Goal: Task Accomplishment & Management: Complete application form

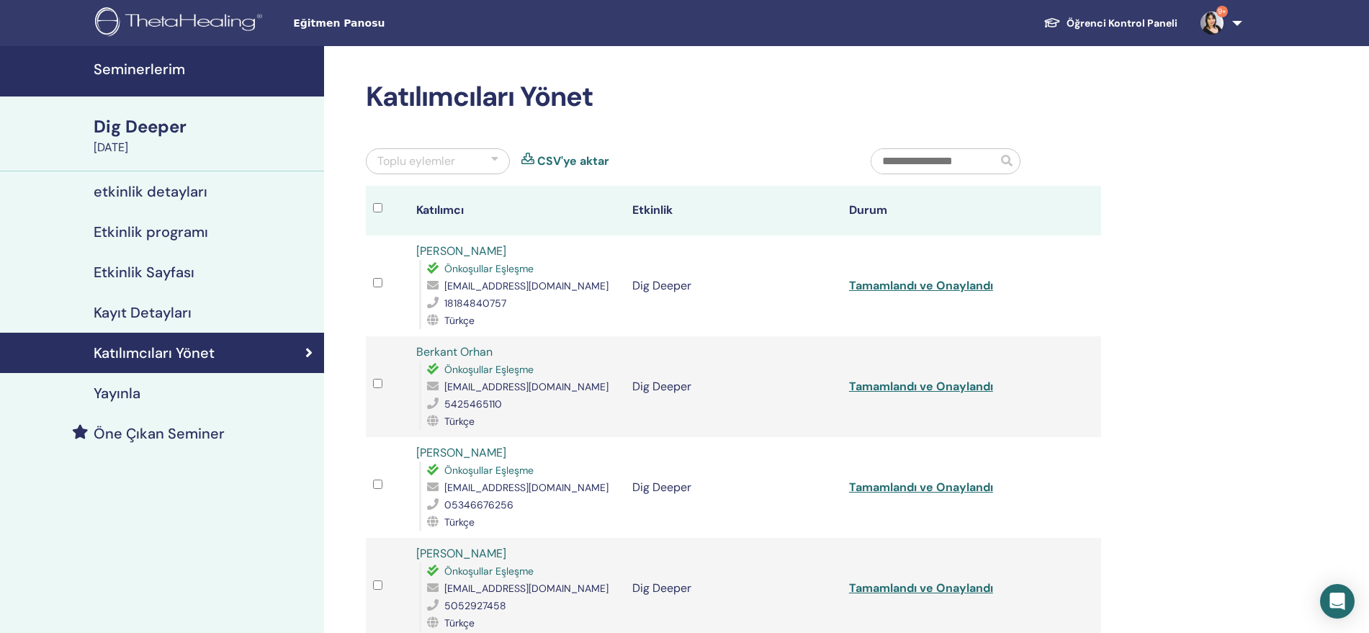
click at [176, 60] on h4 "Seminerlerim" at bounding box center [205, 68] width 222 height 17
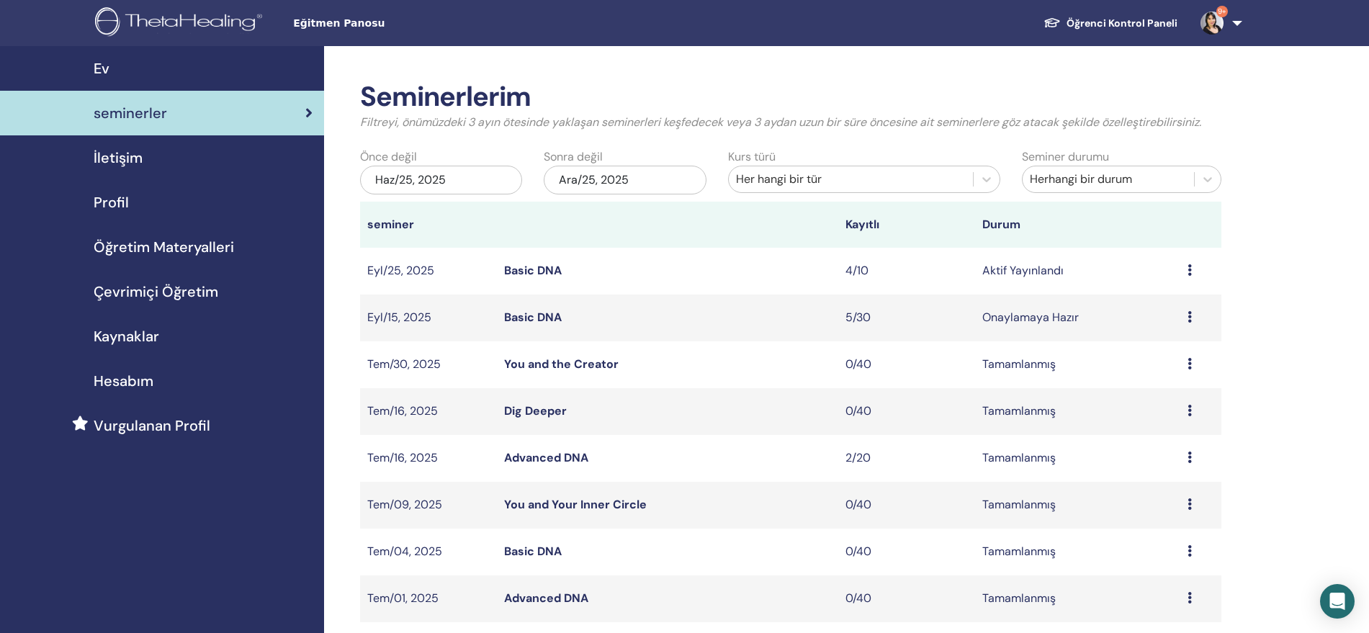
click at [1191, 270] on icon at bounding box center [1190, 270] width 4 height 12
click at [1163, 323] on link "katılımcılar" at bounding box center [1153, 325] width 58 height 15
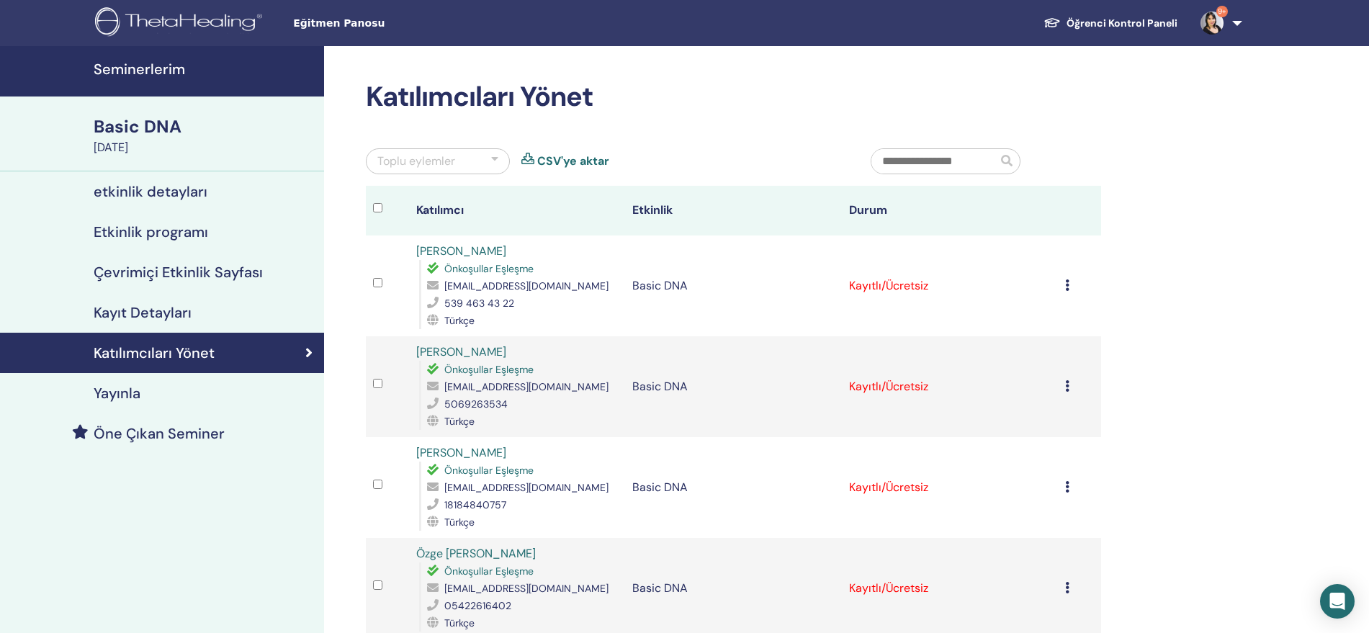
click at [1071, 282] on div "Kaydı İptal Et Otomatik onaylama Ücretli Olarak İşaretle Ödenmemiş olarak işare…" at bounding box center [1079, 285] width 29 height 17
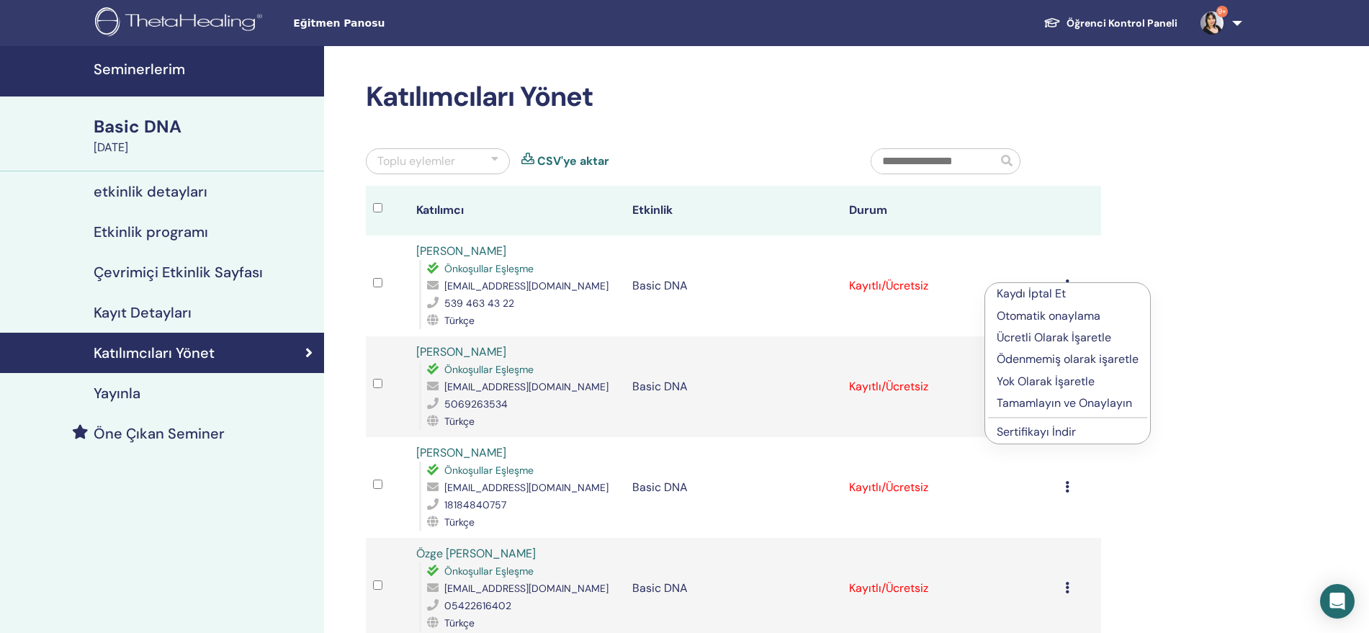
click at [1046, 431] on link "Sertifikayı İndir" at bounding box center [1036, 431] width 79 height 15
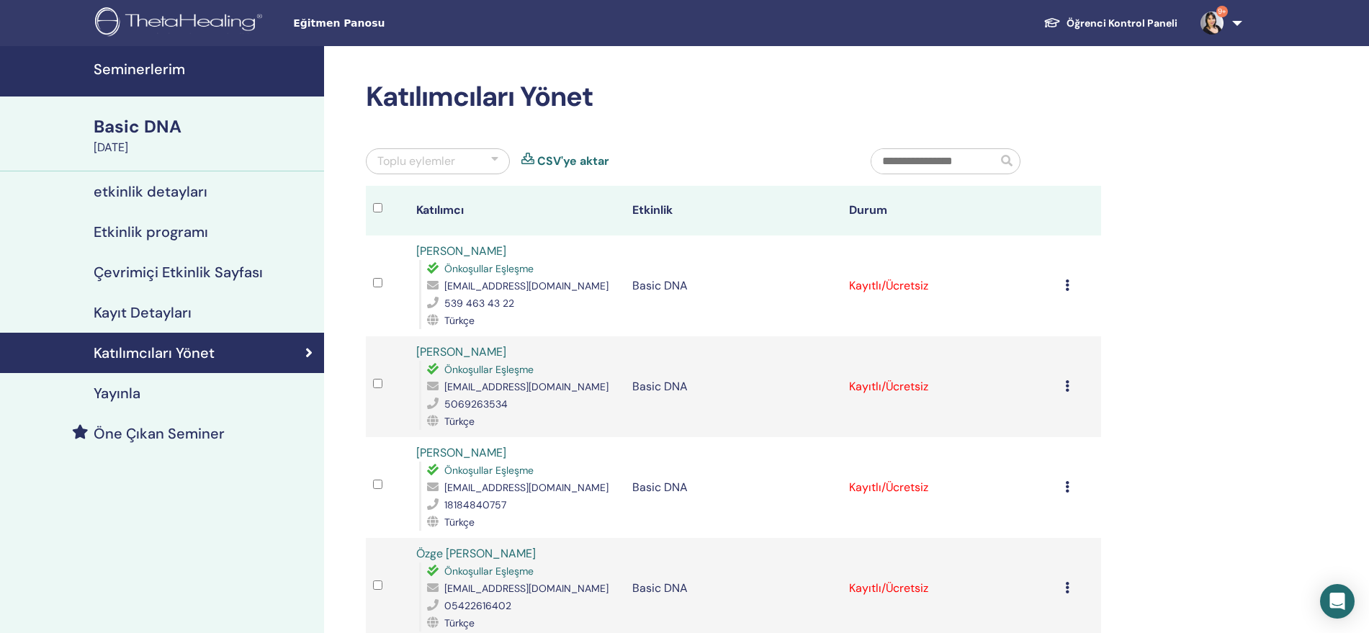
click at [130, 66] on h4 "Seminerlerim" at bounding box center [205, 68] width 222 height 17
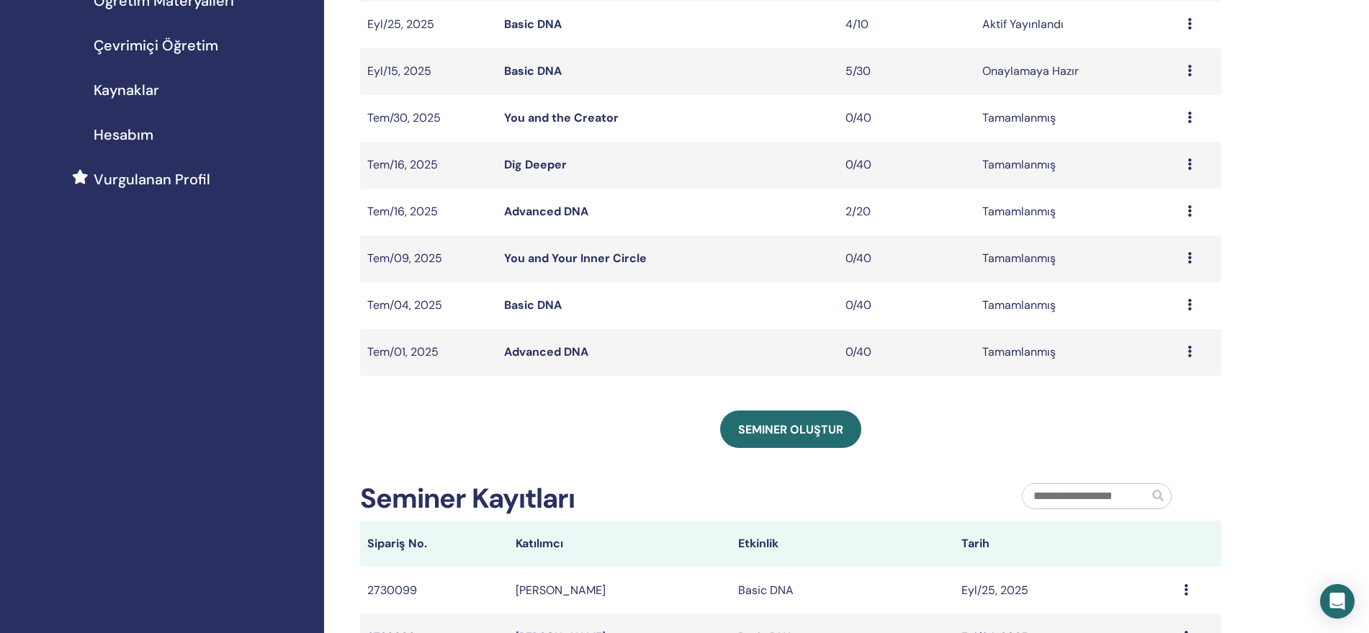
scroll to position [360, 0]
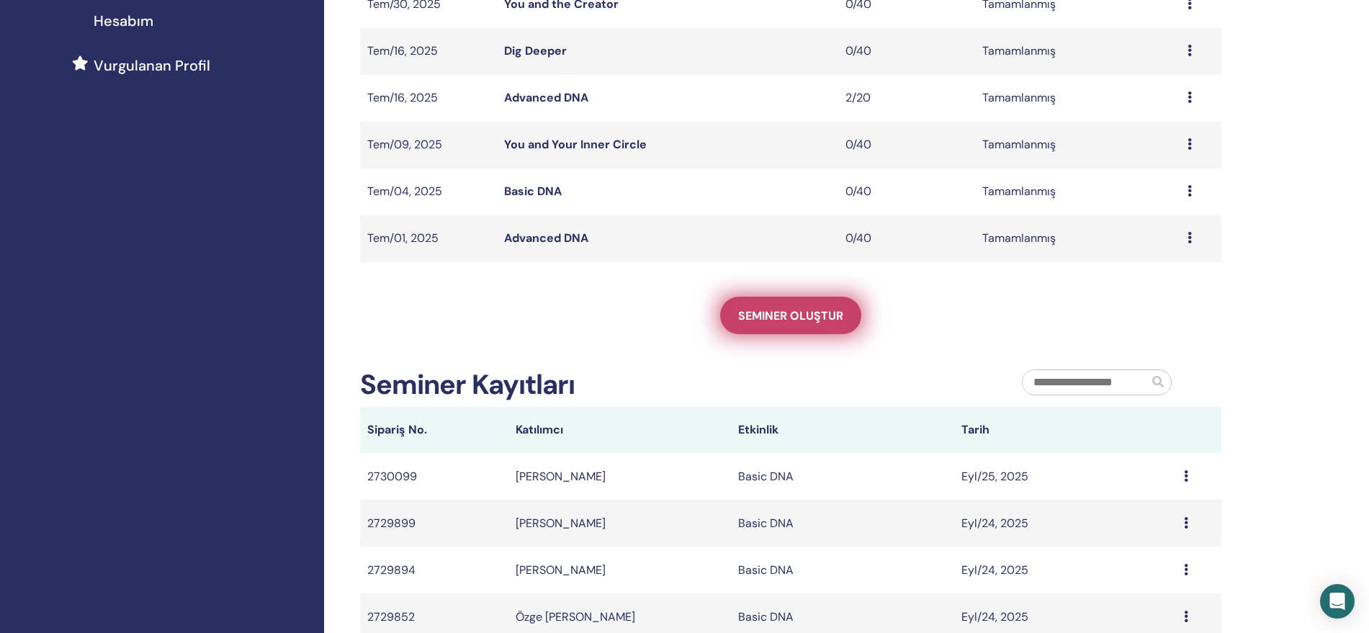
click at [792, 314] on span "Seminer oluştur" at bounding box center [790, 315] width 105 height 15
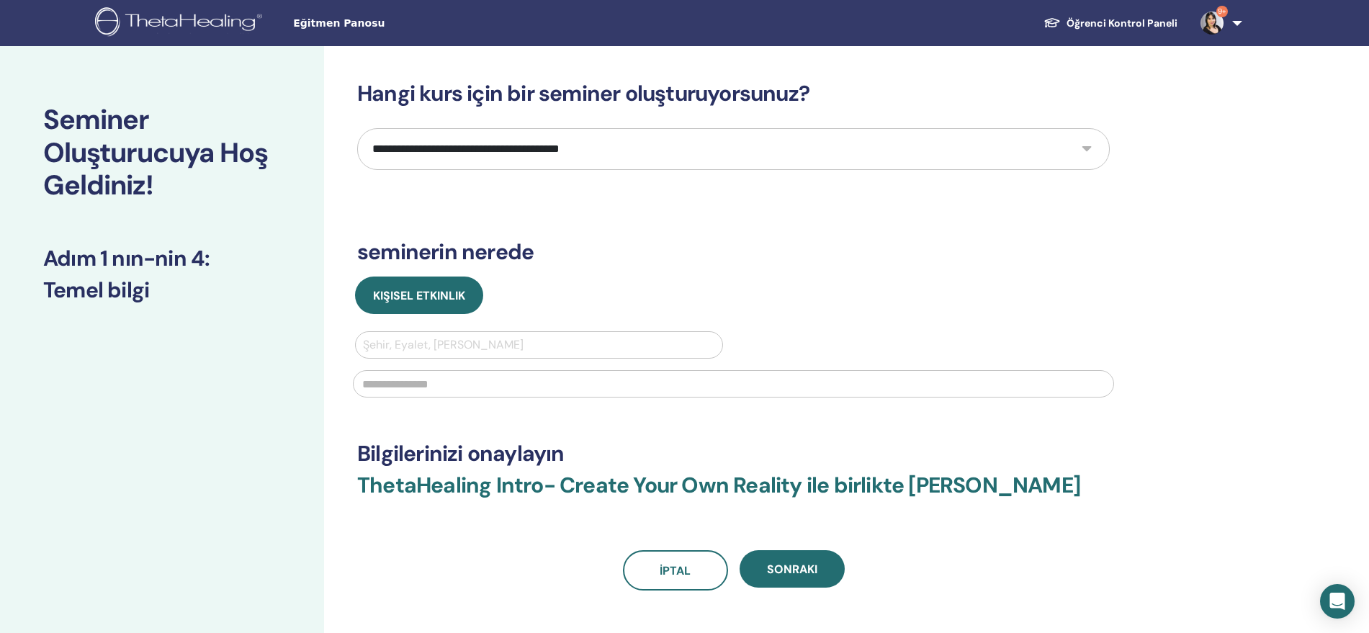
click at [713, 158] on select "**********" at bounding box center [733, 149] width 753 height 42
select select "*"
click at [357, 128] on select "**********" at bounding box center [733, 149] width 753 height 42
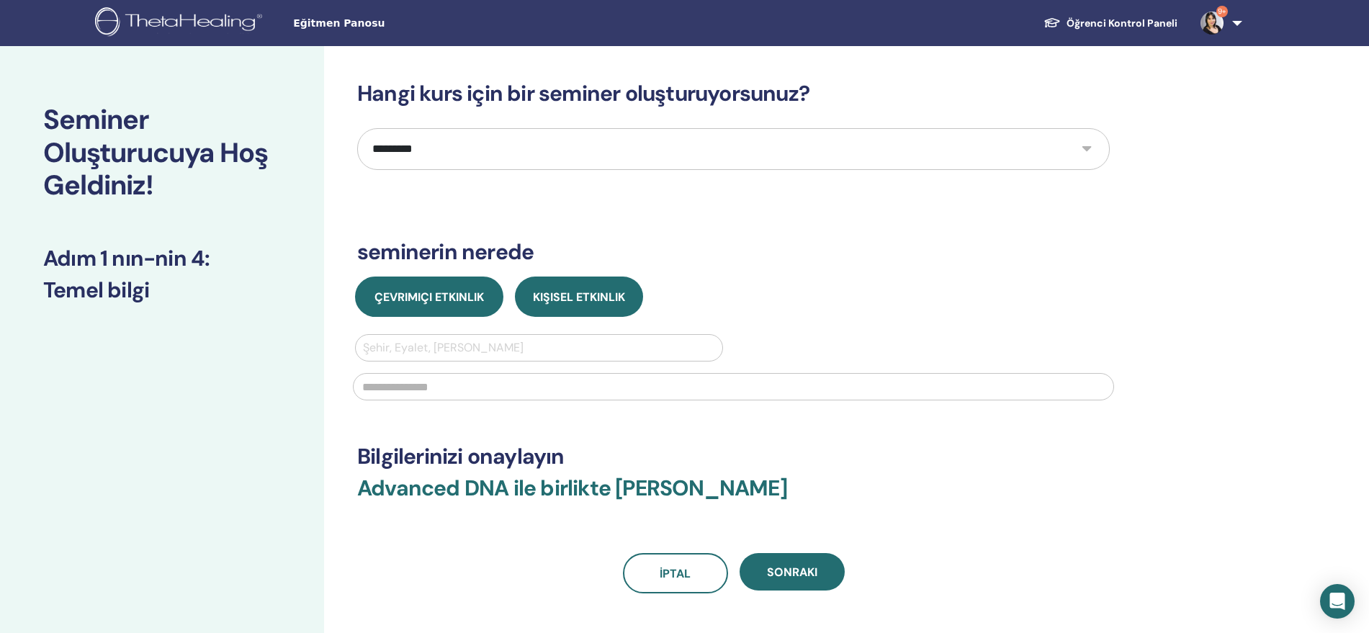
click at [461, 302] on span "Çevrimiçi Etkinlik" at bounding box center [429, 297] width 109 height 15
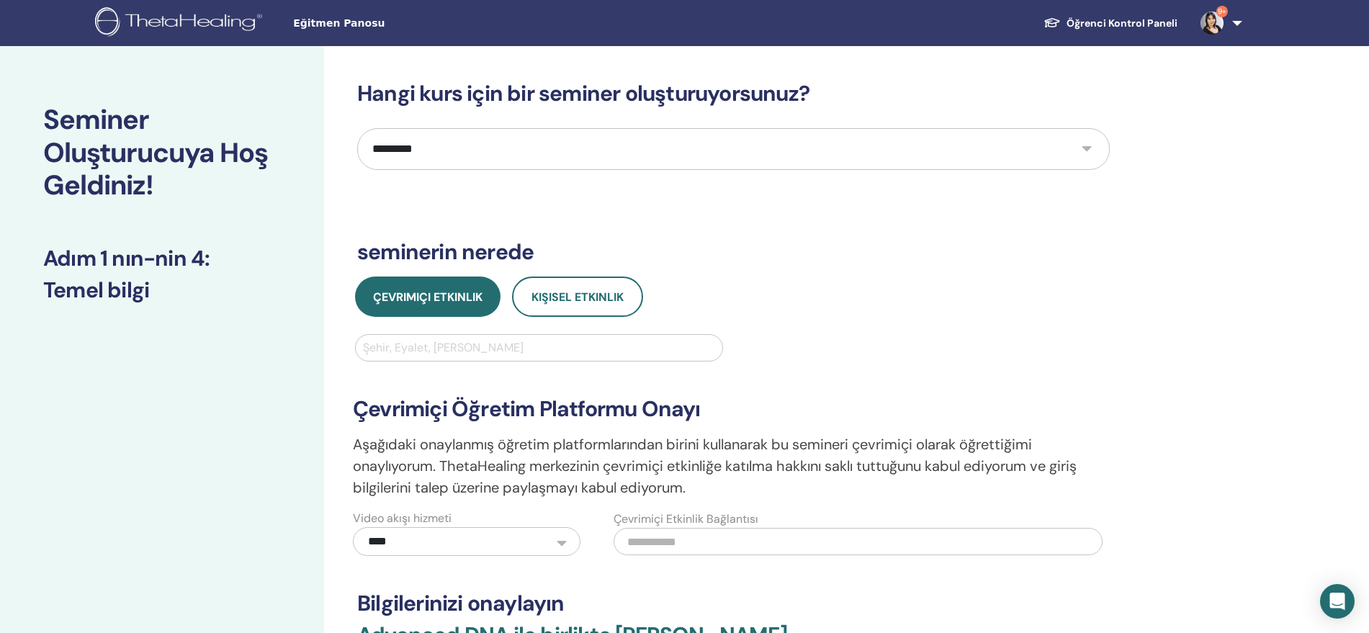
click at [482, 352] on div at bounding box center [539, 348] width 352 height 20
type input "***"
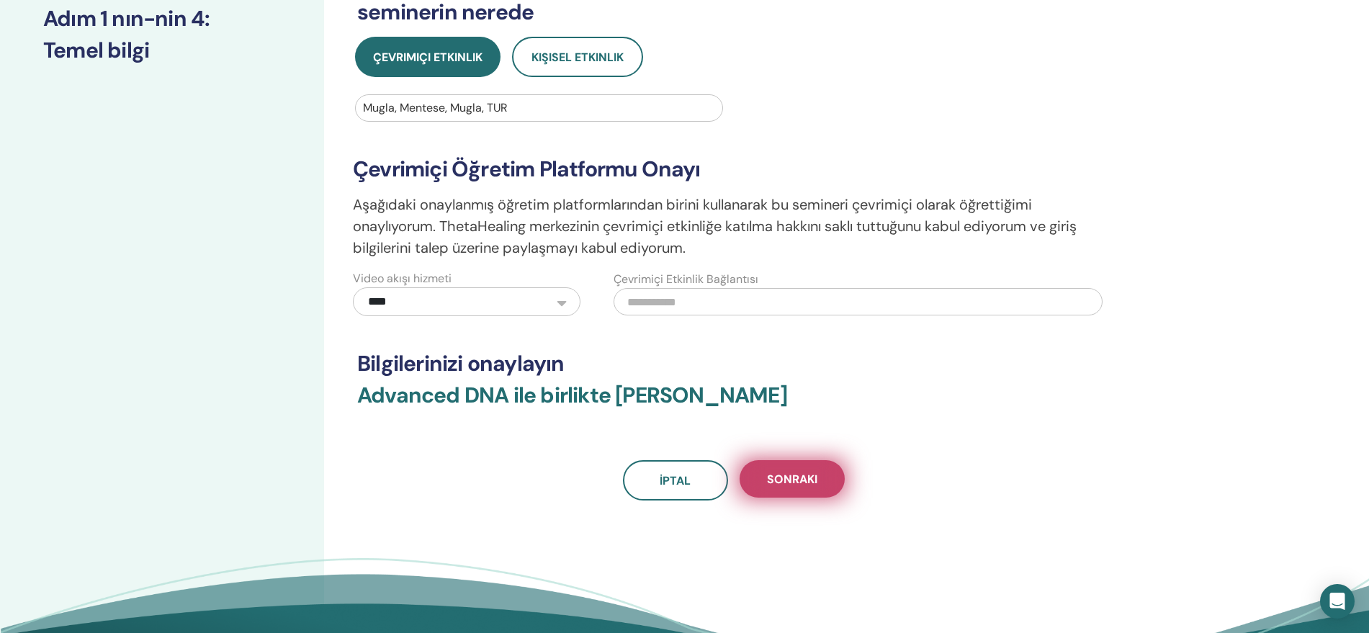
click at [821, 480] on button "Sonraki" at bounding box center [792, 478] width 105 height 37
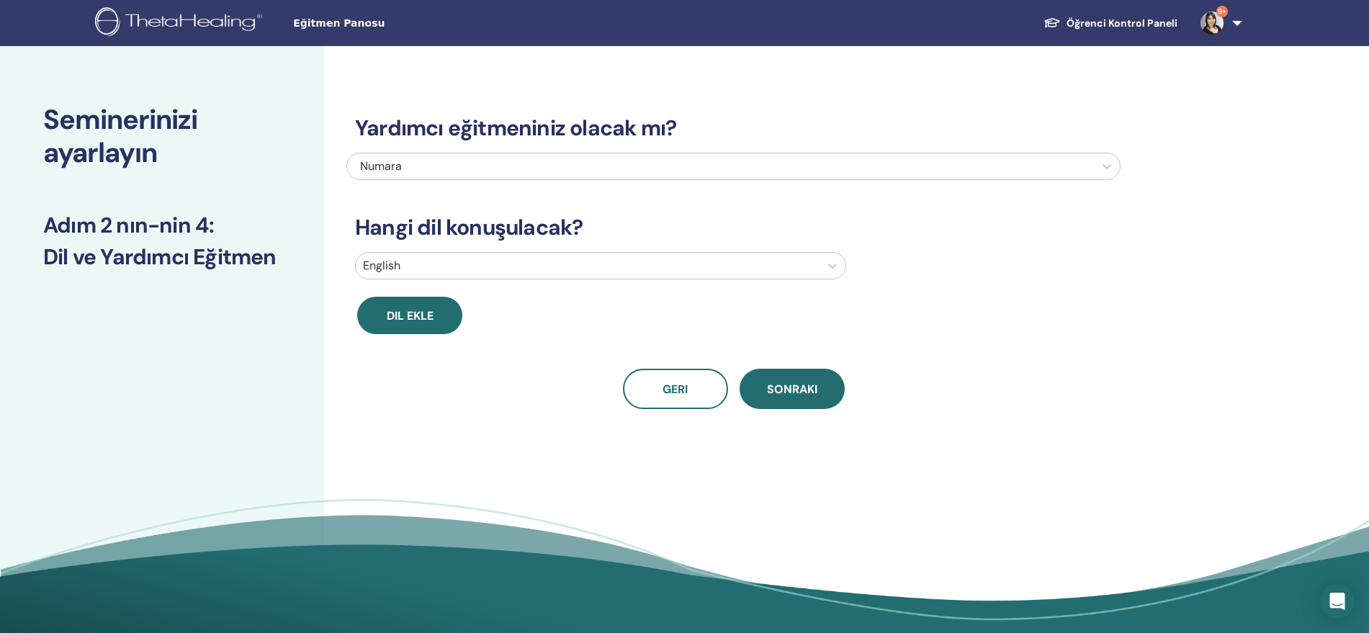
click at [535, 271] on div at bounding box center [587, 266] width 449 height 20
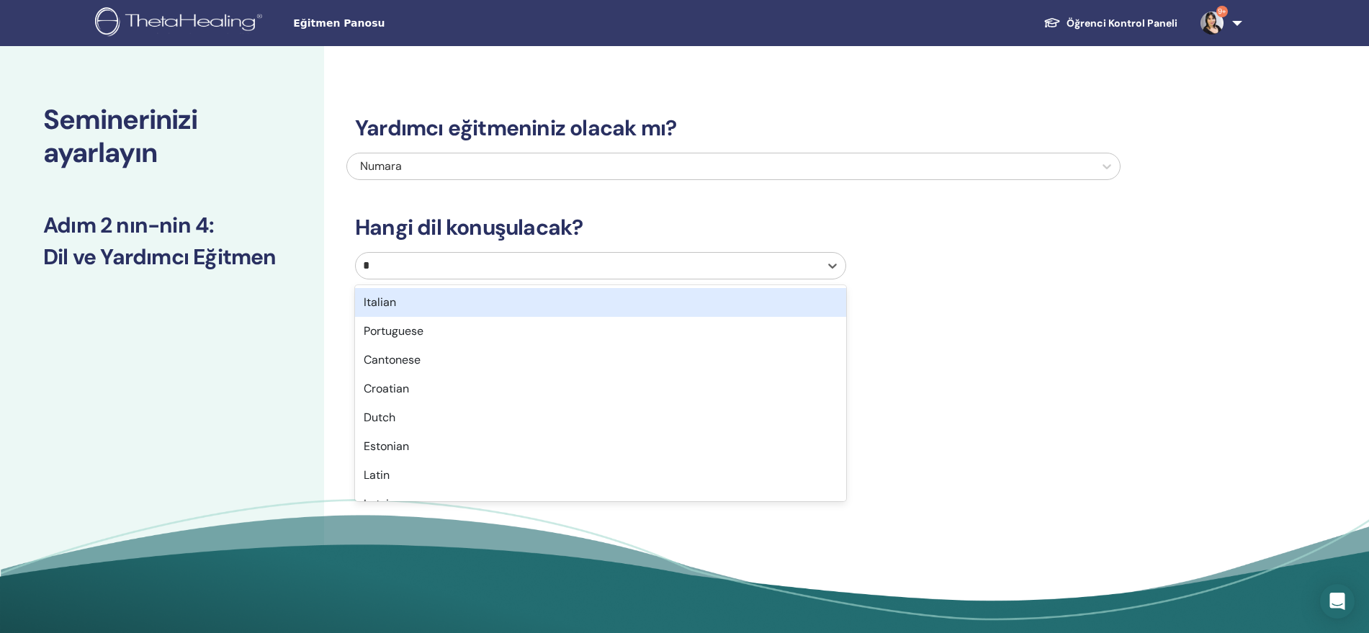
type input "**"
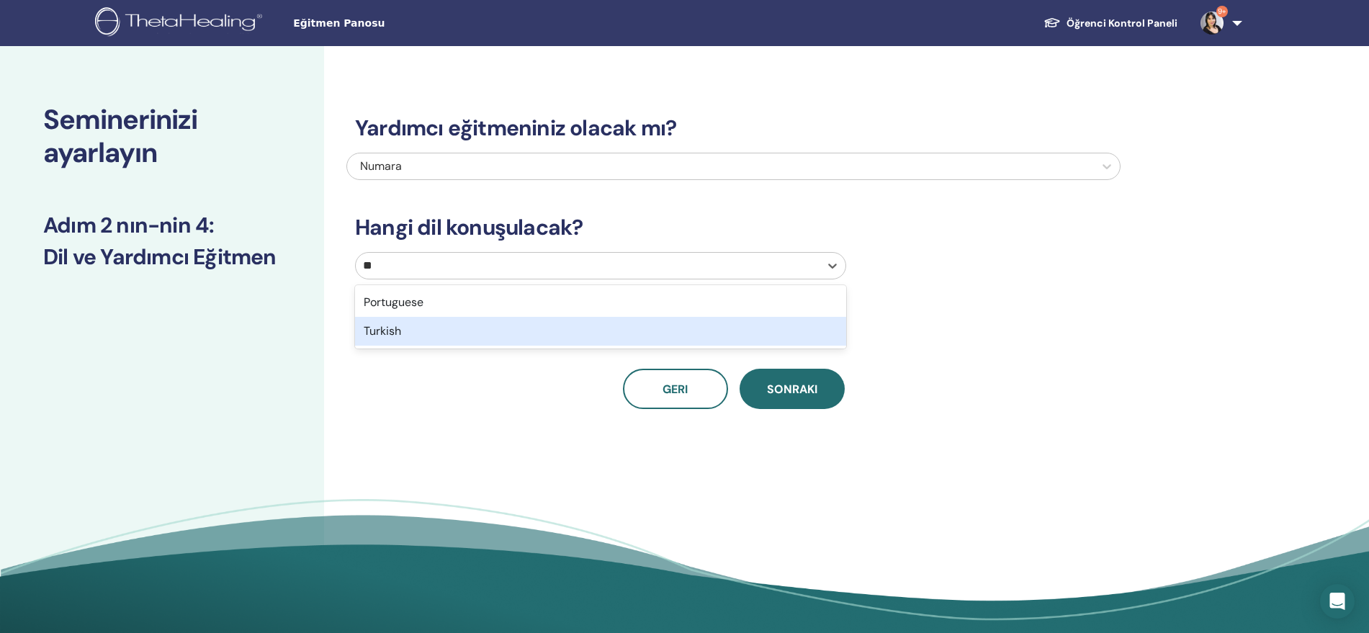
click at [510, 328] on div "Turkish" at bounding box center [600, 331] width 491 height 29
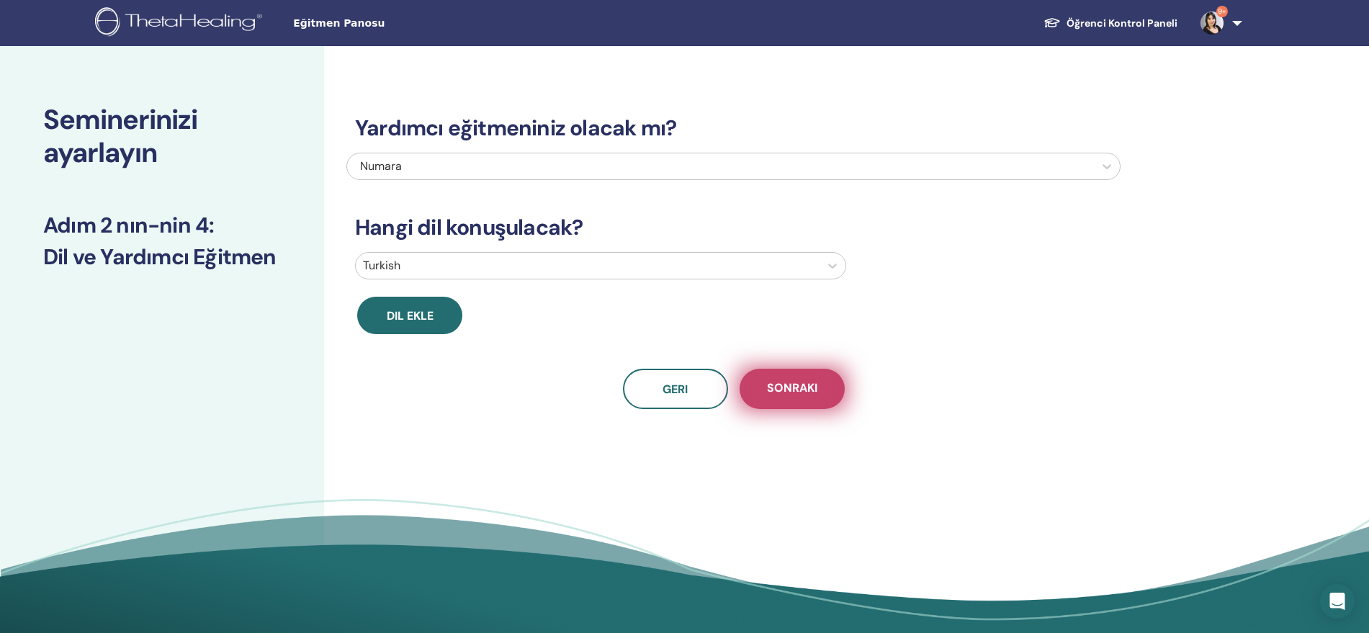
click at [804, 370] on button "Sonraki" at bounding box center [792, 389] width 105 height 40
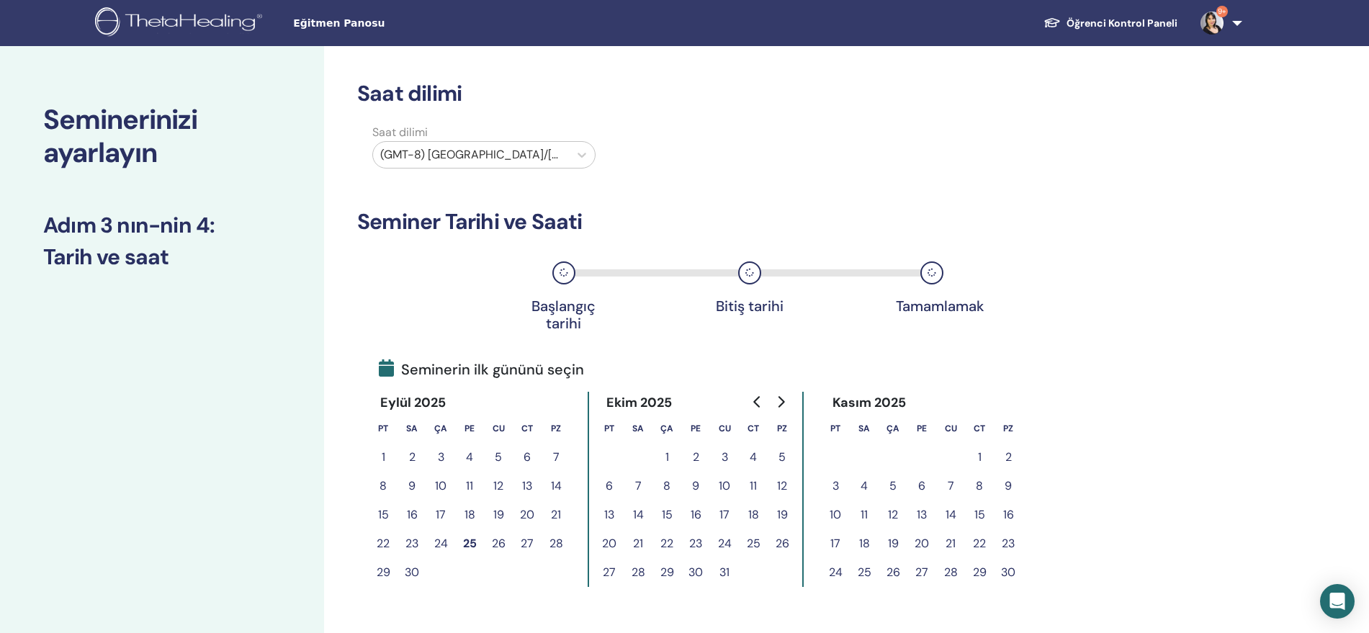
click at [522, 154] on div at bounding box center [470, 155] width 181 height 20
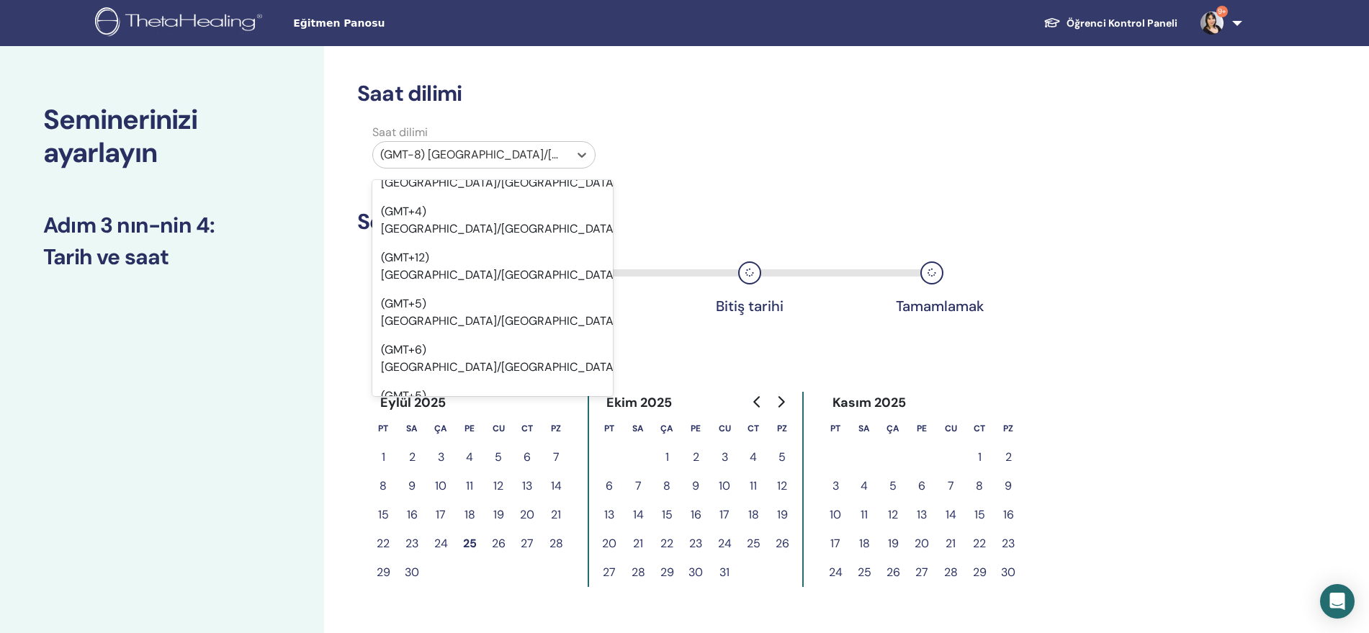
scroll to position [13204, 0]
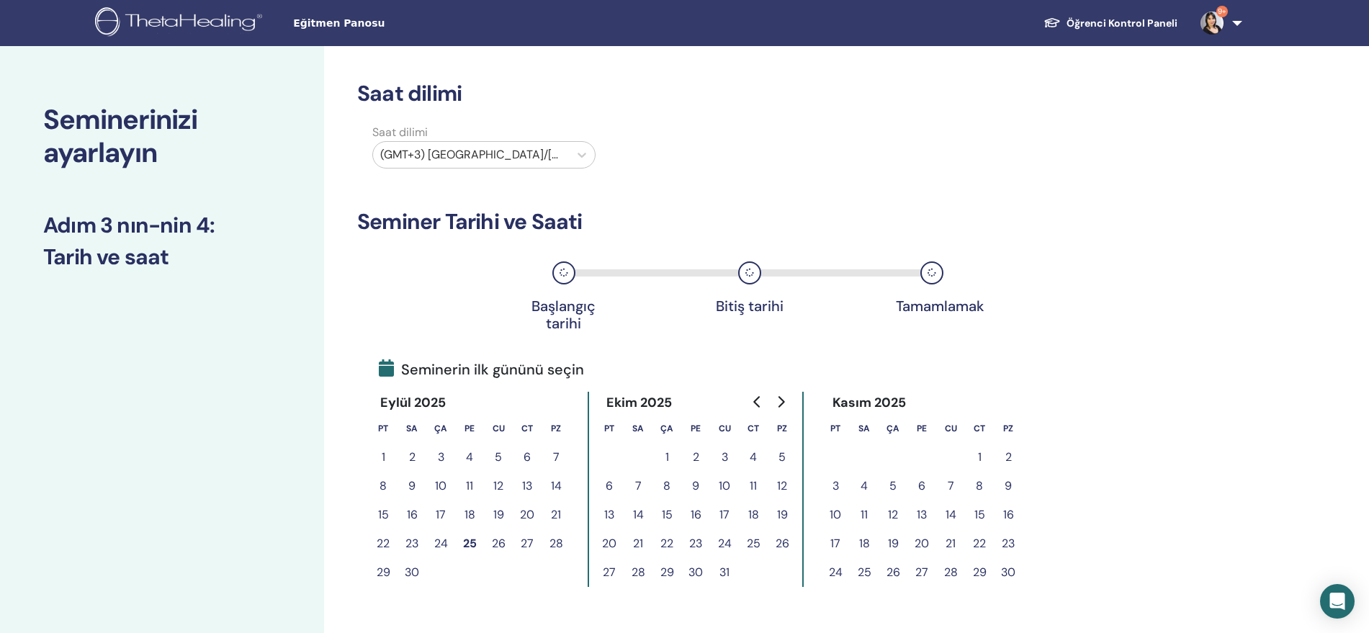
click at [666, 459] on button "1" at bounding box center [667, 457] width 29 height 29
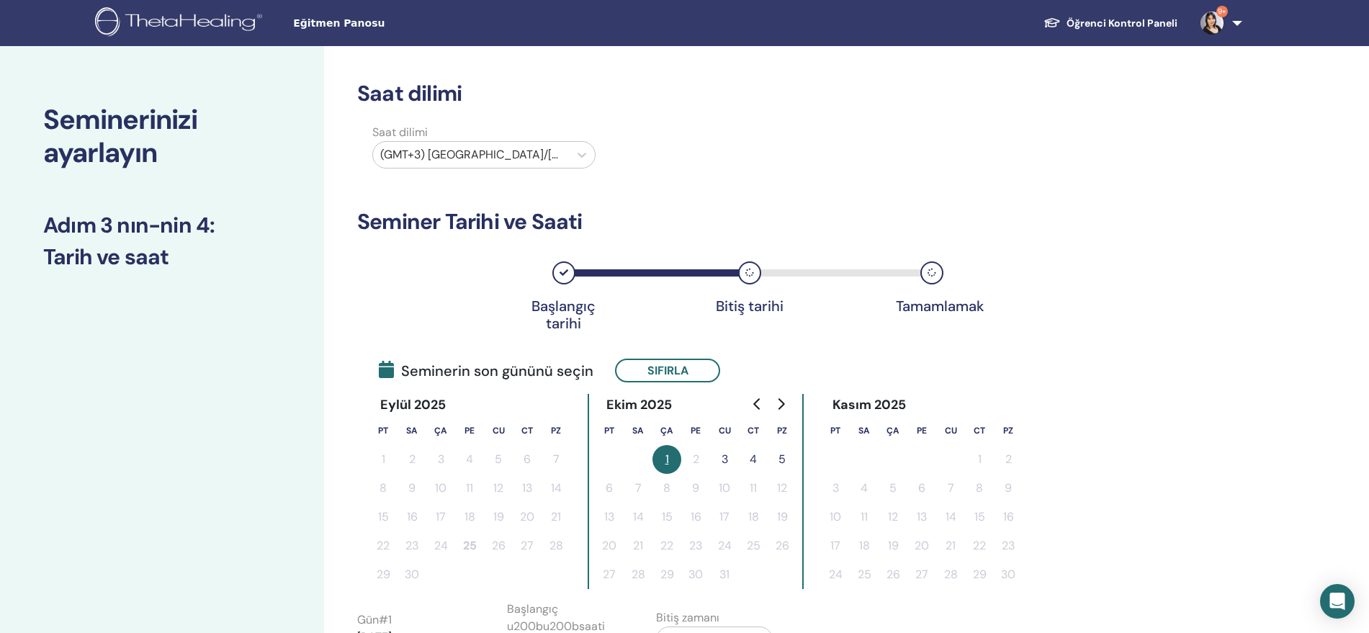
click at [725, 459] on button "3" at bounding box center [724, 459] width 29 height 29
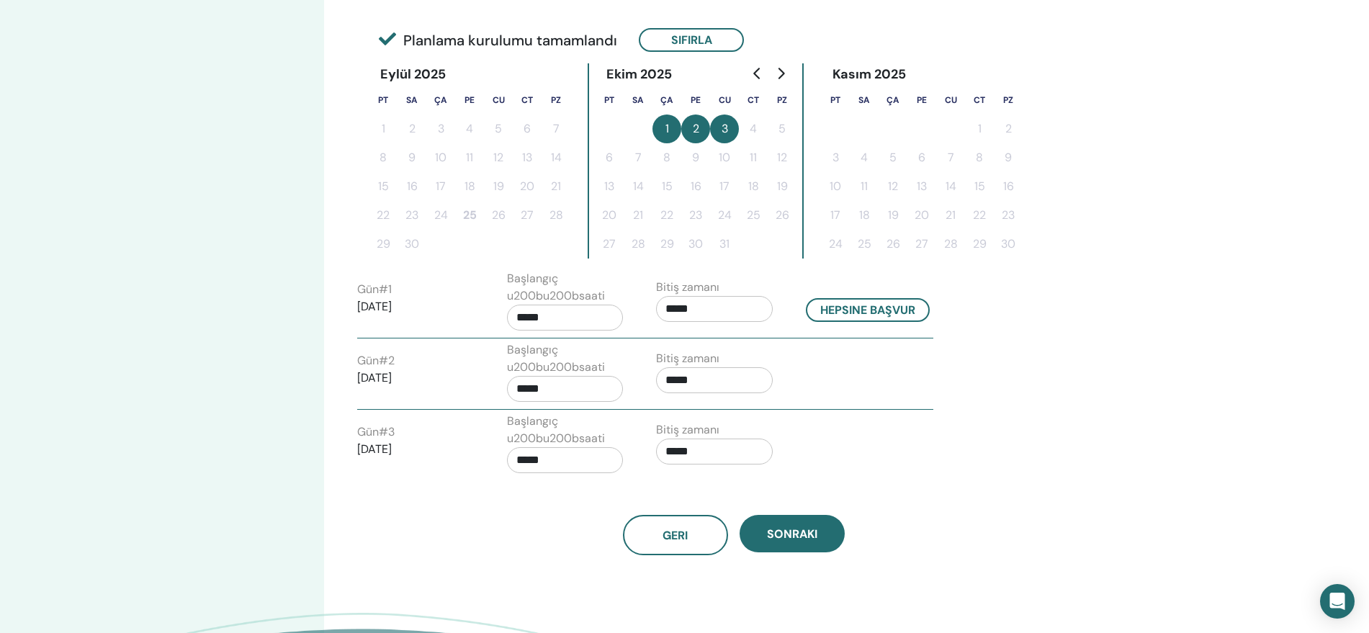
scroll to position [360, 0]
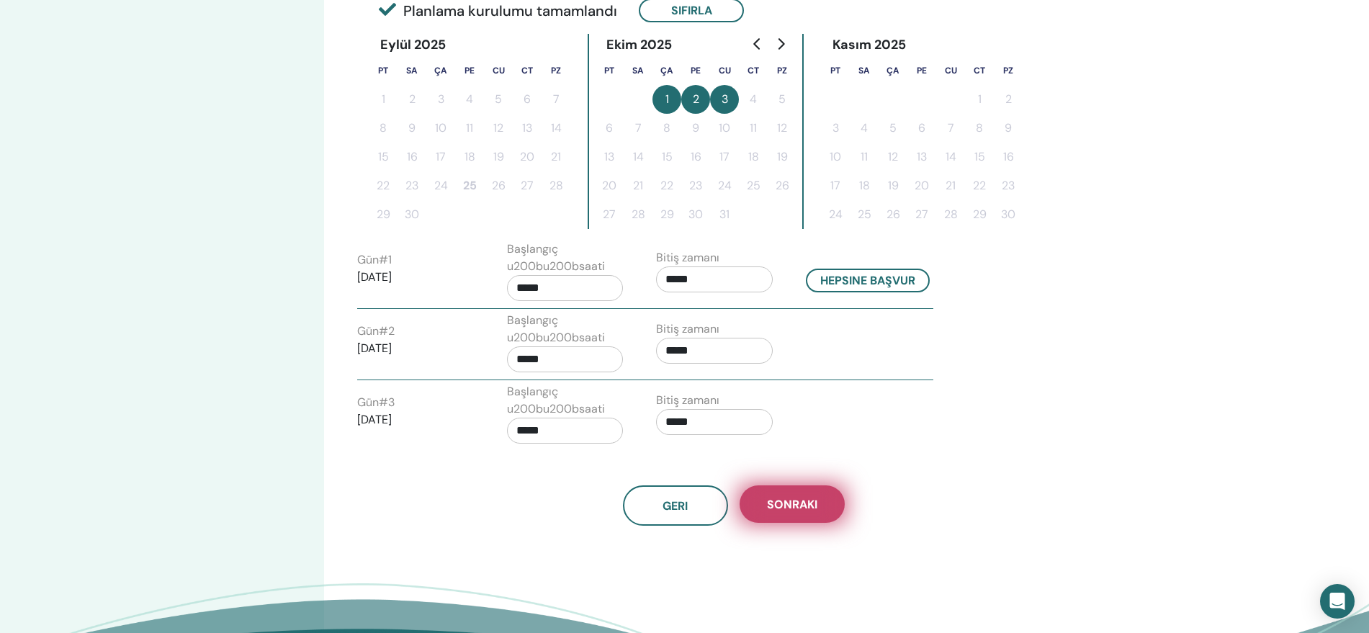
click at [815, 509] on span "Sonraki" at bounding box center [792, 504] width 50 height 15
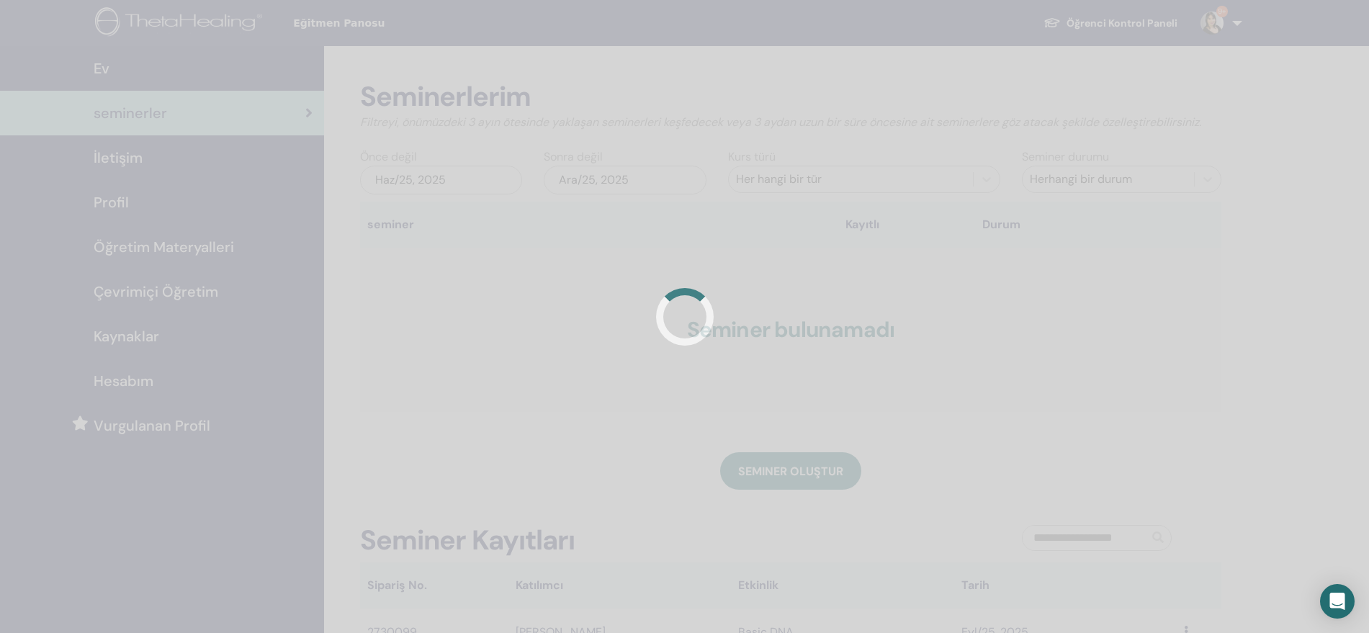
scroll to position [343, 0]
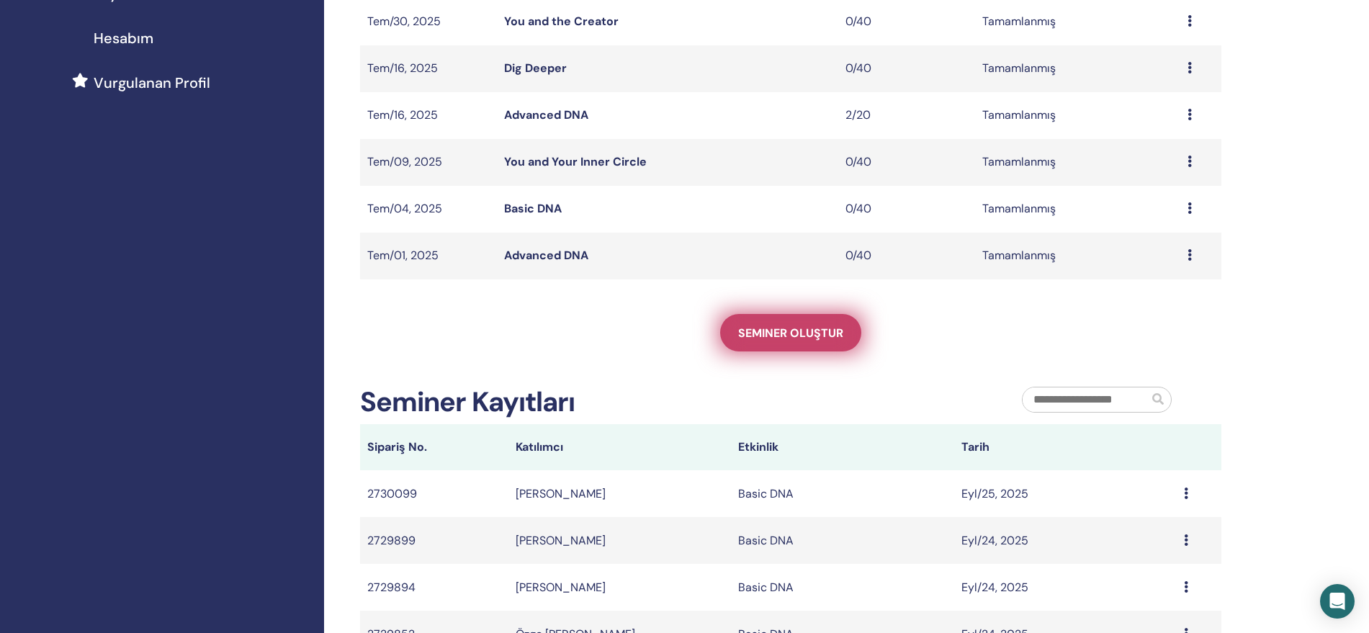
click at [786, 340] on link "Seminer oluştur" at bounding box center [790, 332] width 141 height 37
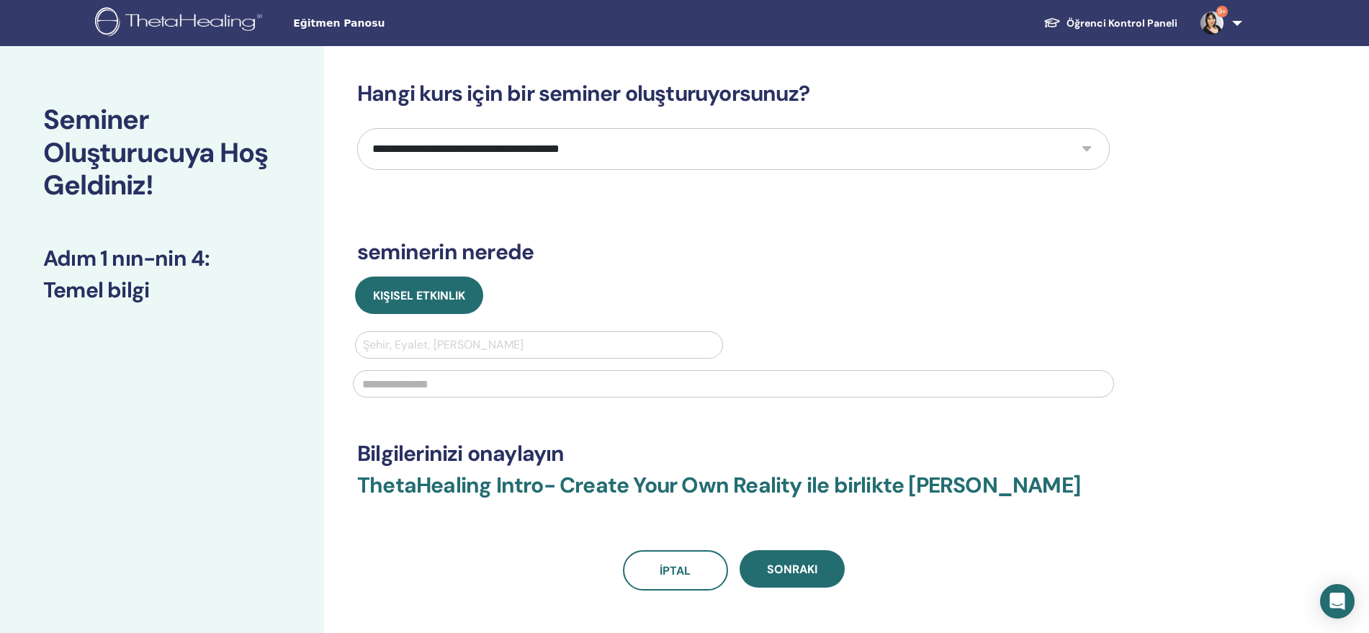
click at [606, 151] on select "**********" at bounding box center [733, 149] width 753 height 42
select select "*"
click at [357, 128] on select "**********" at bounding box center [733, 149] width 753 height 42
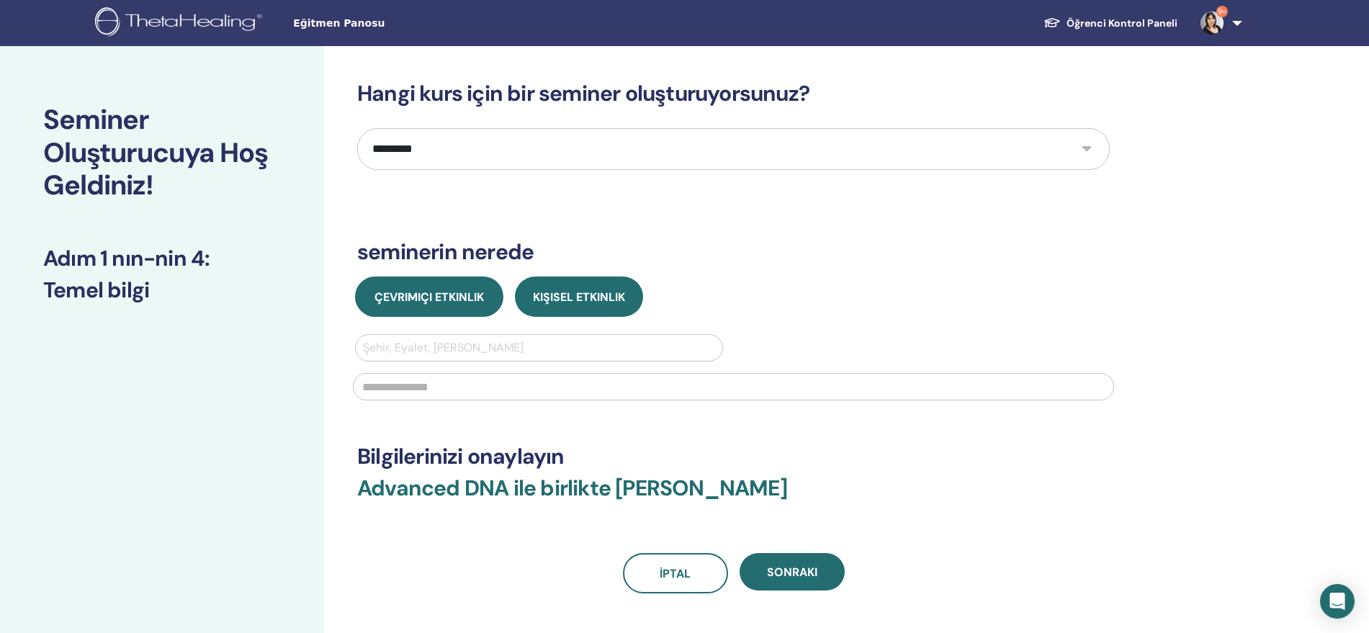
click at [427, 296] on span "Çevrimiçi Etkinlik" at bounding box center [429, 297] width 109 height 15
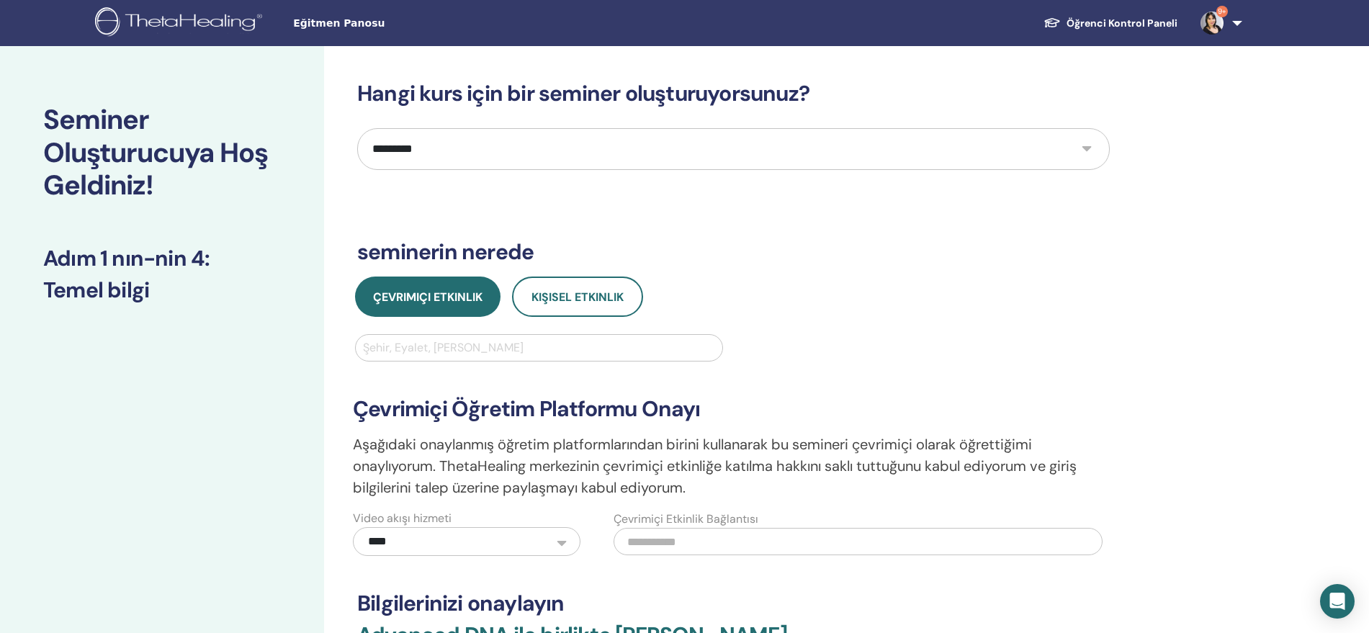
click at [521, 351] on div at bounding box center [539, 348] width 352 height 20
type input "*****"
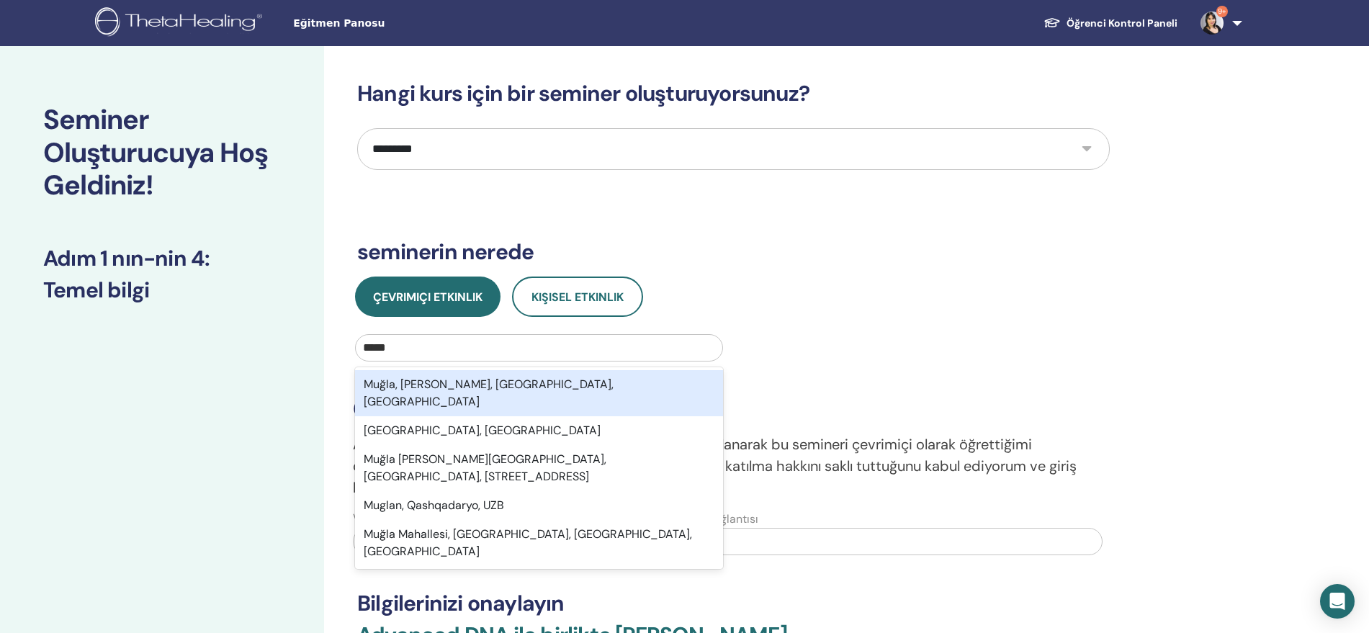
click at [529, 380] on div "Muğla, Menteşe, Muğla, TUR" at bounding box center [539, 393] width 368 height 46
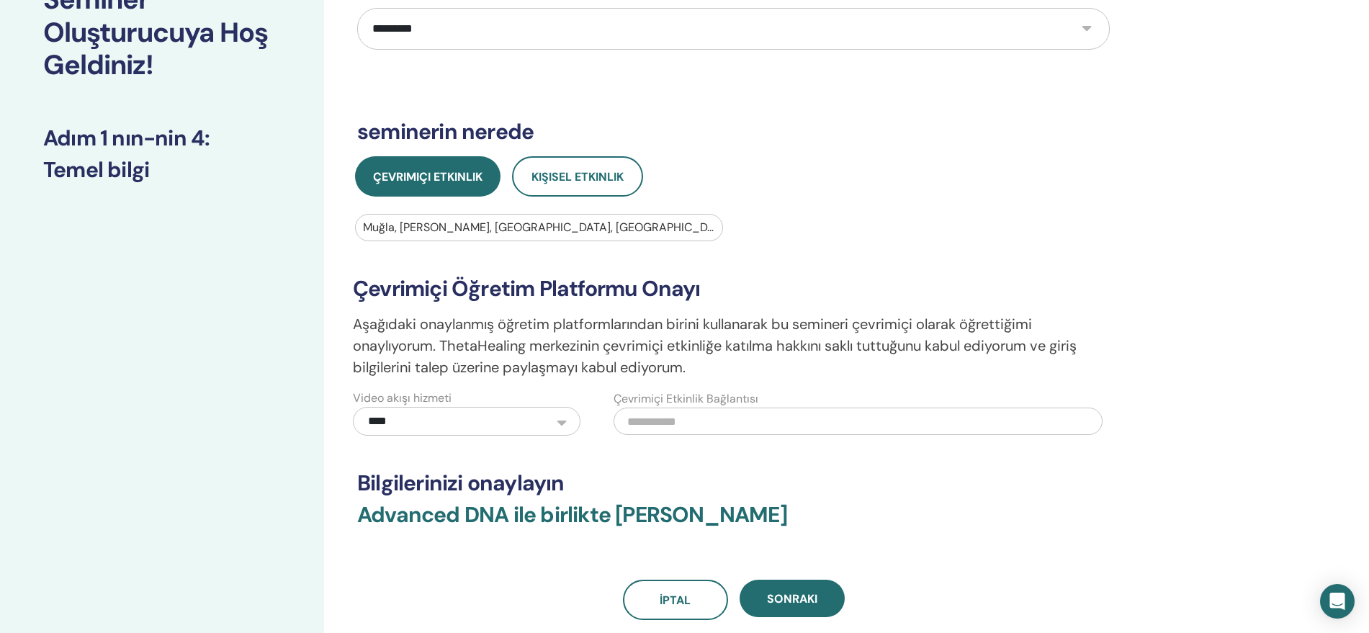
scroll to position [240, 0]
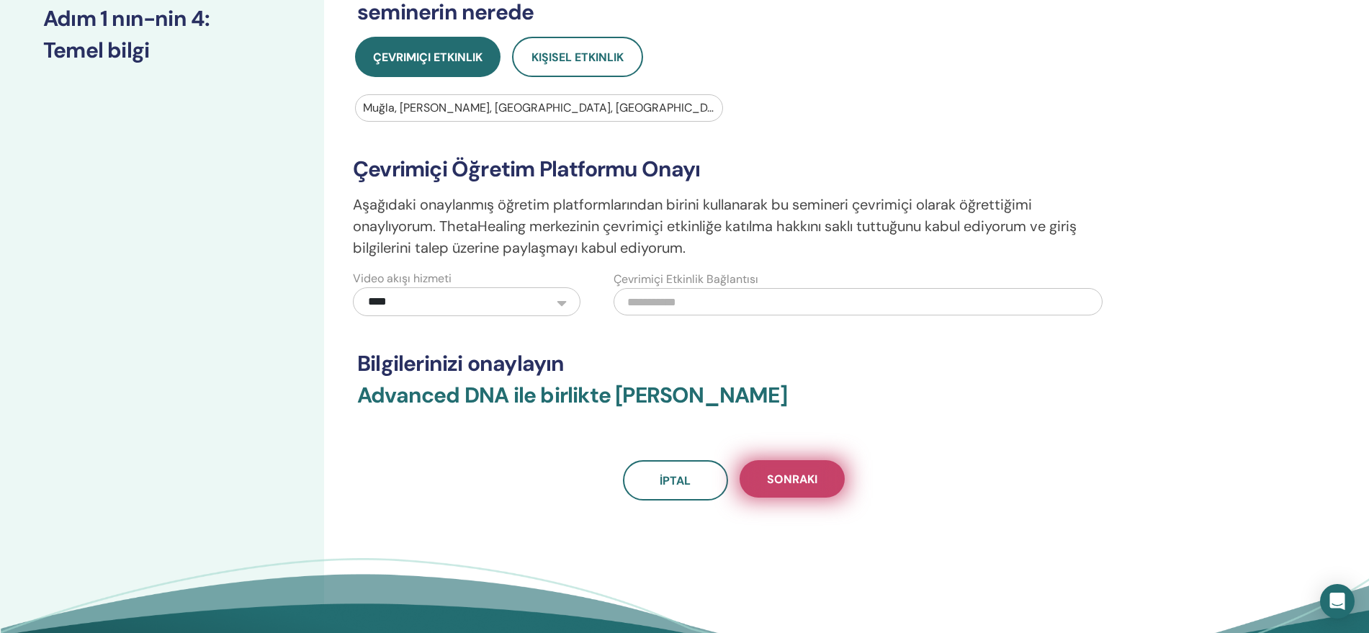
click at [792, 472] on span "Sonraki" at bounding box center [792, 479] width 50 height 15
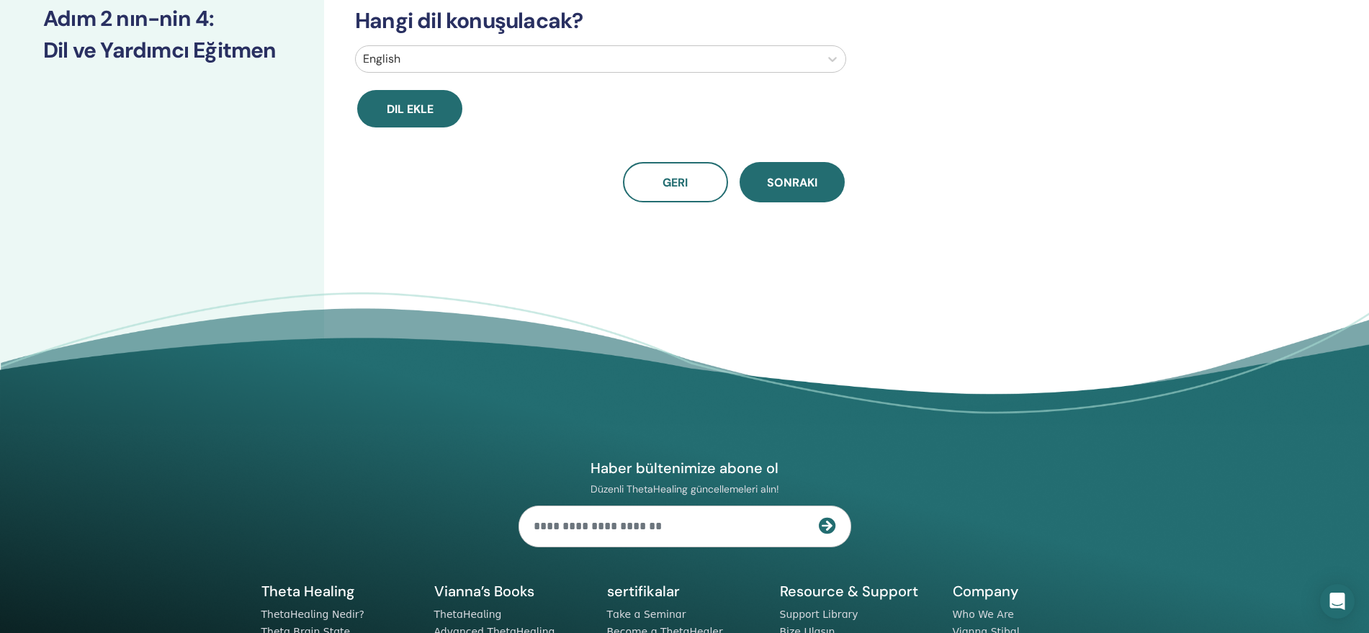
click at [695, 61] on div at bounding box center [587, 59] width 449 height 20
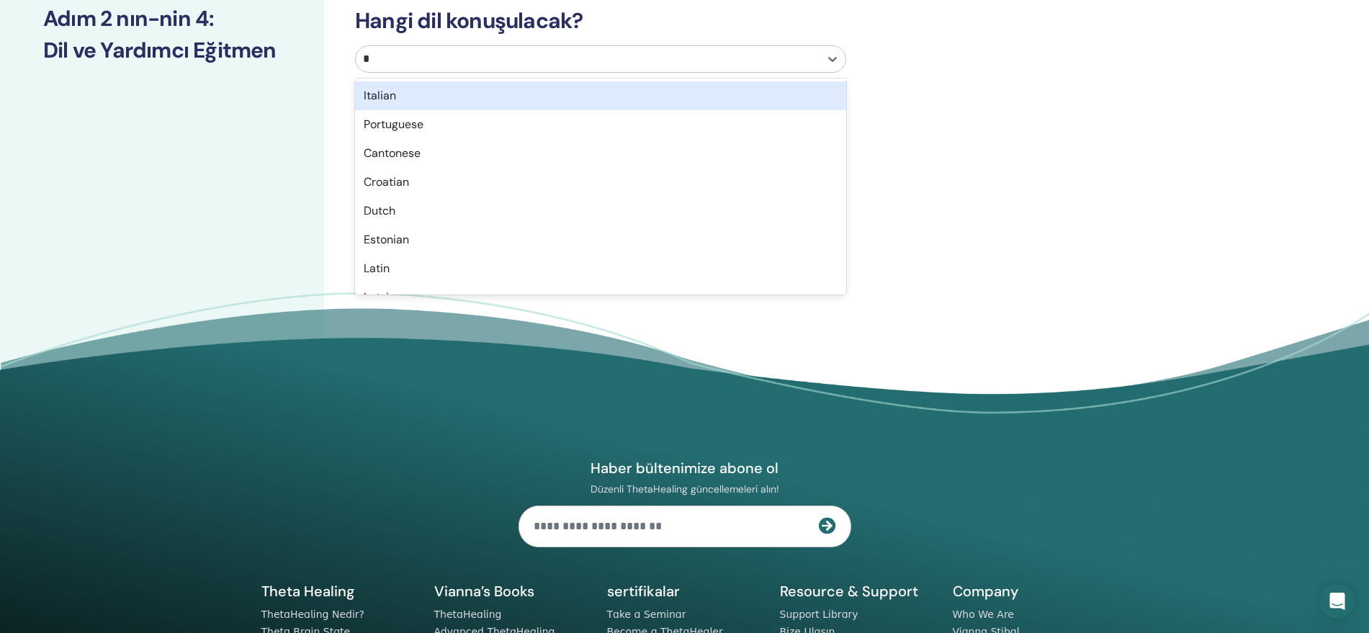
type input "**"
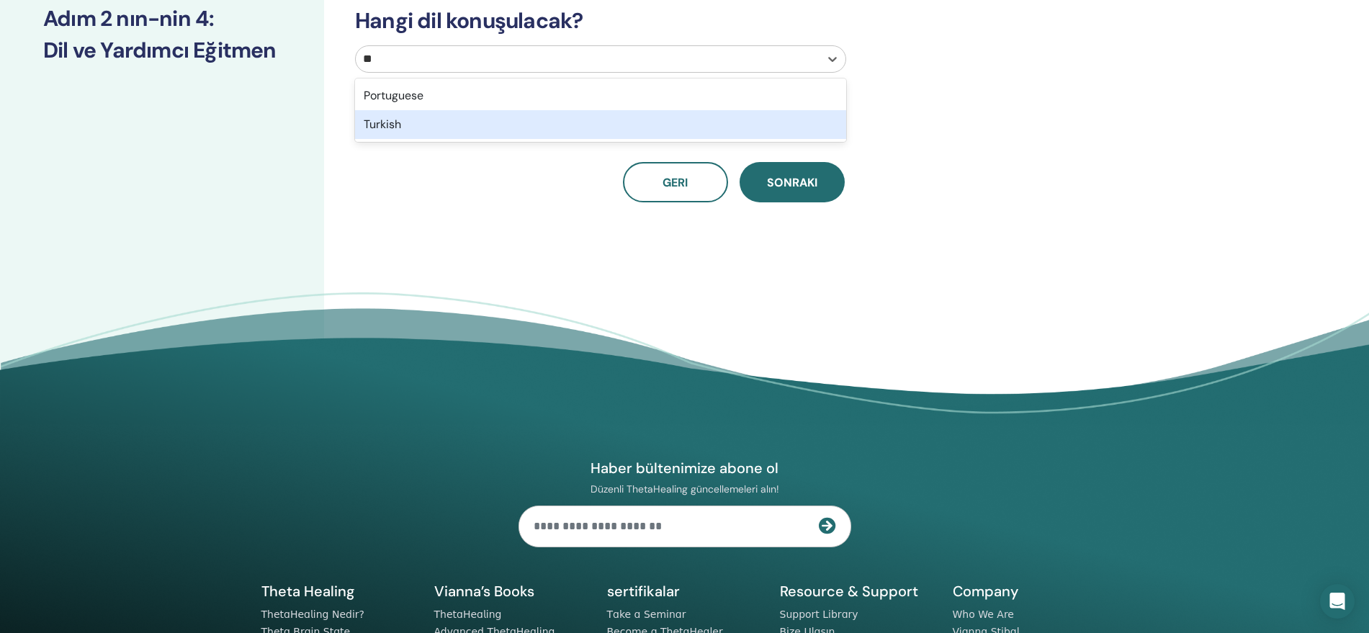
click at [526, 133] on div "Turkish" at bounding box center [600, 124] width 491 height 29
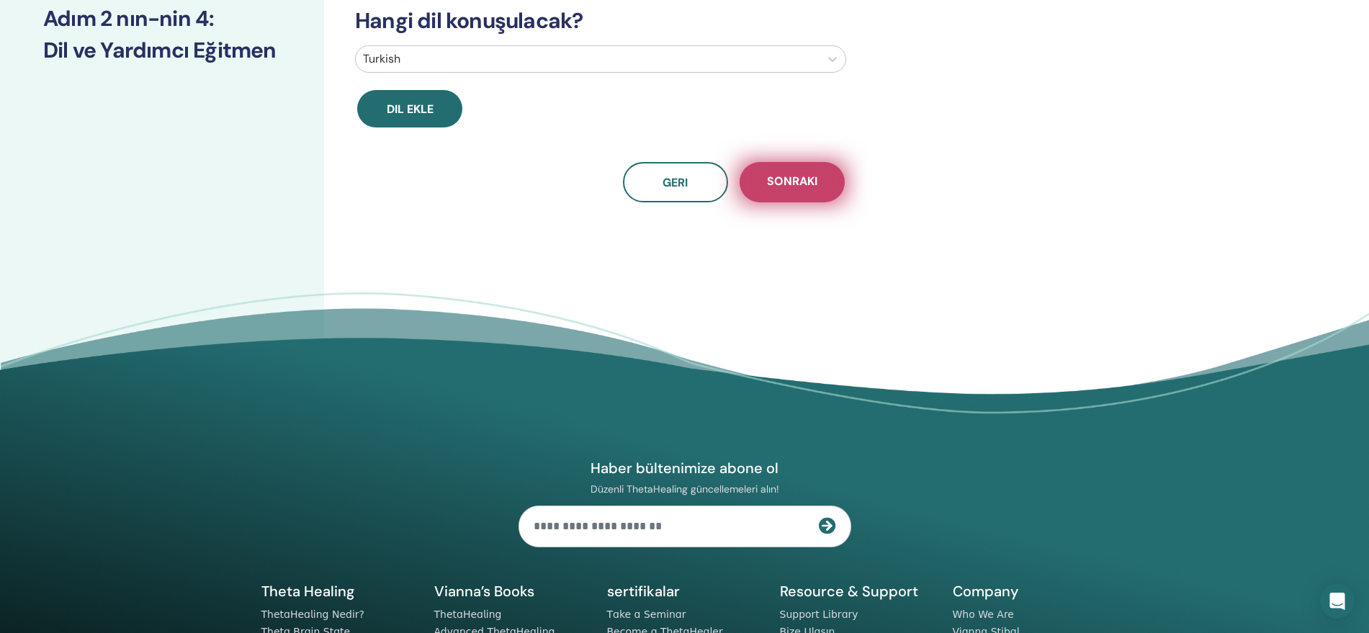
click at [802, 182] on span "Sonraki" at bounding box center [792, 183] width 50 height 18
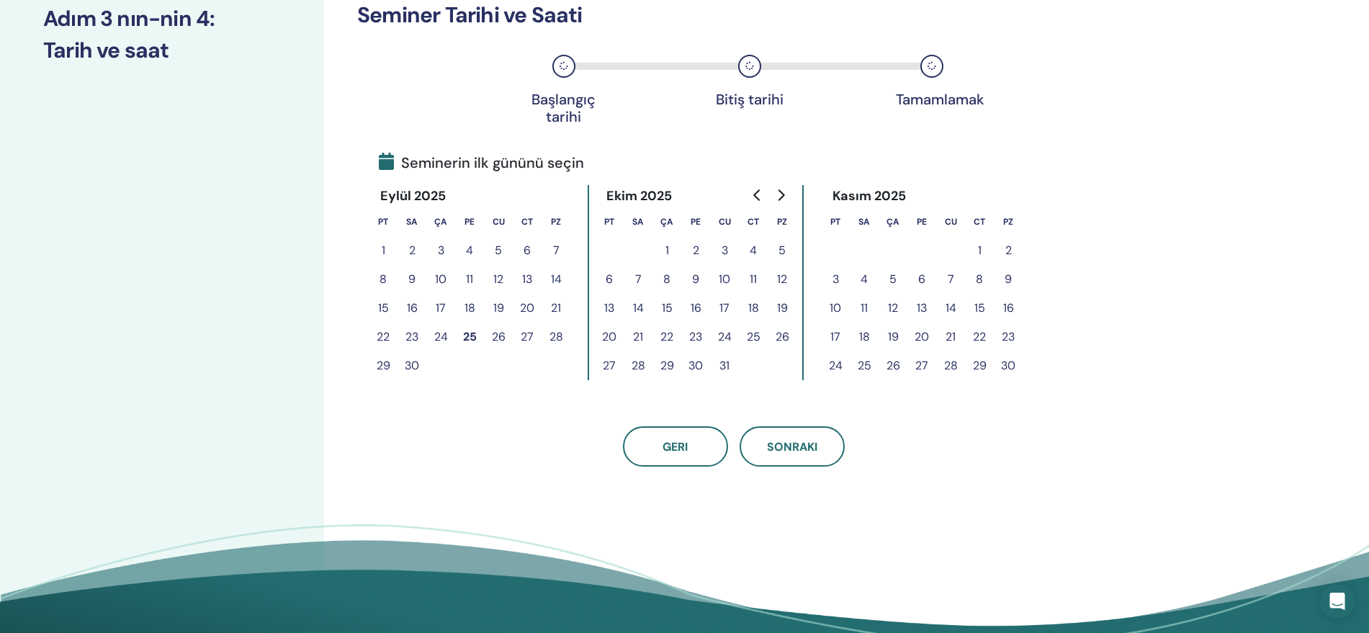
click at [663, 251] on button "1" at bounding box center [667, 250] width 29 height 29
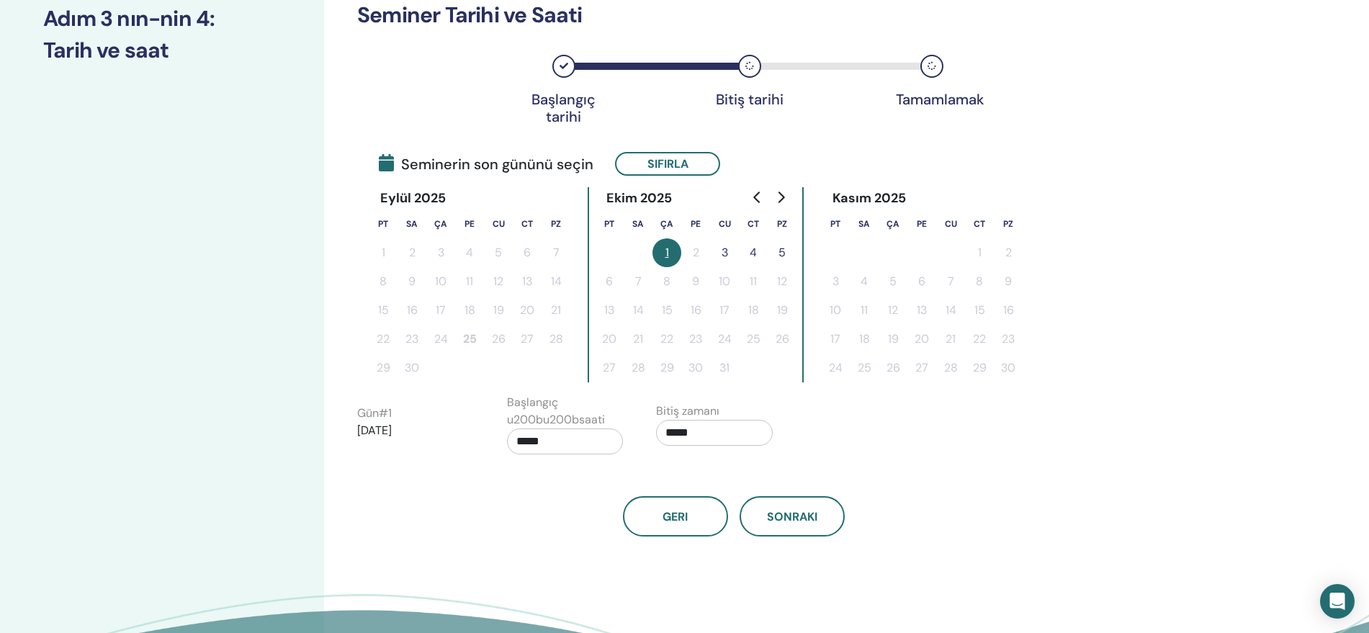
click at [720, 249] on button "3" at bounding box center [724, 252] width 29 height 29
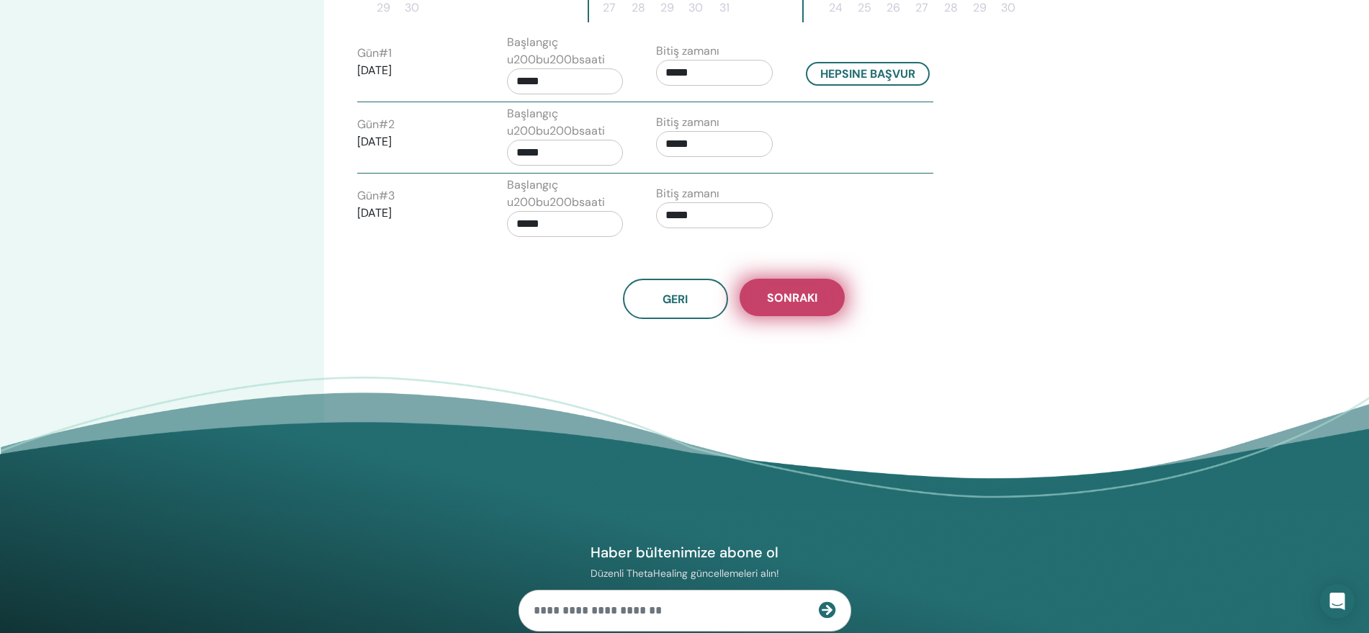
click at [775, 279] on button "Sonraki" at bounding box center [792, 297] width 105 height 37
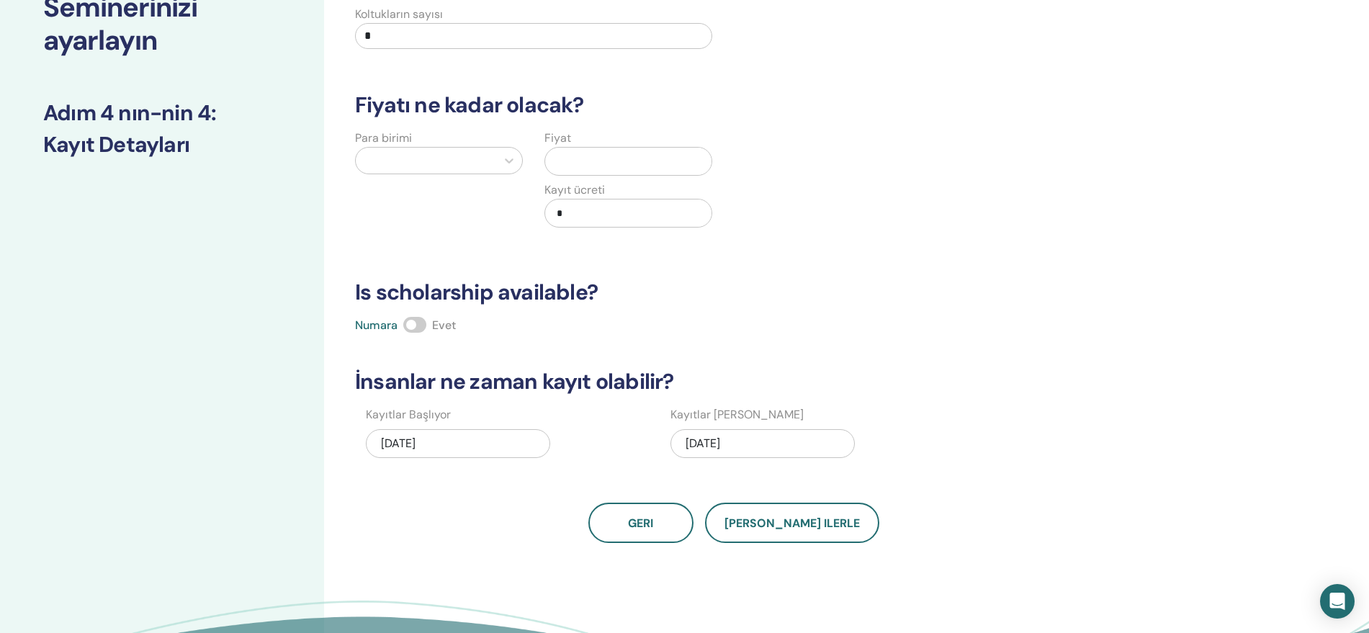
scroll to position [76, 0]
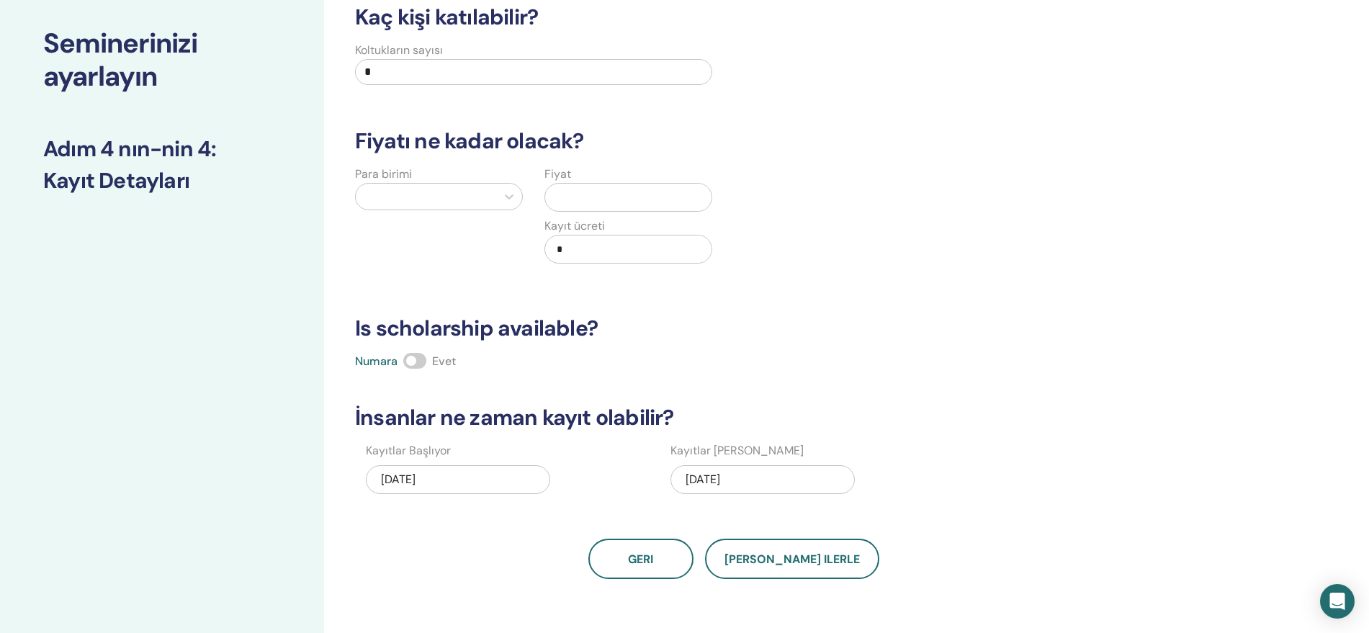
click at [469, 64] on input "*" at bounding box center [533, 72] width 357 height 26
type input "**"
click at [616, 189] on input "text" at bounding box center [631, 197] width 161 height 27
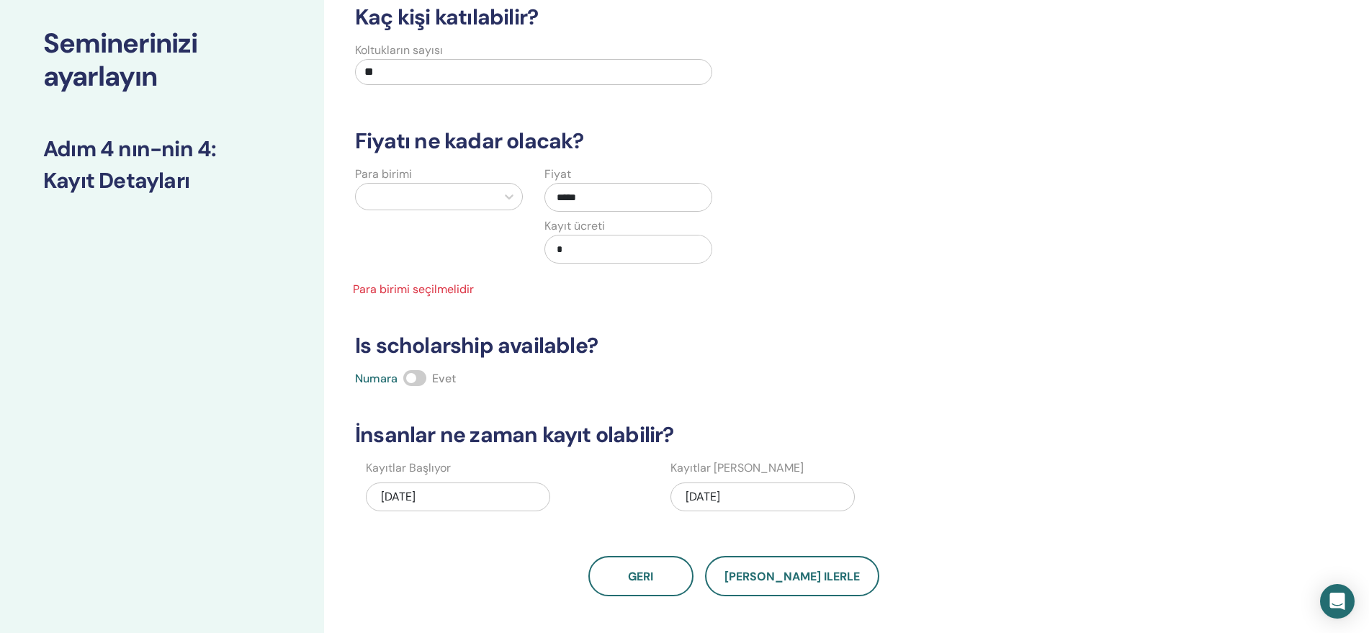
type input "*****"
click at [621, 248] on input "*" at bounding box center [631, 249] width 161 height 27
type input "*****"
click at [499, 206] on div at bounding box center [509, 197] width 26 height 26
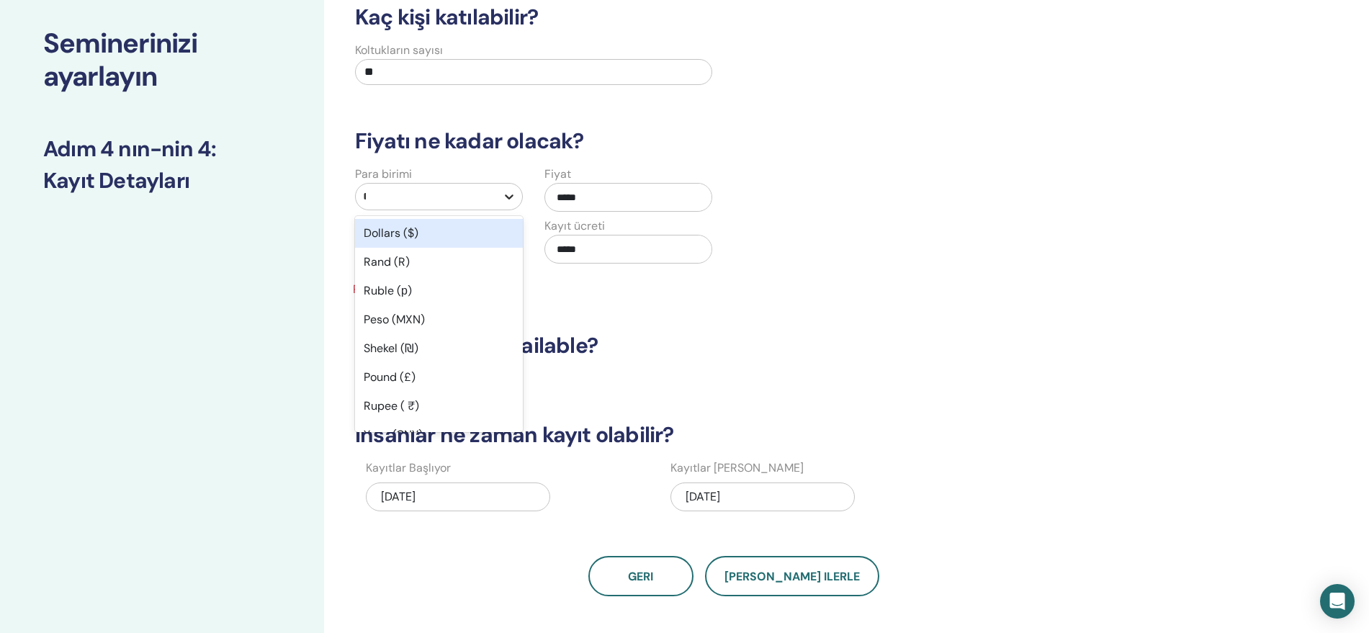
type input "**"
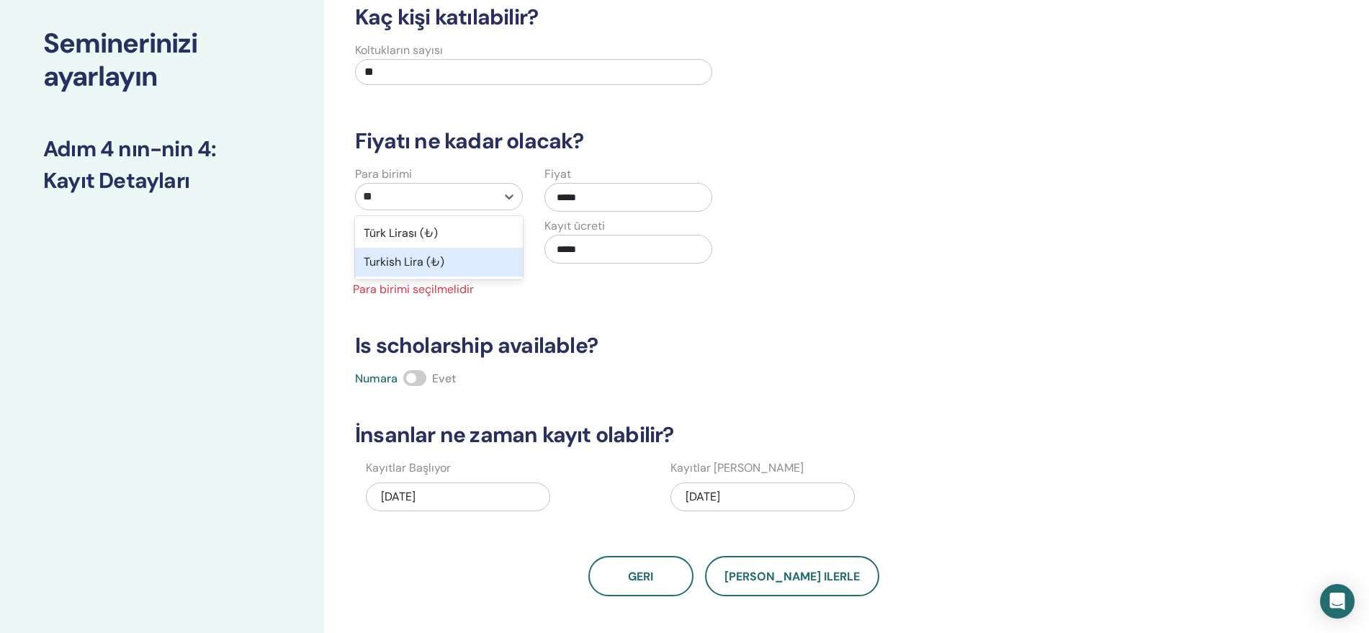
click at [454, 256] on div "Turkish Lira (₺)" at bounding box center [439, 262] width 168 height 29
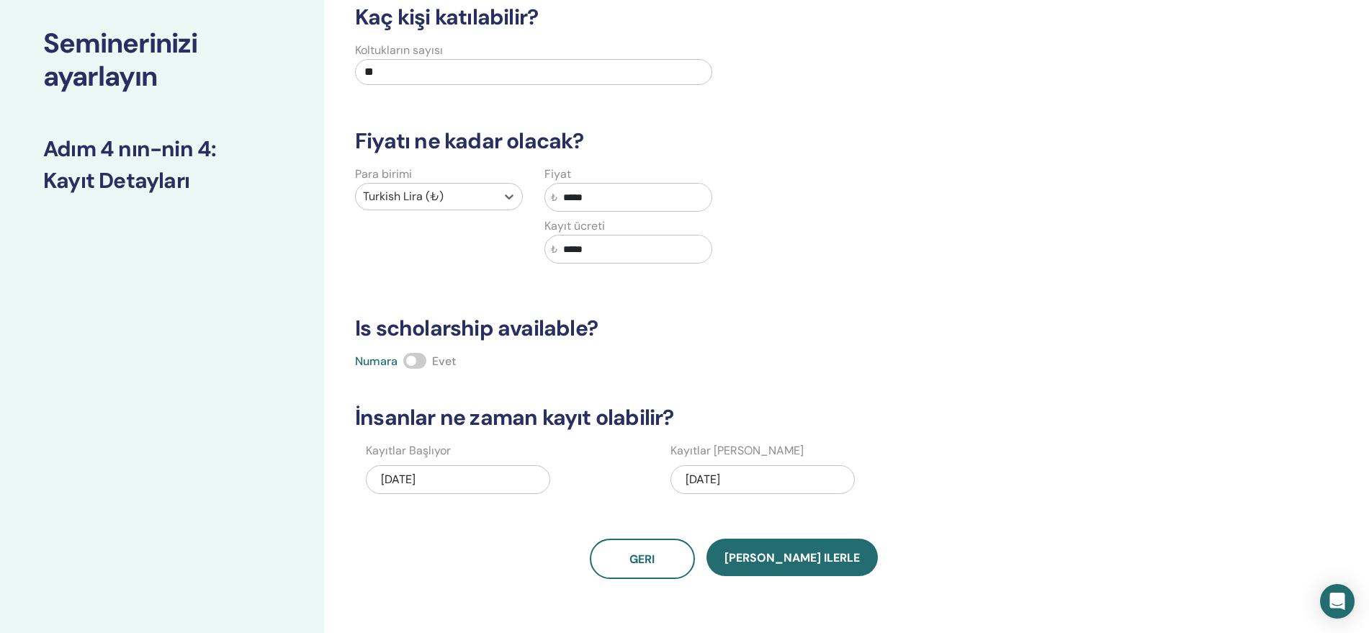
click at [727, 480] on div "10/03/2025" at bounding box center [763, 479] width 184 height 29
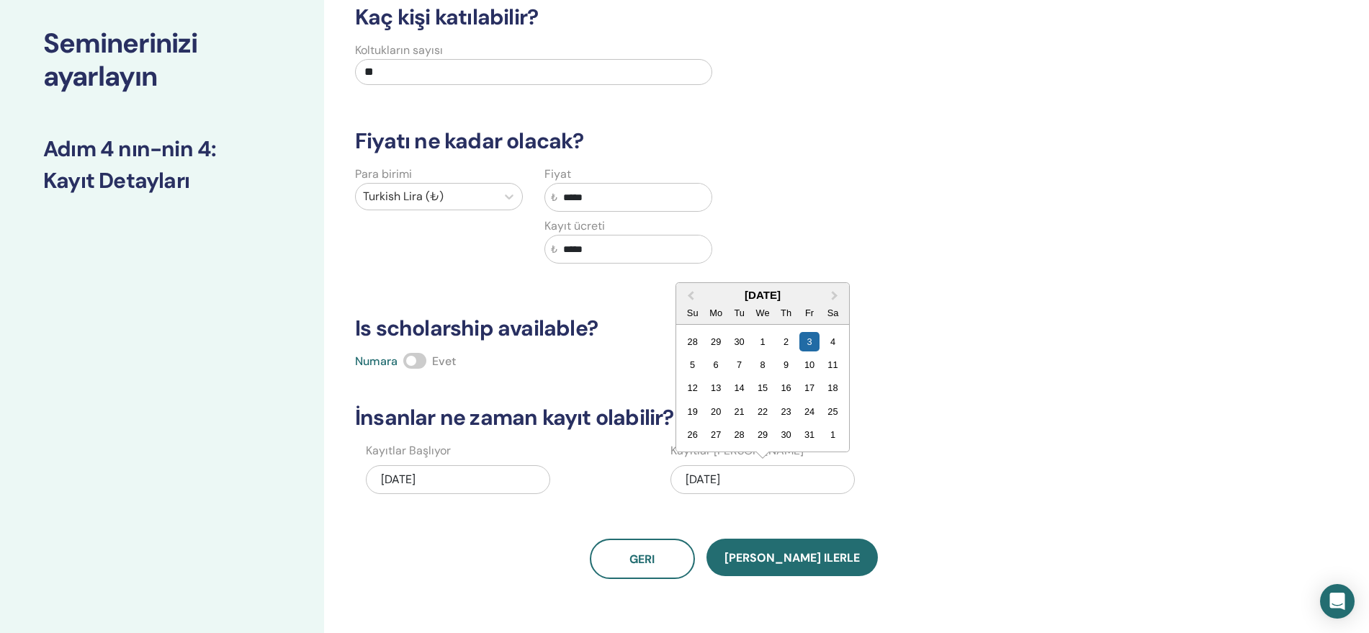
click at [1110, 393] on div "Kaç kişi katılabilir? Koltukların sayısı ** Fiyatı ne kadar olacak? Para birimi…" at bounding box center [733, 291] width 774 height 575
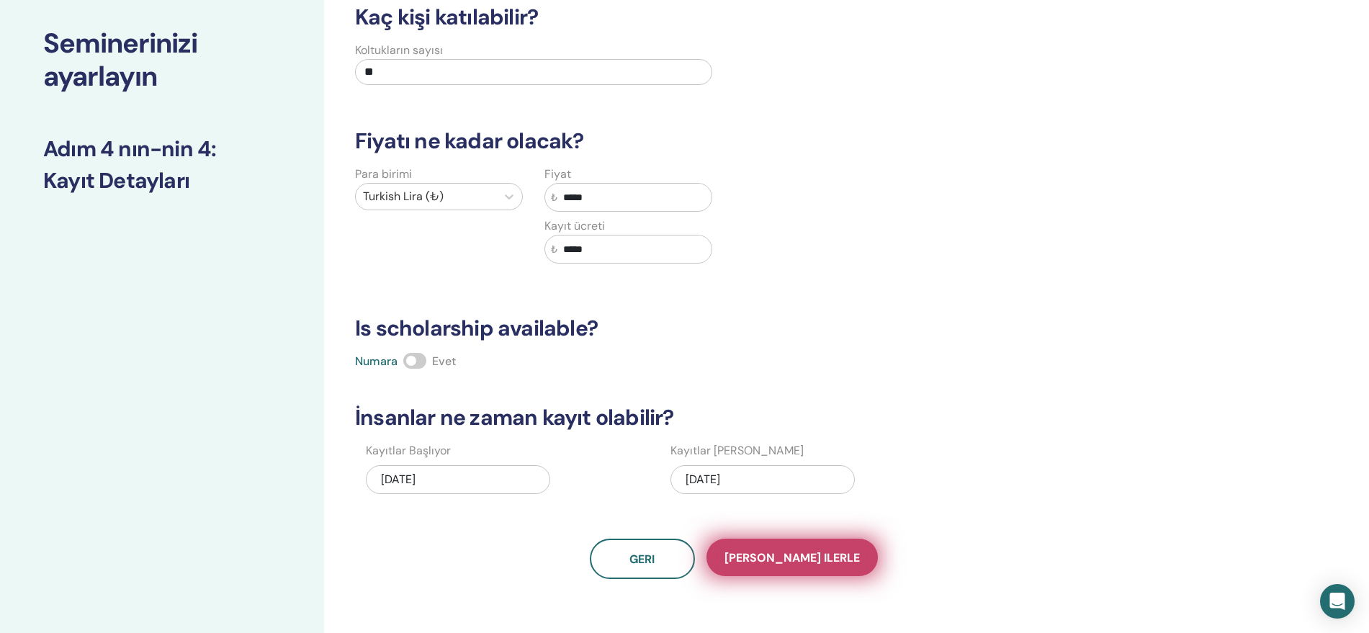
click at [812, 564] on span "Kaydet ilerle" at bounding box center [792, 557] width 135 height 15
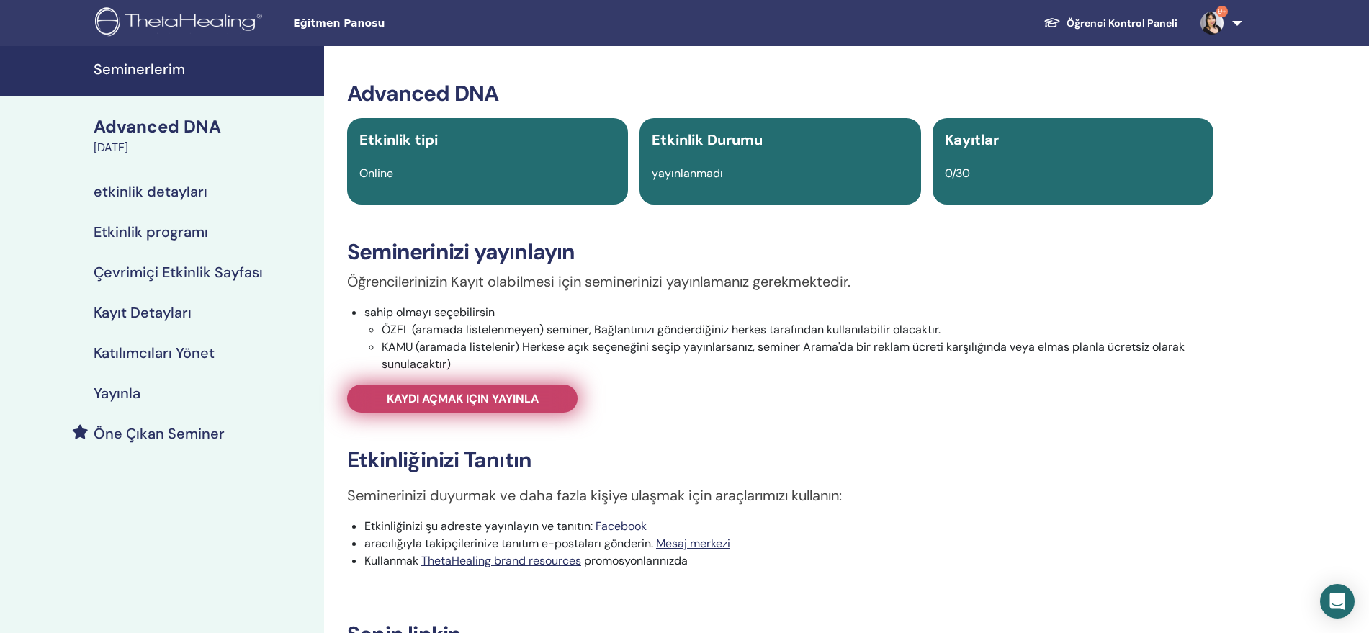
click at [504, 397] on span "Kaydı açmak için yayınla" at bounding box center [463, 398] width 152 height 15
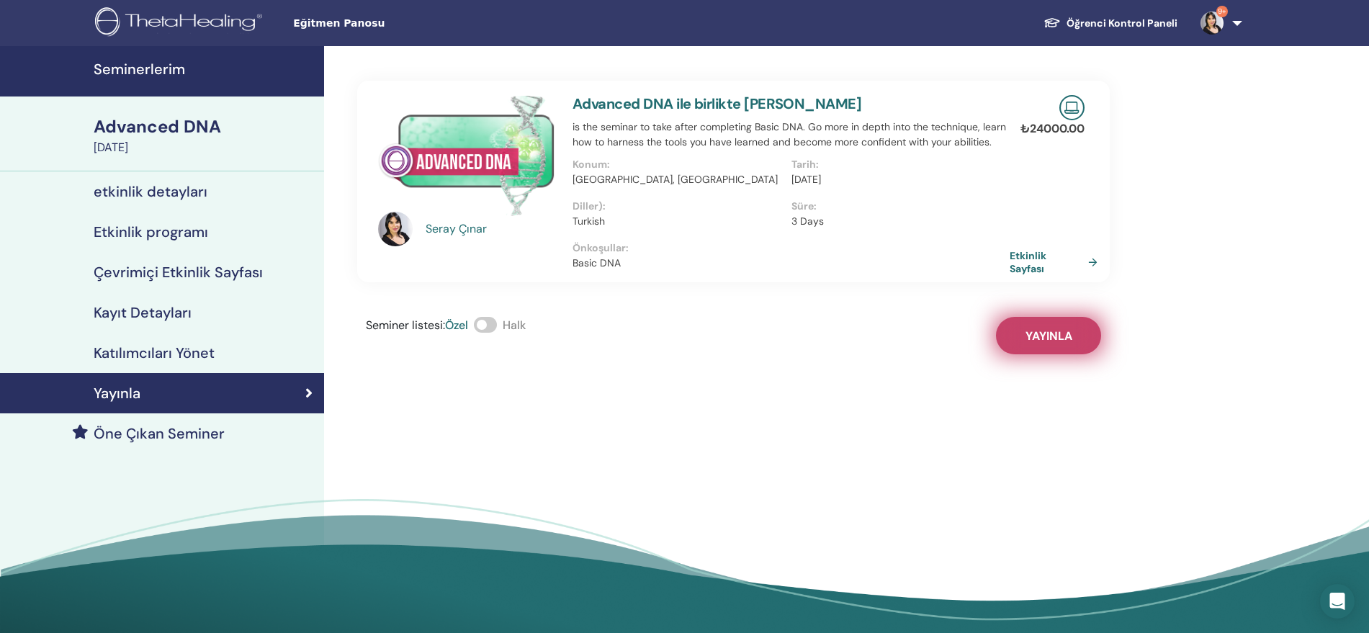
click at [1040, 329] on span "Yayınla" at bounding box center [1049, 335] width 47 height 15
drag, startPoint x: 1034, startPoint y: 271, endPoint x: 1027, endPoint y: 269, distance: 7.3
click at [1034, 271] on link "Etkinlik Sayfası" at bounding box center [1059, 262] width 94 height 26
click at [164, 353] on h4 "Katılımcıları Yönet" at bounding box center [154, 352] width 121 height 17
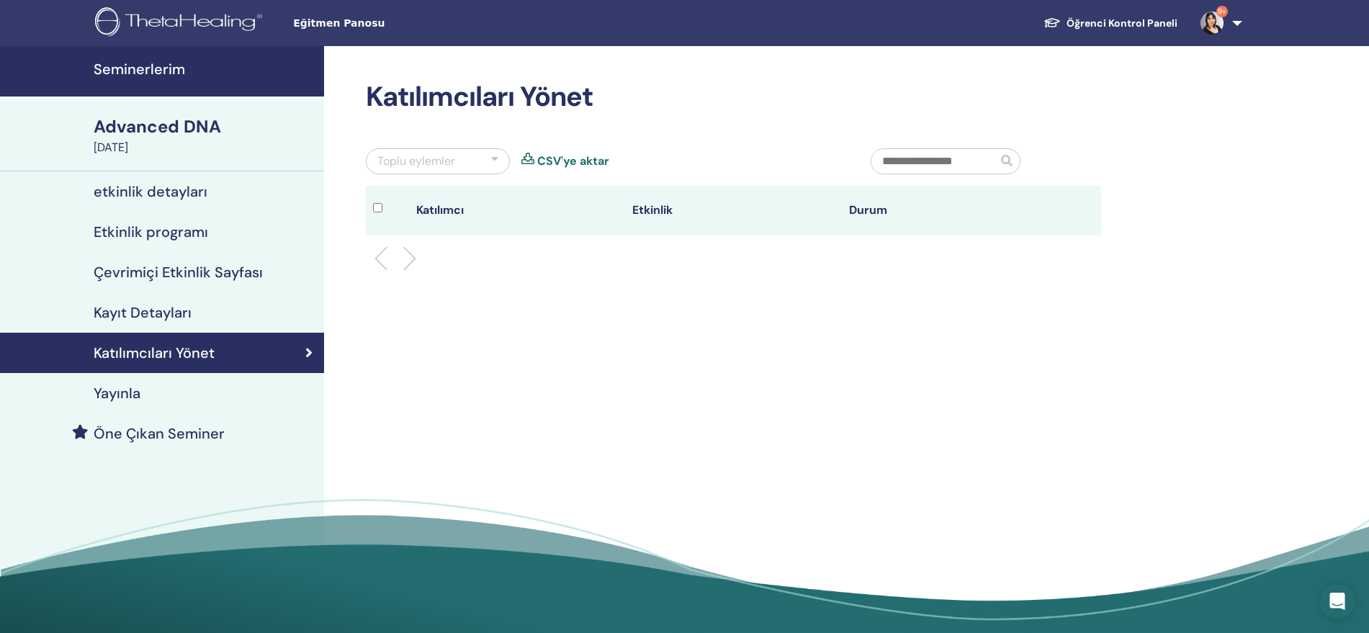
click at [156, 312] on h4 "Kayıt Detayları" at bounding box center [143, 312] width 98 height 17
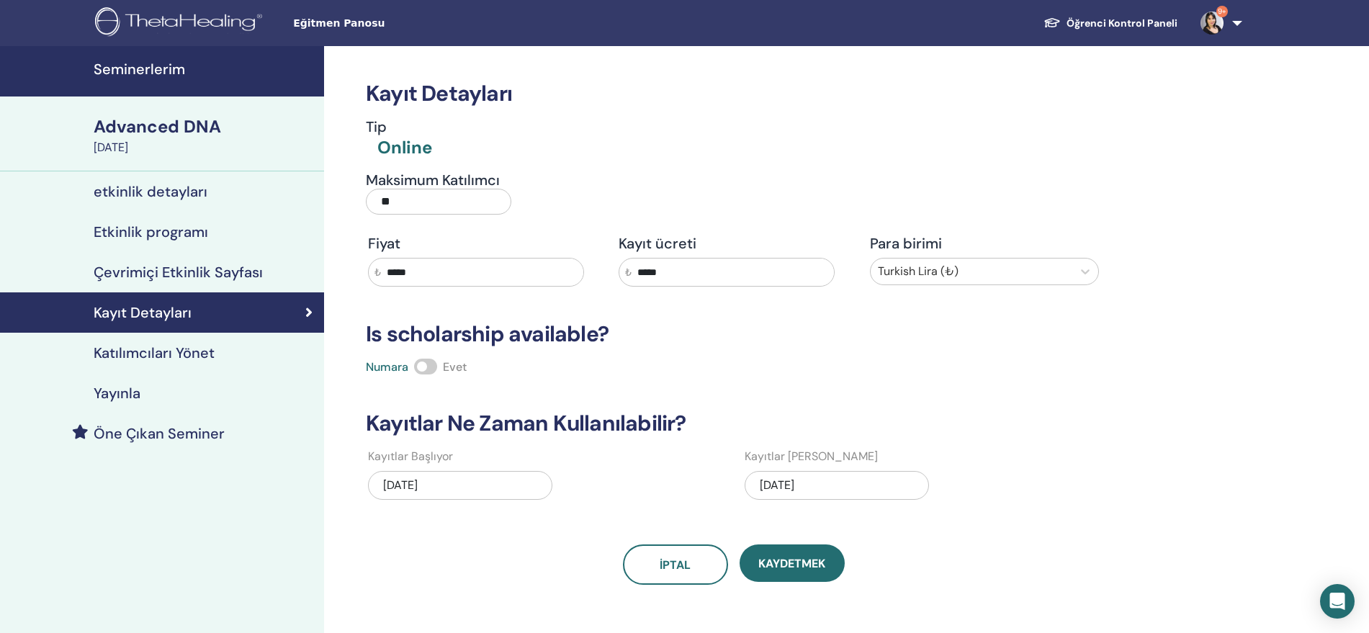
click at [423, 274] on input "*****" at bounding box center [482, 272] width 202 height 27
drag, startPoint x: 695, startPoint y: 269, endPoint x: 594, endPoint y: 269, distance: 100.8
click at [594, 269] on div "Fiyat ₺ ***** Kayıt ücreti ₺ ***** Para birimi Turkish Lira (₺)" at bounding box center [733, 261] width 753 height 52
click at [472, 266] on input "*****" at bounding box center [482, 272] width 202 height 27
drag, startPoint x: 401, startPoint y: 268, endPoint x: 419, endPoint y: 272, distance: 18.4
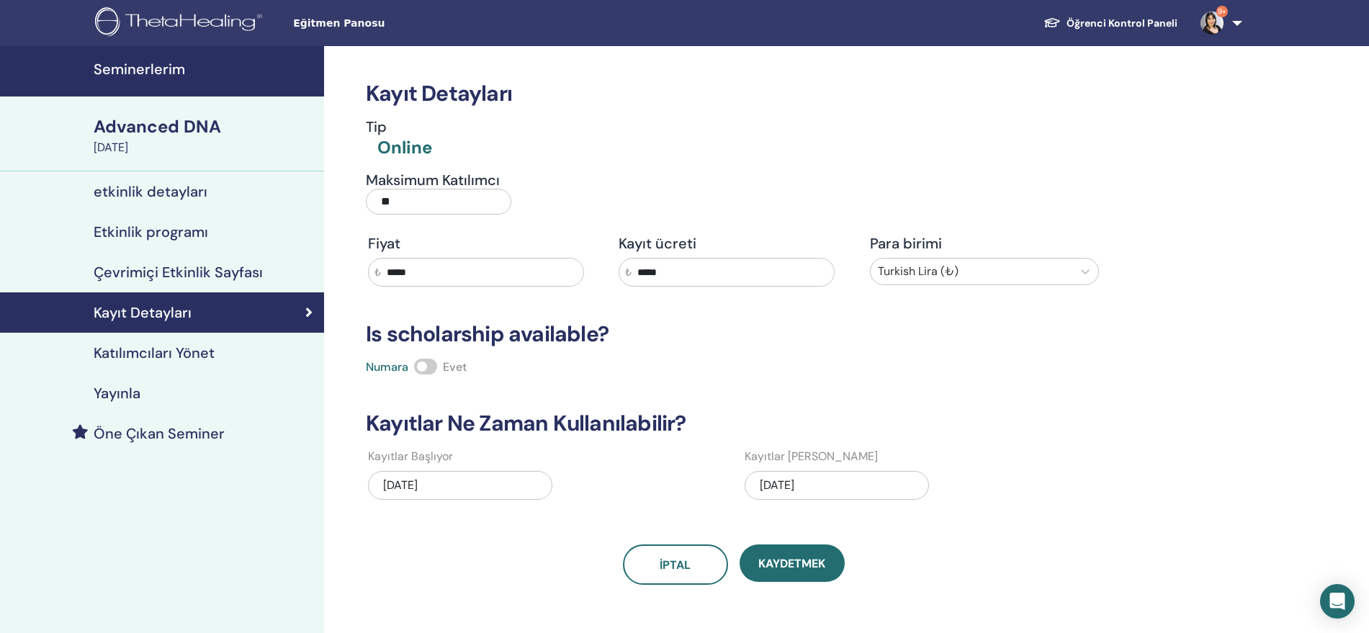
click at [419, 272] on input "*****" at bounding box center [482, 272] width 202 height 27
drag, startPoint x: 639, startPoint y: 264, endPoint x: 594, endPoint y: 269, distance: 44.9
click at [594, 269] on div "Fiyat ₺ ***** Kayıt ücreti ₺ ***** Para birimi Turkish Lira (₺)" at bounding box center [733, 261] width 753 height 52
click at [799, 561] on span "Kaydetmek" at bounding box center [791, 563] width 67 height 15
click at [127, 387] on h4 "Yayınla" at bounding box center [117, 393] width 47 height 17
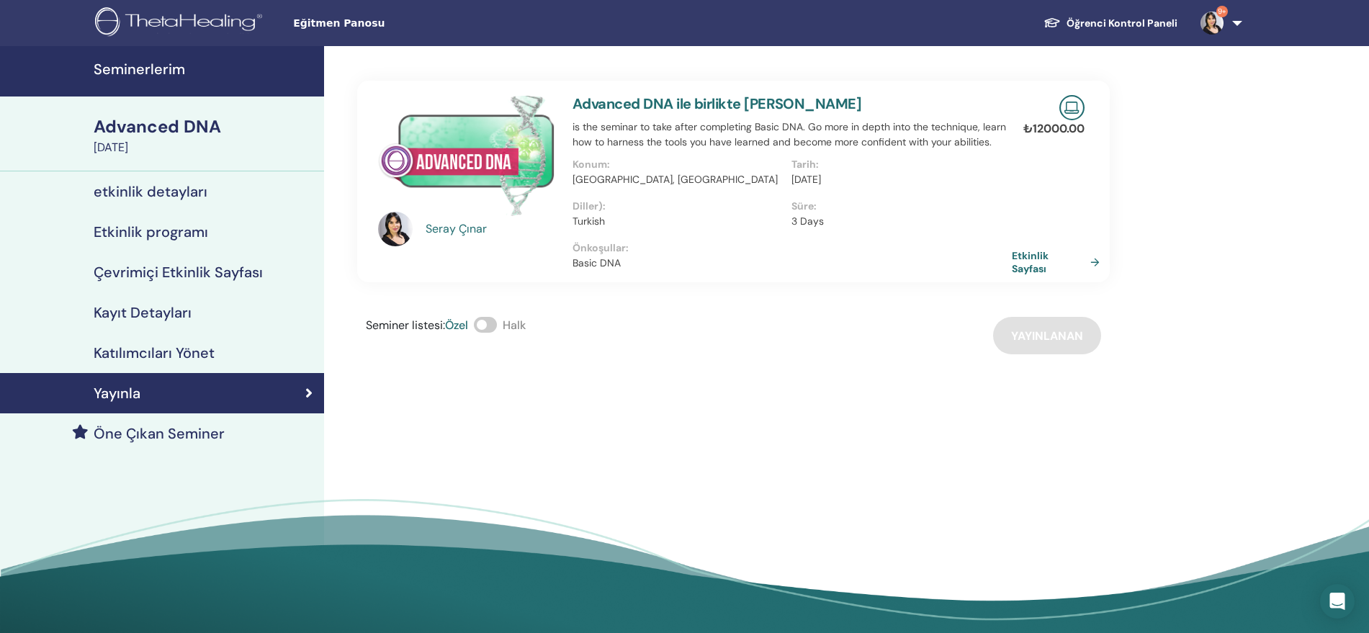
click at [1022, 268] on link "Etkinlik Sayfası" at bounding box center [1059, 262] width 94 height 26
click at [1021, 259] on link "Etkinlik Sayfası" at bounding box center [1059, 262] width 94 height 26
click at [145, 125] on div "Advanced DNA" at bounding box center [205, 127] width 222 height 24
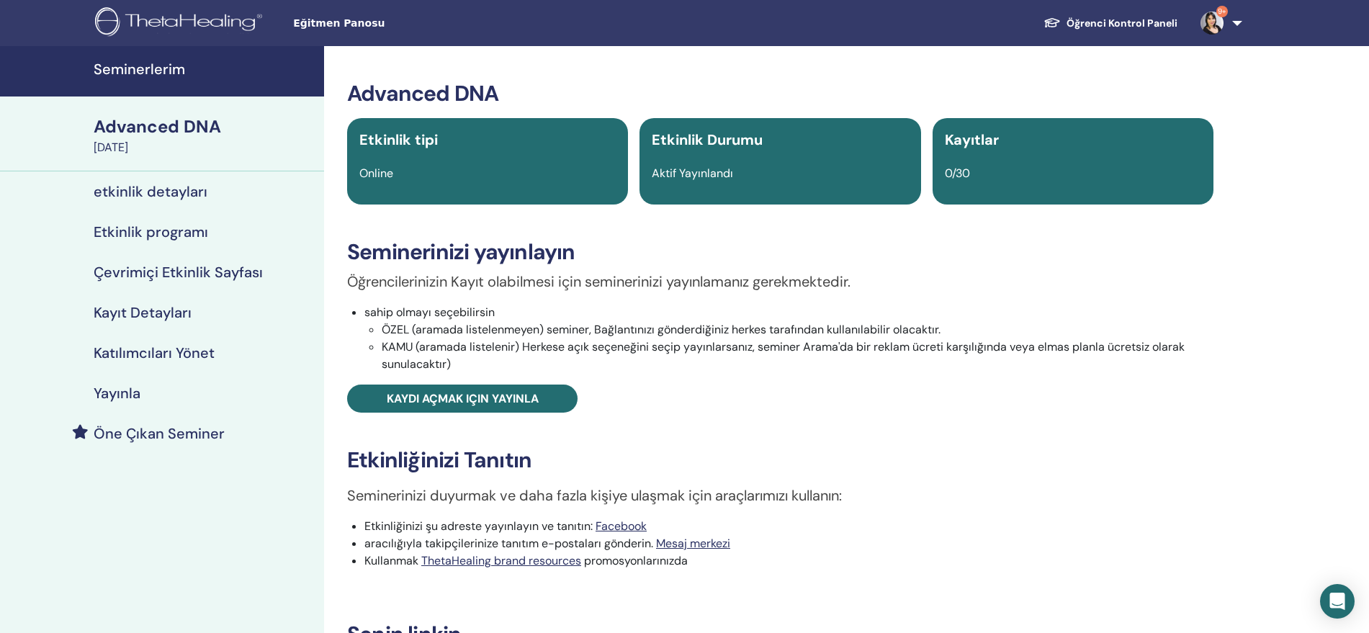
click at [152, 68] on h4 "Seminerlerim" at bounding box center [205, 68] width 222 height 17
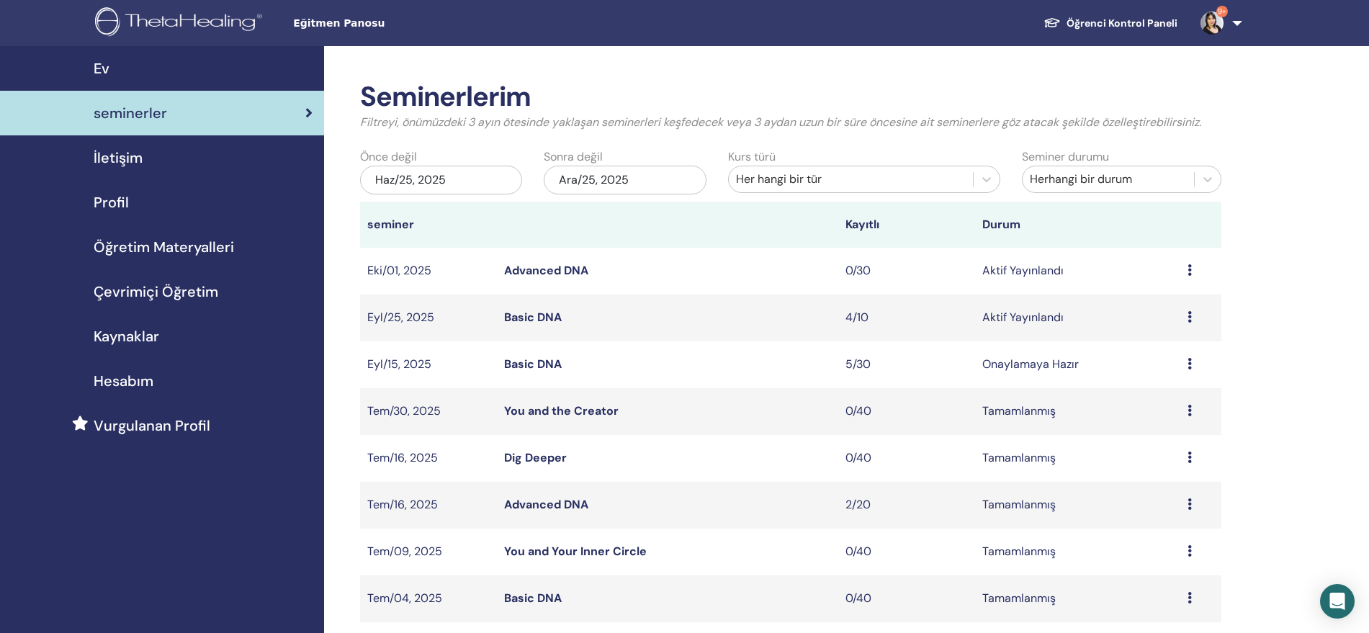
click at [1184, 270] on td "Ön izleme Düzenlemek katılımcılar İptal" at bounding box center [1200, 271] width 41 height 47
click at [1188, 271] on icon at bounding box center [1190, 270] width 4 height 12
click at [1157, 305] on link "Düzenlemek" at bounding box center [1152, 304] width 64 height 15
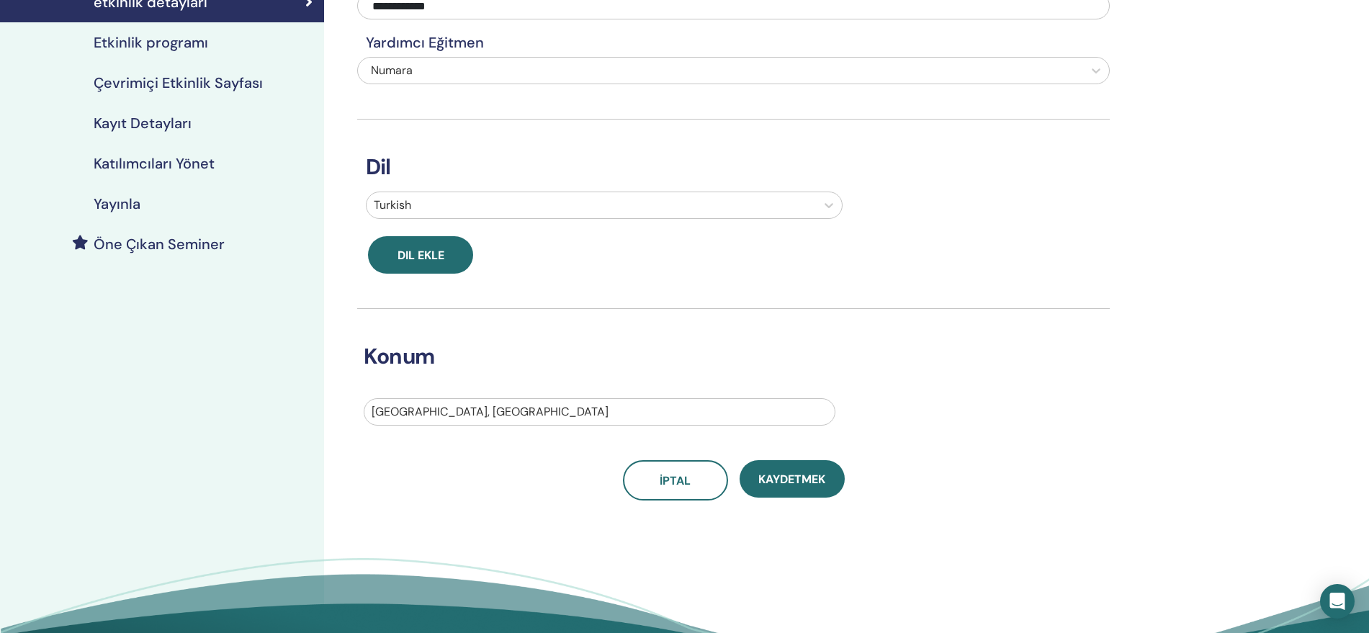
scroll to position [240, 0]
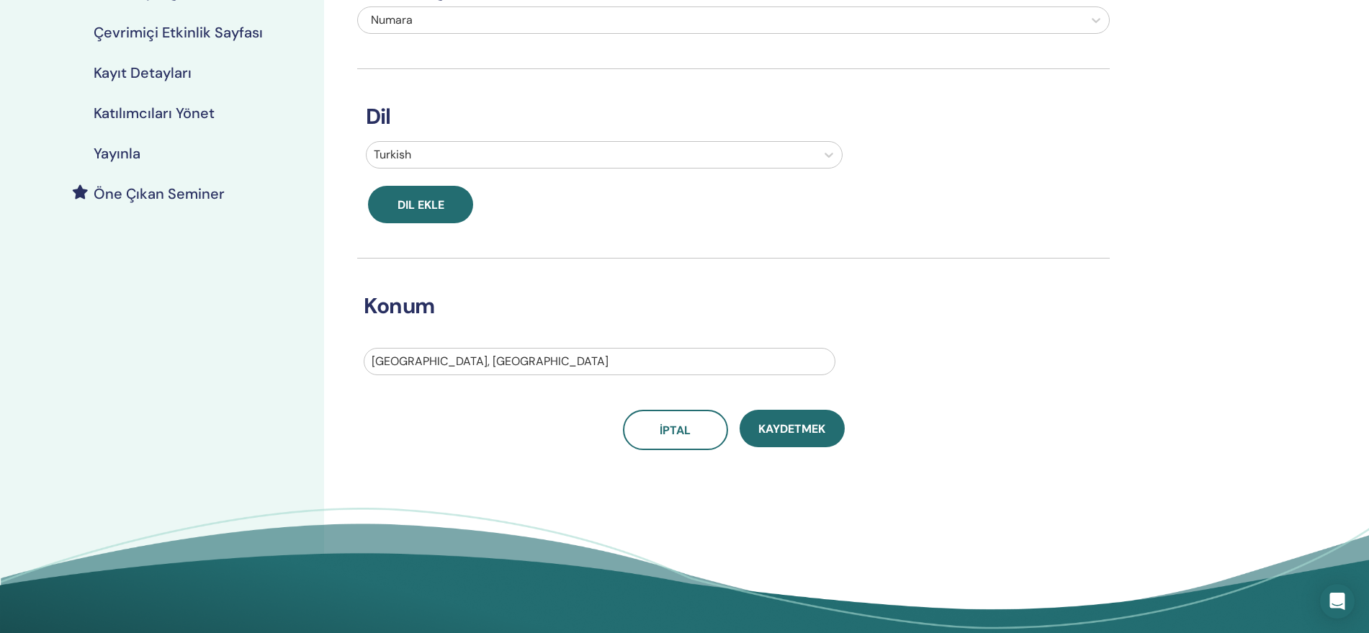
click at [161, 77] on h4 "Kayıt Detayları" at bounding box center [143, 72] width 98 height 17
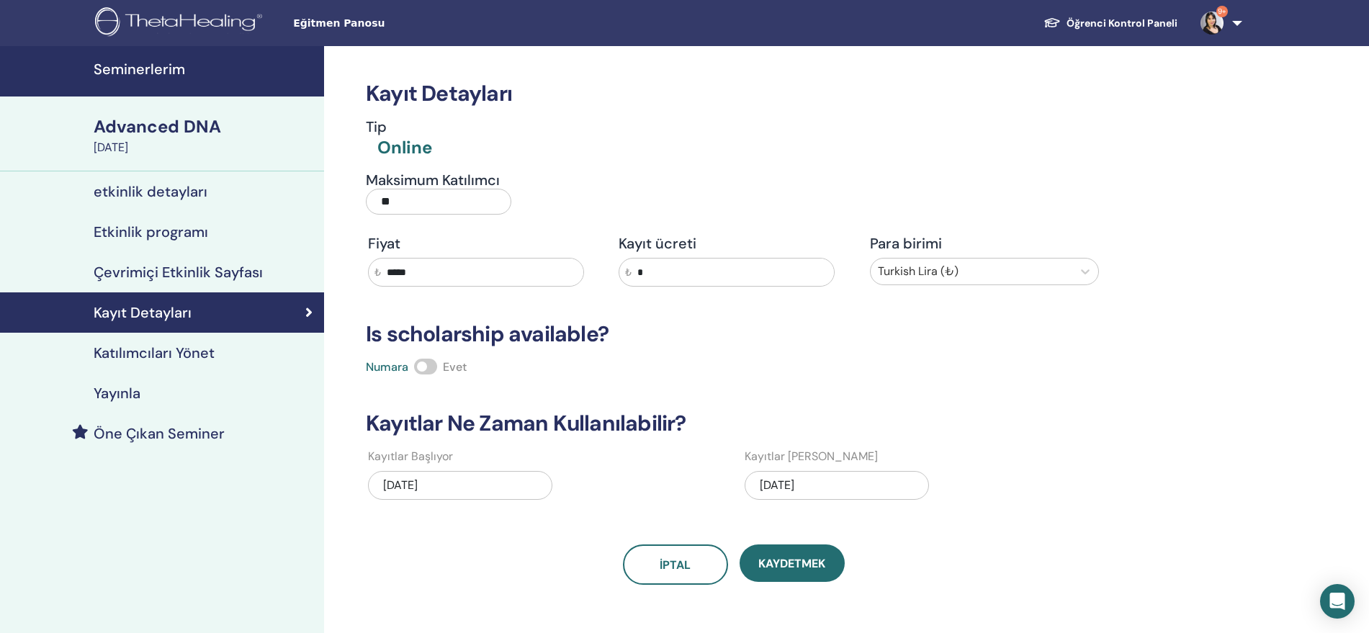
click at [202, 352] on h4 "Katılımcıları Yönet" at bounding box center [154, 352] width 121 height 17
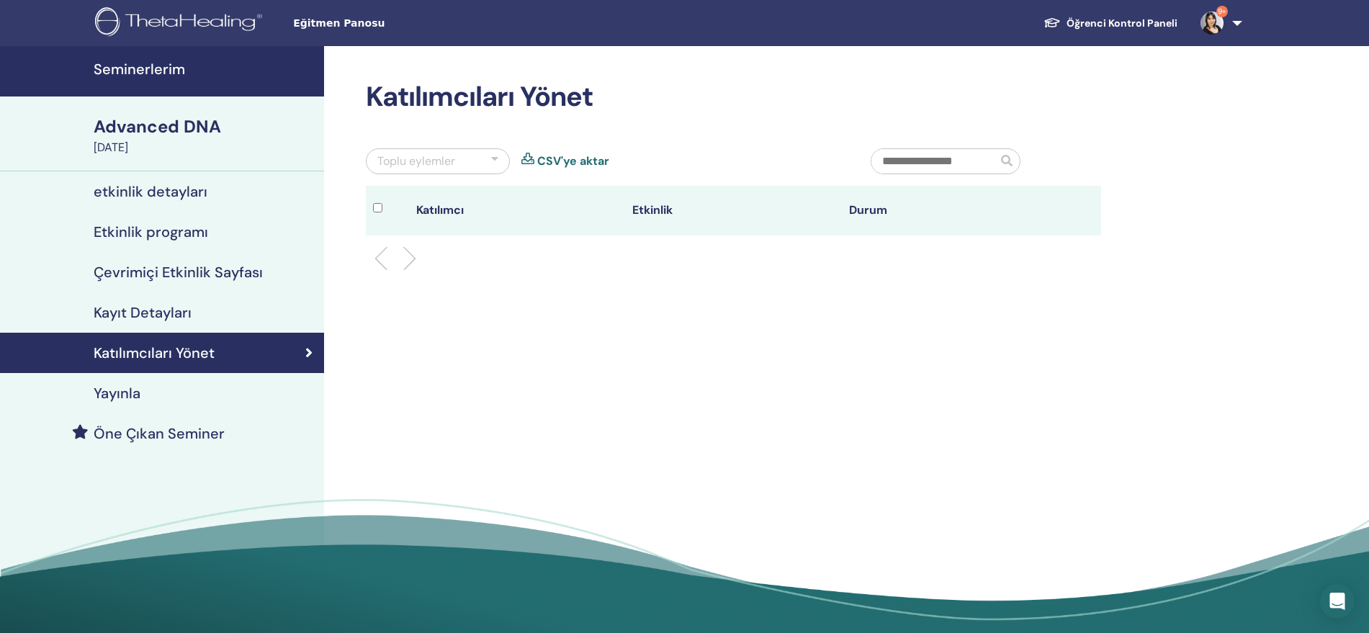
click at [153, 194] on h4 "etkinlik detayları" at bounding box center [151, 191] width 114 height 17
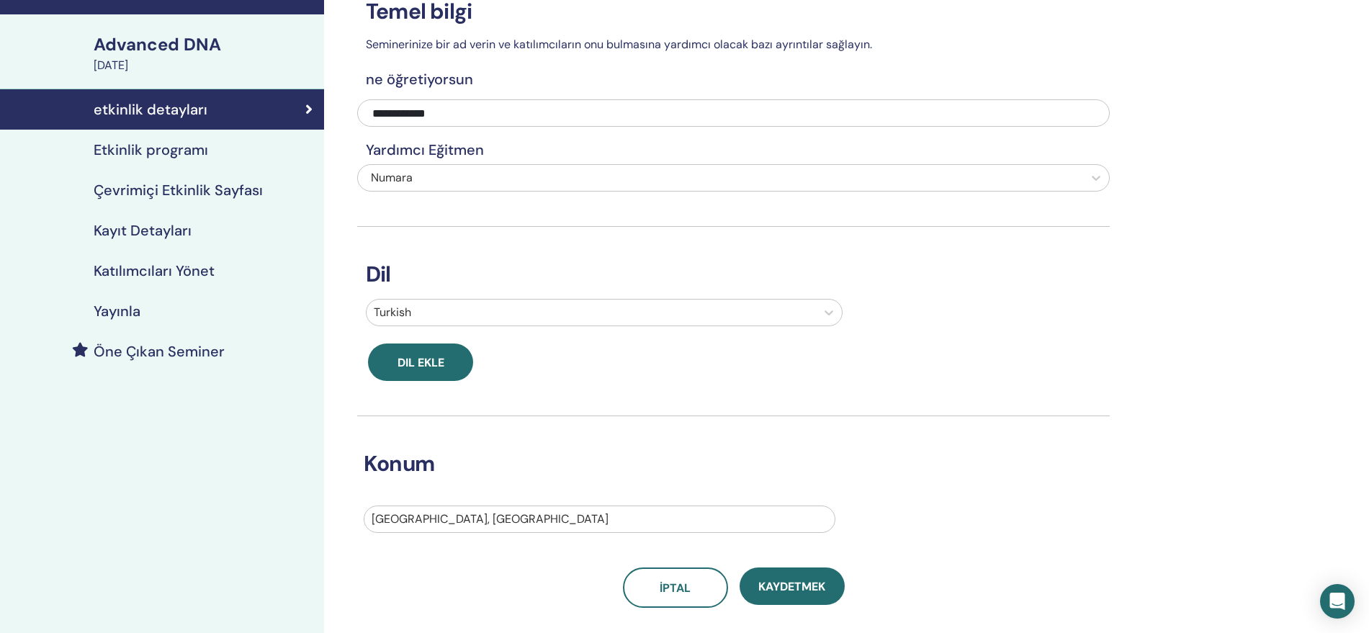
scroll to position [240, 0]
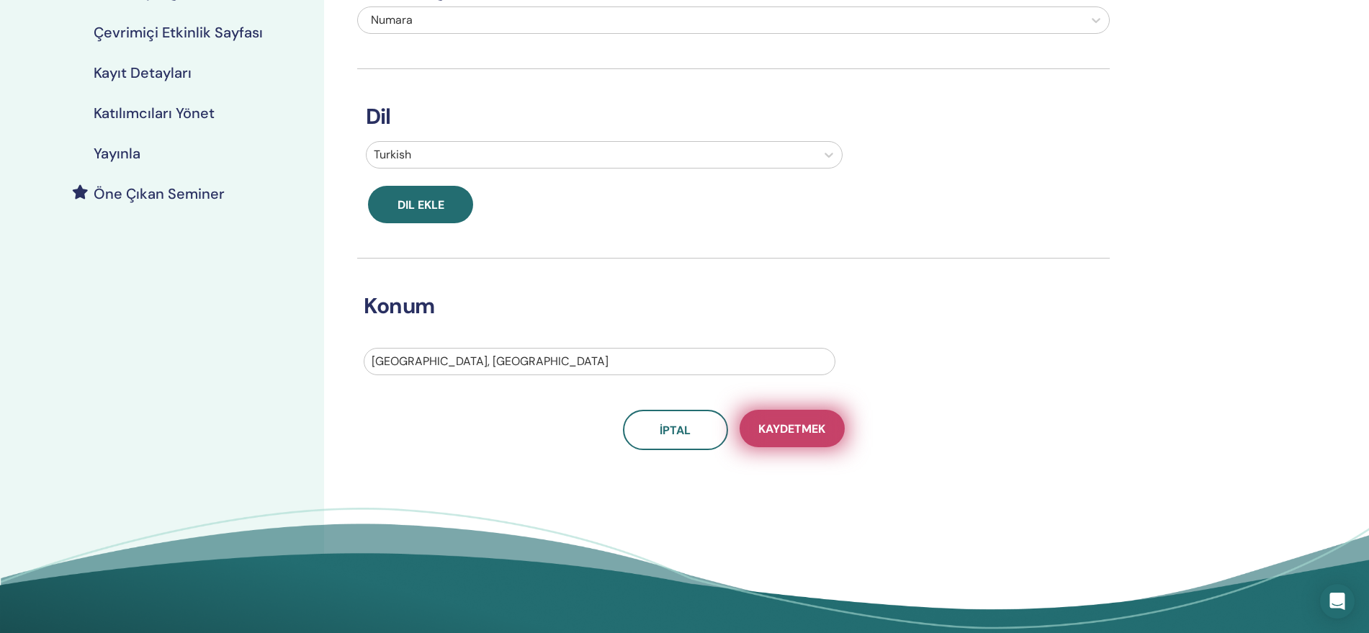
click at [809, 426] on span "Kaydetmek" at bounding box center [791, 428] width 67 height 15
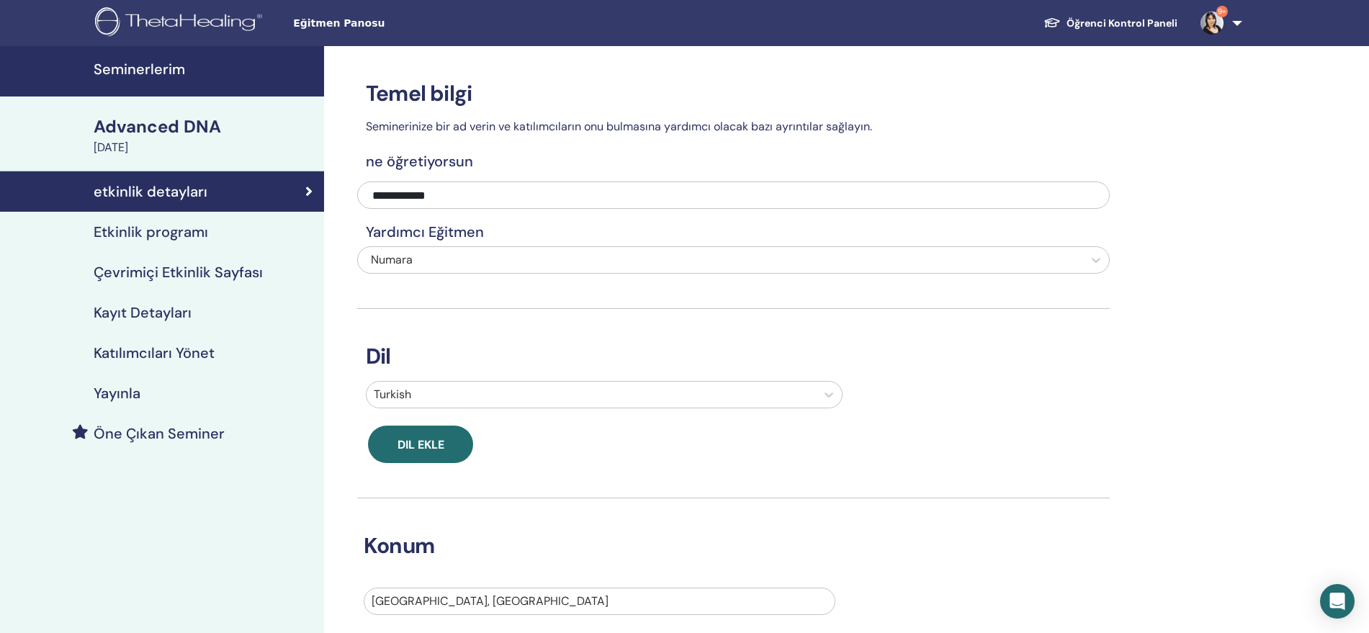
click at [187, 234] on h4 "Etkinlik programı" at bounding box center [151, 231] width 115 height 17
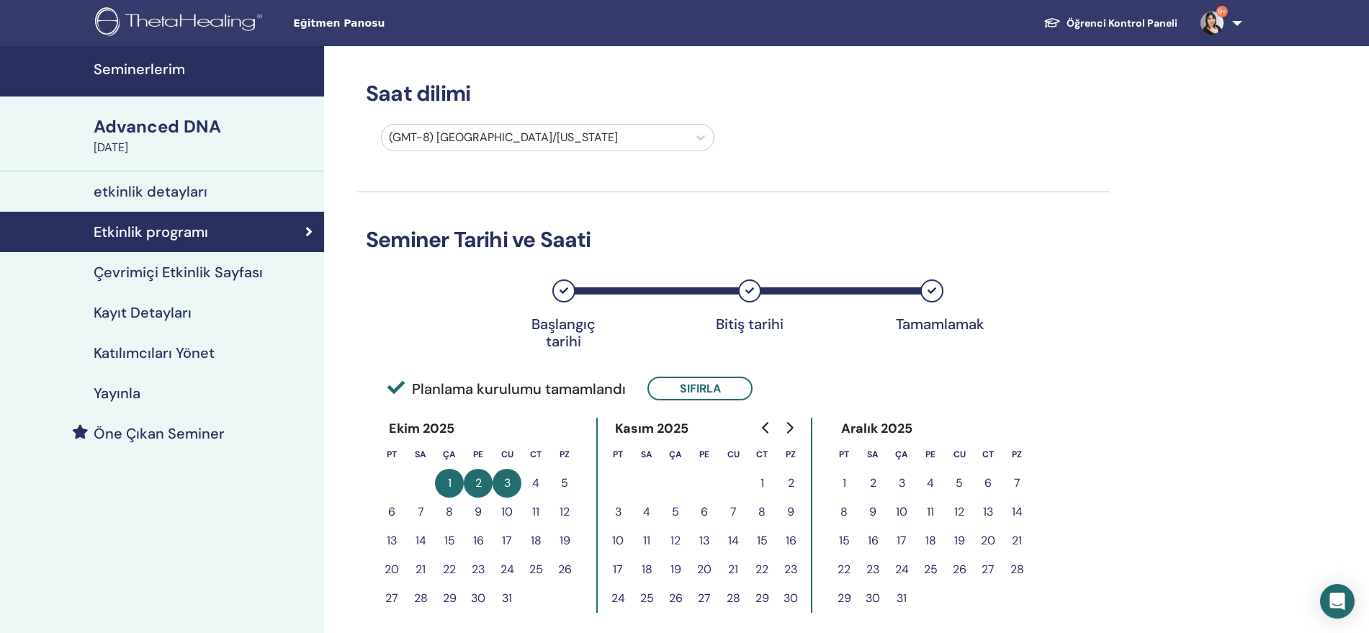
click at [190, 272] on h4 "Çevrimiçi Etkinlik Sayfası" at bounding box center [178, 272] width 169 height 17
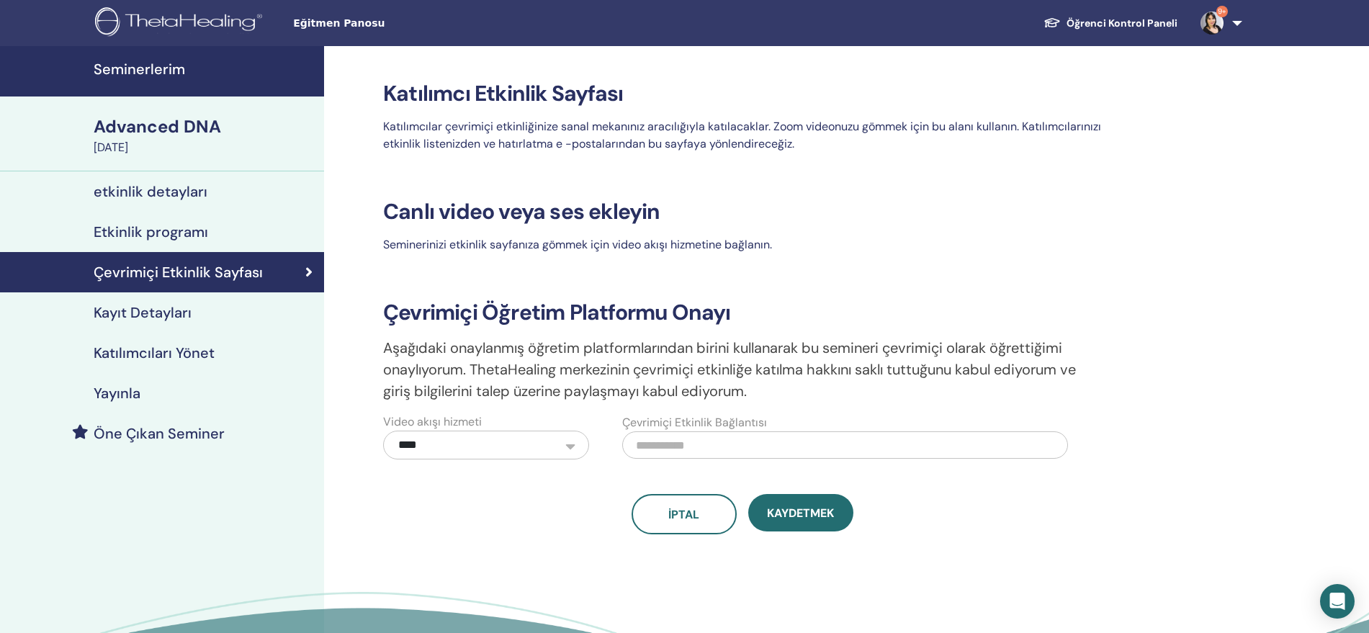
click at [176, 309] on h4 "Kayıt Detayları" at bounding box center [143, 312] width 98 height 17
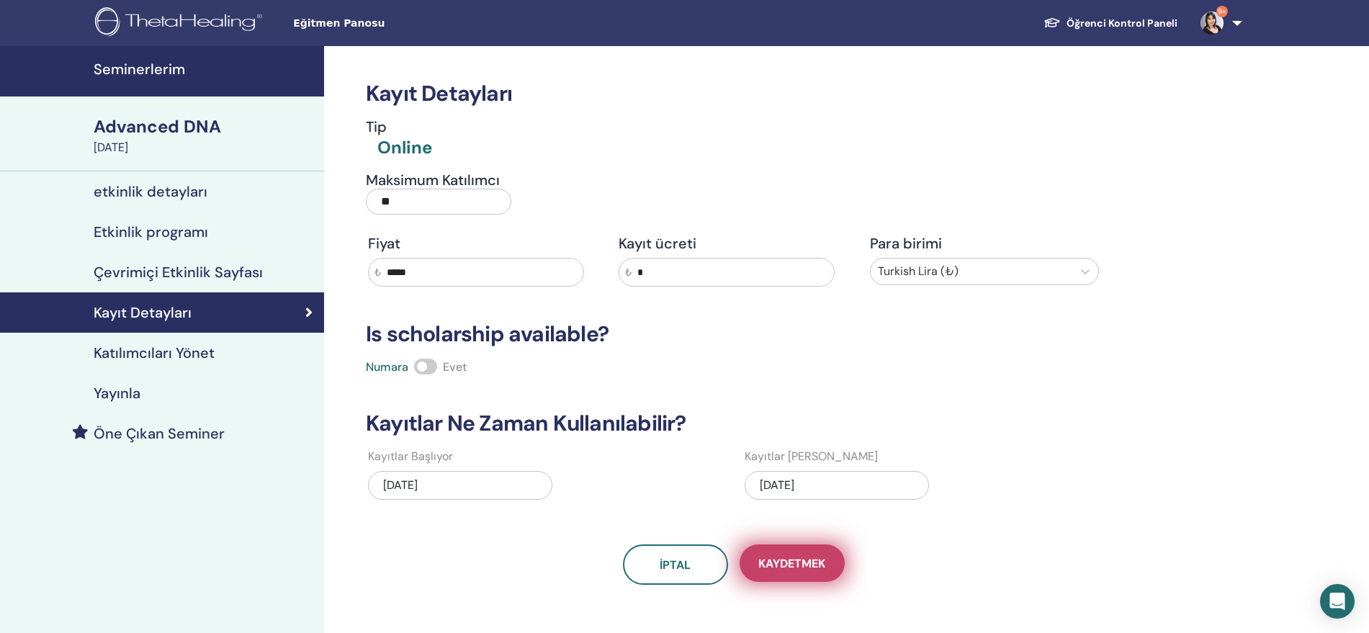
click at [776, 566] on span "Kaydetmek" at bounding box center [791, 563] width 67 height 15
click at [658, 265] on input "*" at bounding box center [733, 272] width 202 height 27
click at [765, 556] on span "Kaydetmek" at bounding box center [791, 563] width 67 height 15
click at [126, 385] on h4 "Yayınla" at bounding box center [117, 393] width 47 height 17
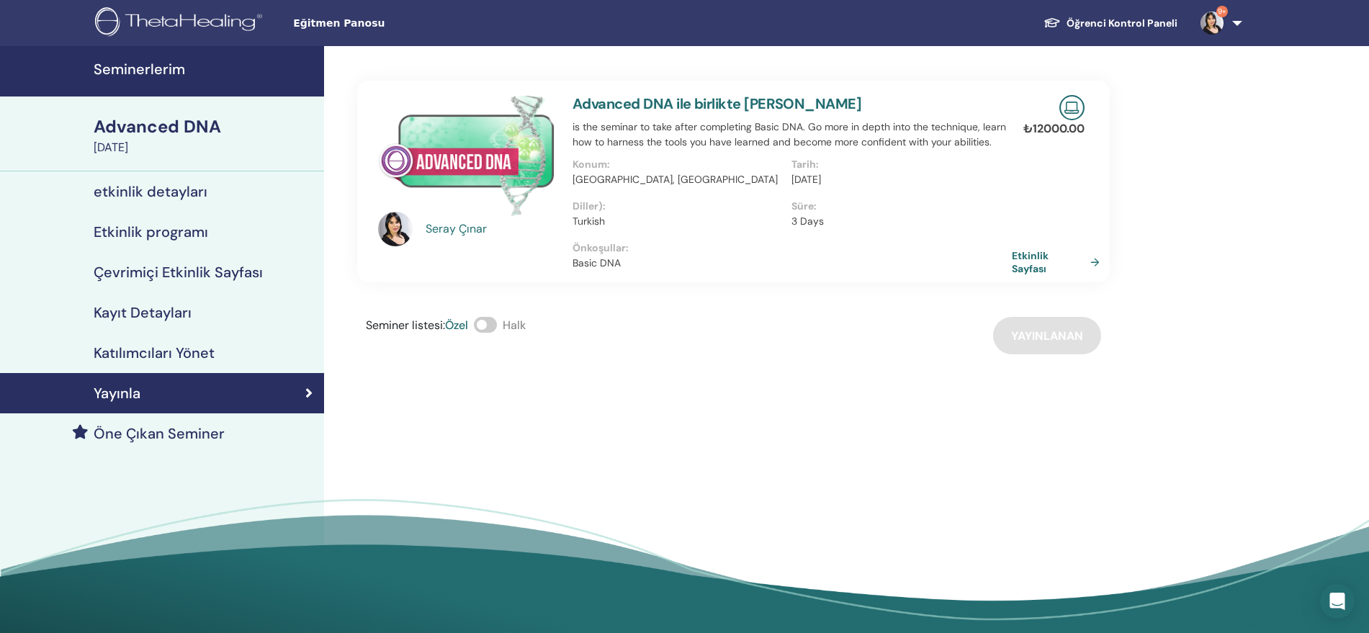
click at [1026, 256] on link "Etkinlik Sayfası" at bounding box center [1059, 262] width 94 height 26
click at [153, 71] on h4 "Seminerlerim" at bounding box center [205, 68] width 222 height 17
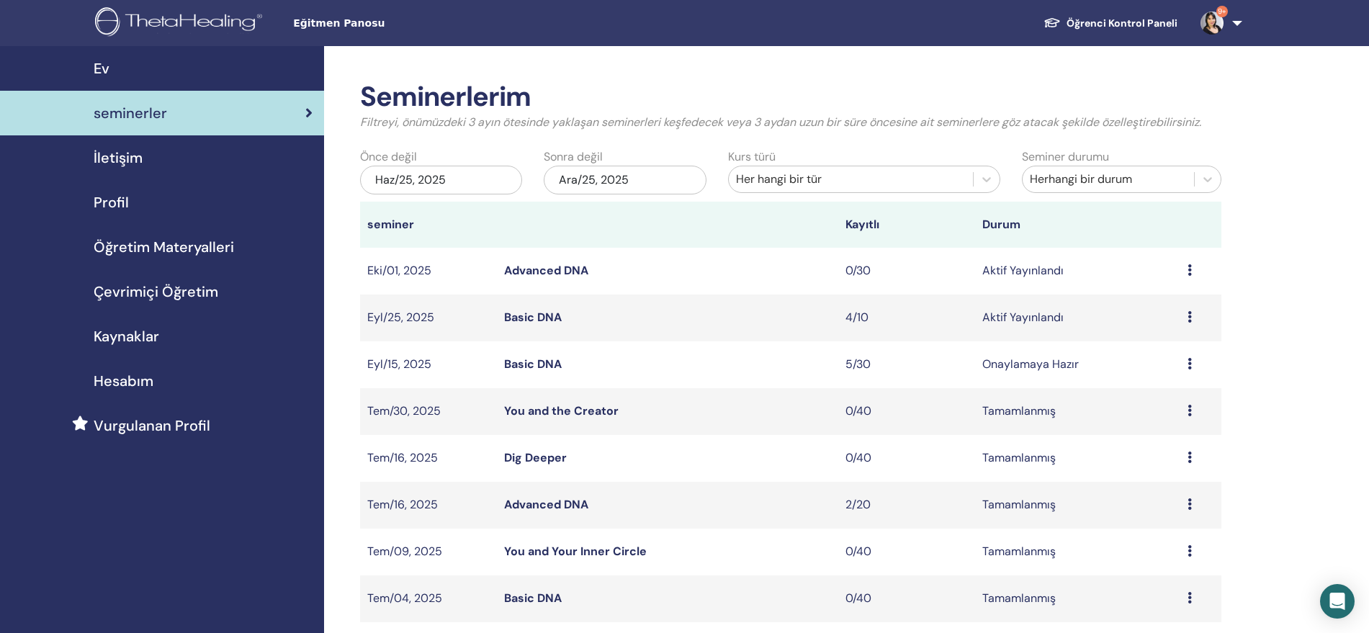
click at [1193, 269] on div "Ön izleme Düzenlemek katılımcılar İptal" at bounding box center [1201, 270] width 27 height 17
click at [1141, 341] on p "İptal" at bounding box center [1157, 345] width 64 height 17
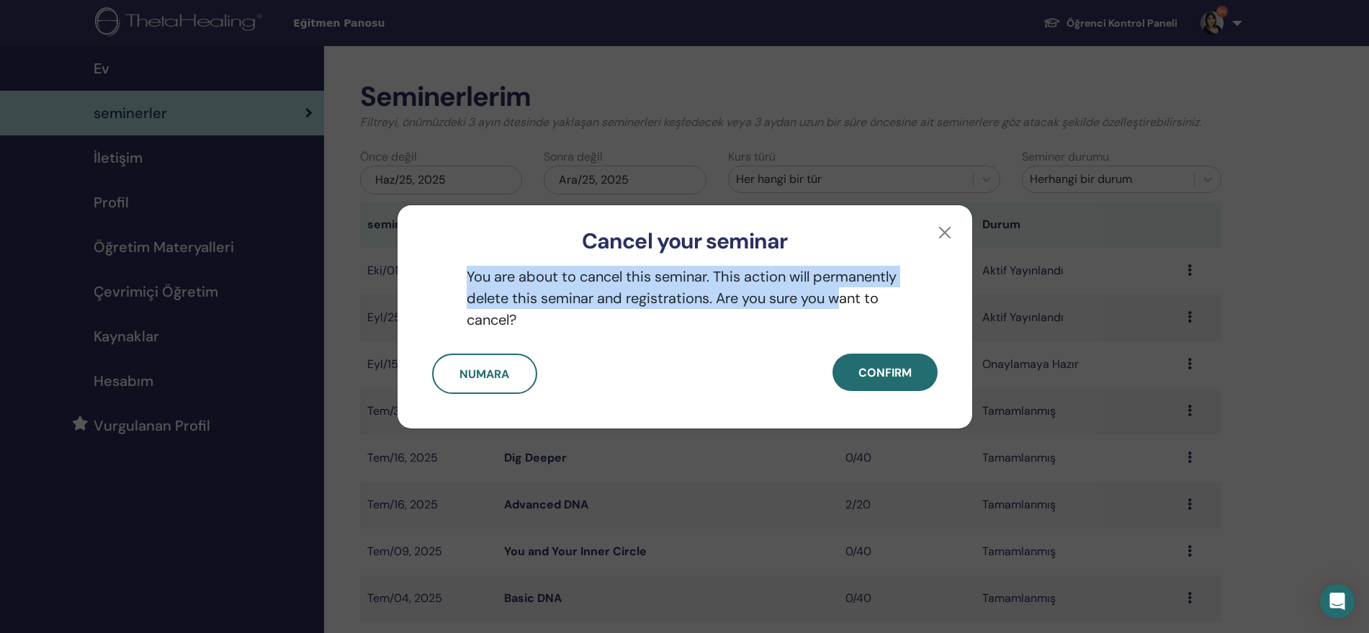
drag, startPoint x: 806, startPoint y: 228, endPoint x: 877, endPoint y: 265, distance: 80.2
click at [860, 278] on div "Cancel your seminar You are about to cancel this seminar. This action will perm…" at bounding box center [685, 317] width 576 height 225
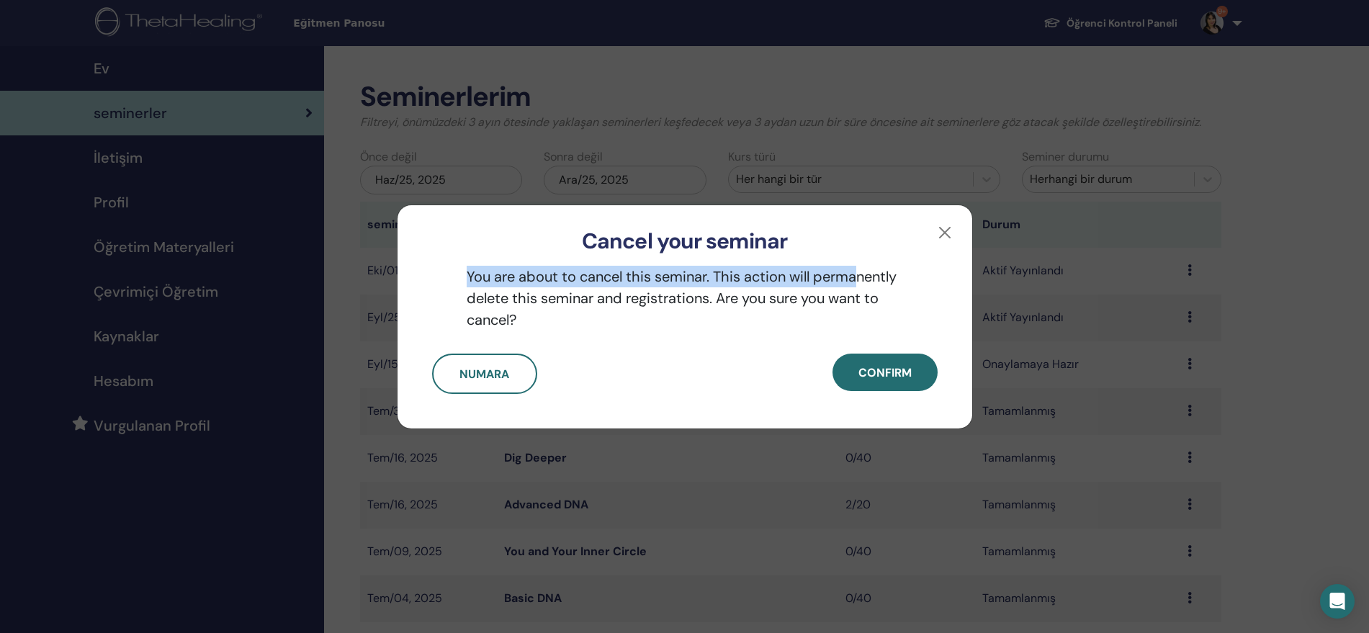
click at [923, 228] on h3 "Cancel your seminar" at bounding box center [685, 241] width 529 height 26
click at [957, 234] on div "Cancel your seminar" at bounding box center [685, 229] width 575 height 49
click at [946, 235] on button "button" at bounding box center [944, 232] width 23 height 23
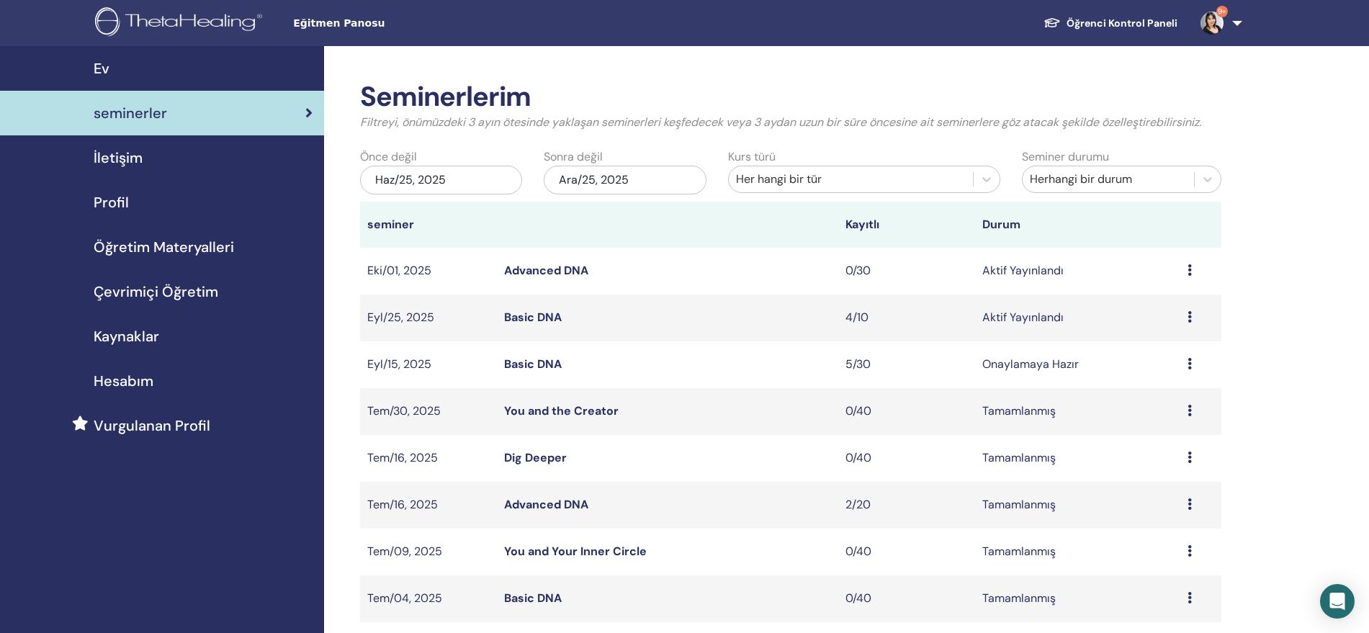
click at [1182, 269] on td "Ön izleme Düzenlemek katılımcılar İptal" at bounding box center [1200, 271] width 41 height 47
click at [1193, 271] on div "Ön izleme Düzenlemek katılımcılar İptal" at bounding box center [1201, 270] width 27 height 17
click at [1151, 348] on p "İptal" at bounding box center [1157, 347] width 64 height 17
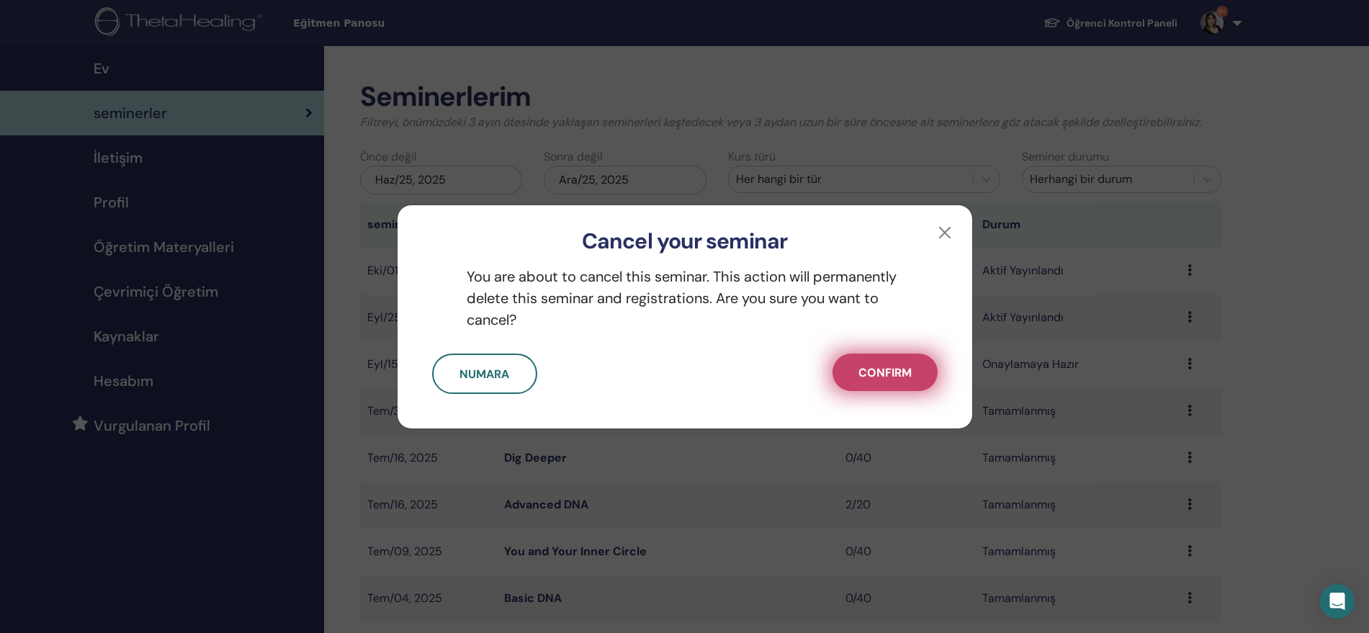
click at [868, 374] on span "Confirm" at bounding box center [885, 372] width 53 height 15
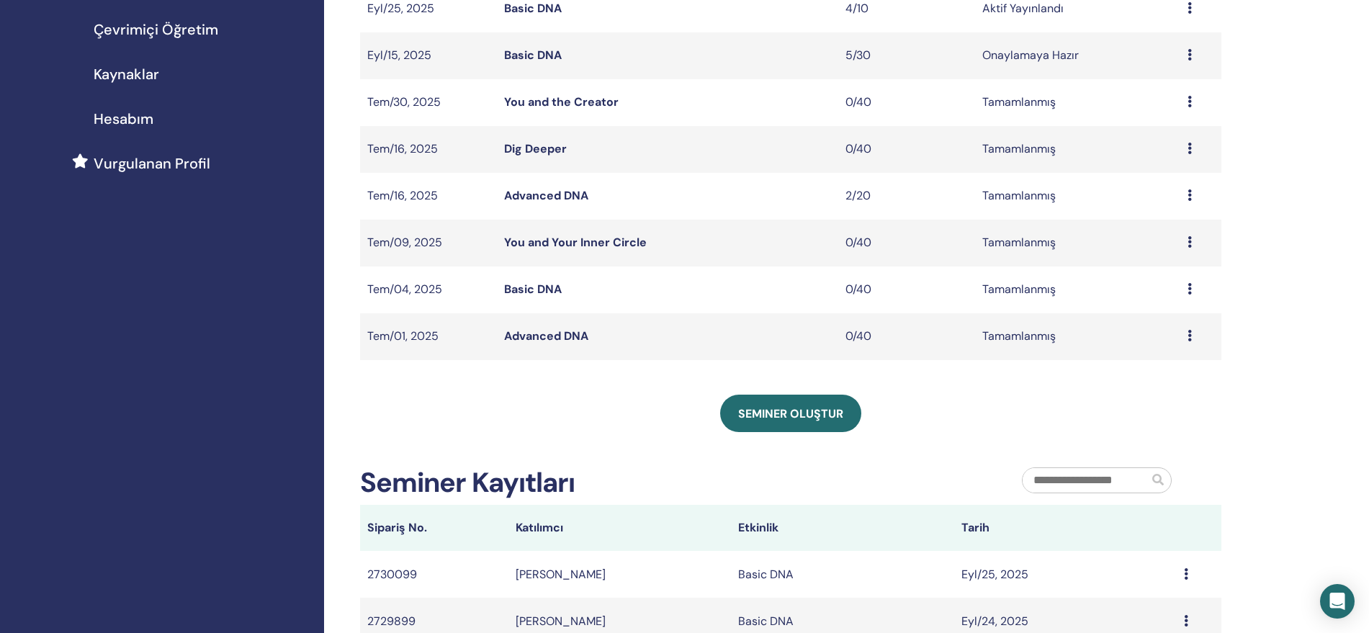
scroll to position [480, 0]
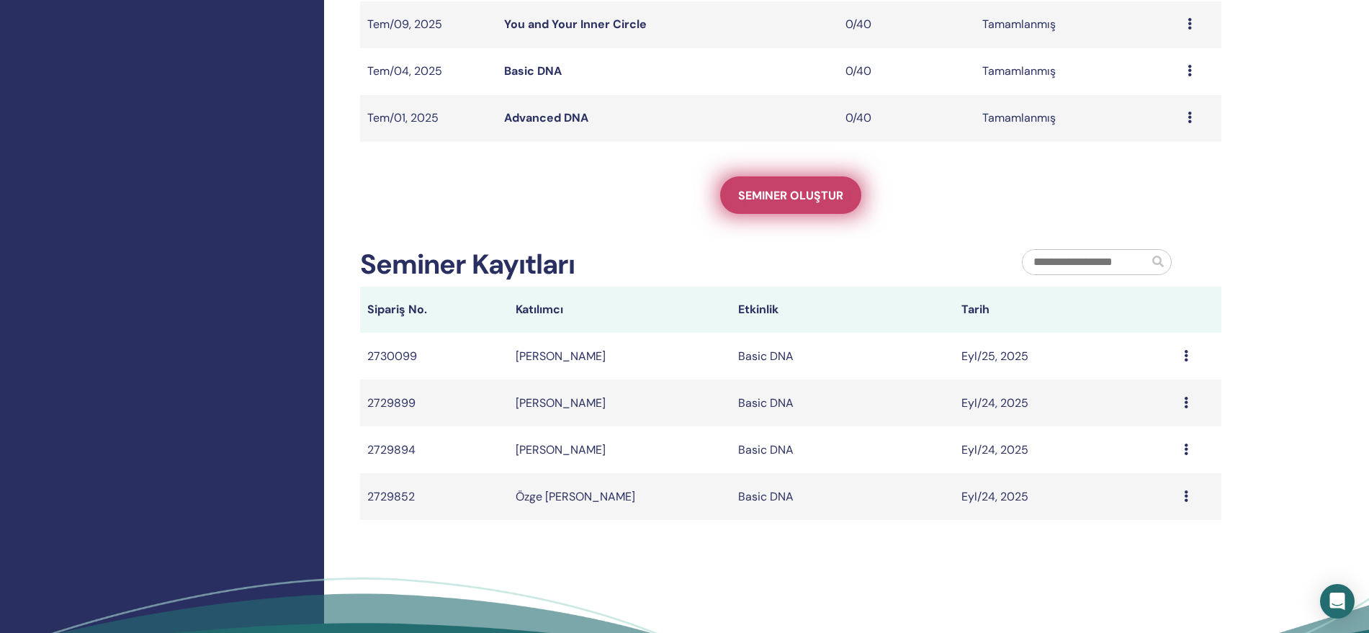
click at [760, 203] on link "Seminer oluştur" at bounding box center [790, 194] width 141 height 37
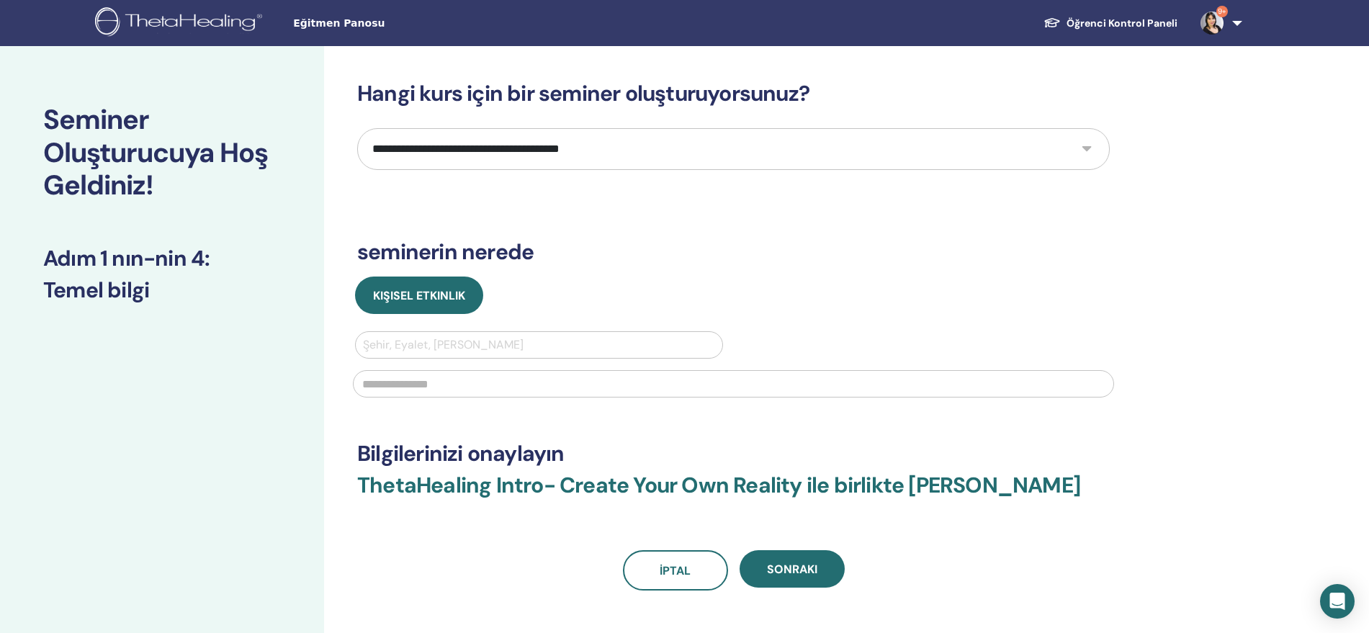
click at [596, 170] on div "**********" at bounding box center [733, 336] width 753 height 510
click at [597, 163] on select "**********" at bounding box center [733, 149] width 753 height 42
select select "*"
click at [357, 128] on select "**********" at bounding box center [733, 149] width 753 height 42
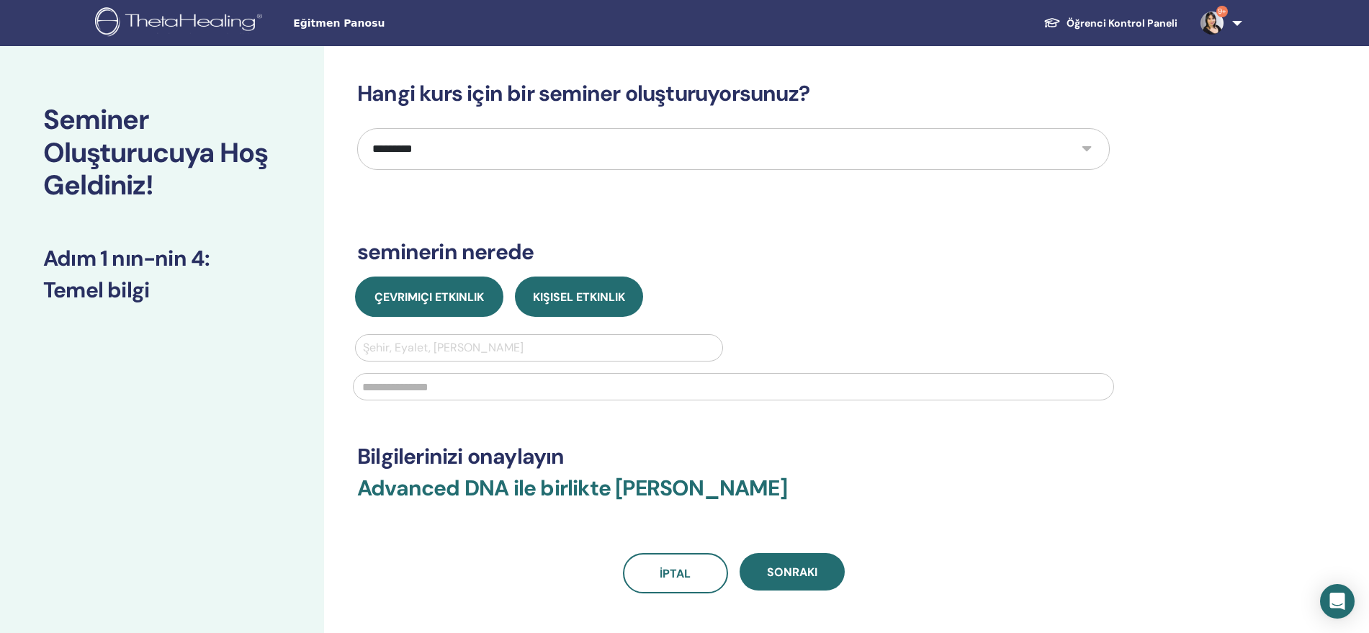
drag, startPoint x: 462, startPoint y: 303, endPoint x: 461, endPoint y: 311, distance: 8.0
click at [462, 302] on span "Çevrimiçi Etkinlik" at bounding box center [429, 297] width 109 height 15
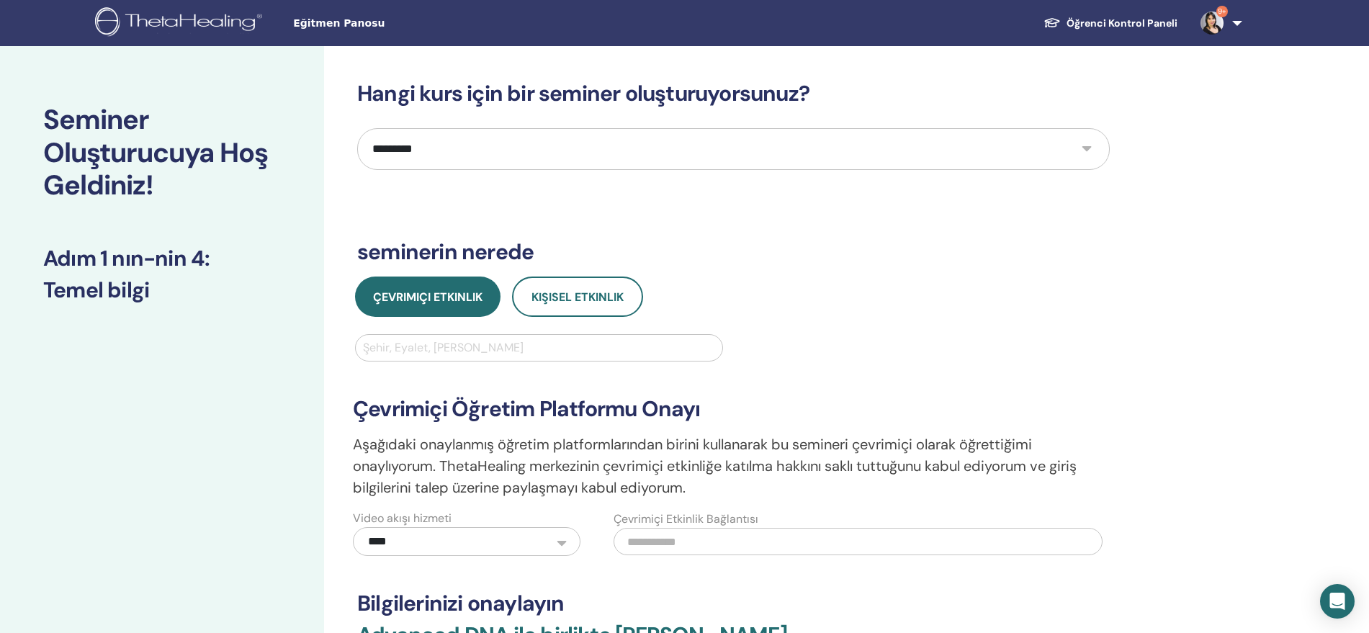
click at [500, 343] on div at bounding box center [539, 348] width 352 height 20
type input "*****"
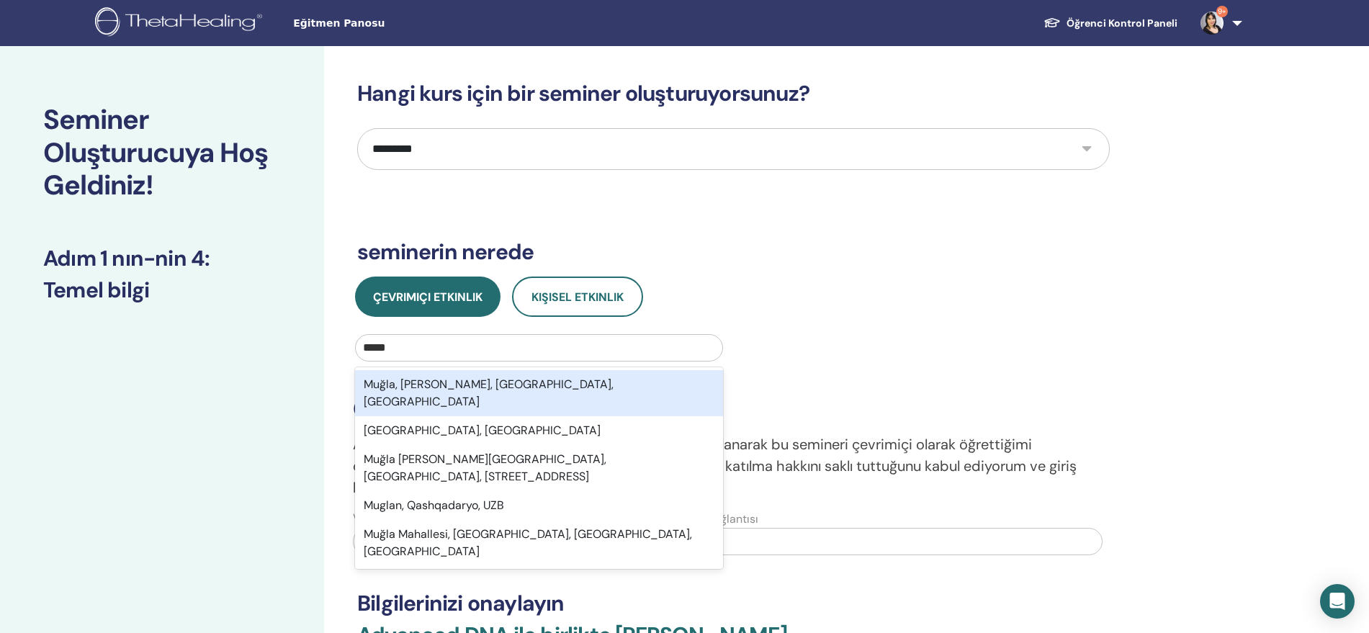
drag, startPoint x: 520, startPoint y: 385, endPoint x: 527, endPoint y: 377, distance: 10.7
click at [520, 385] on div "Muğla, Menteşe, Muğla, TUR" at bounding box center [539, 393] width 368 height 46
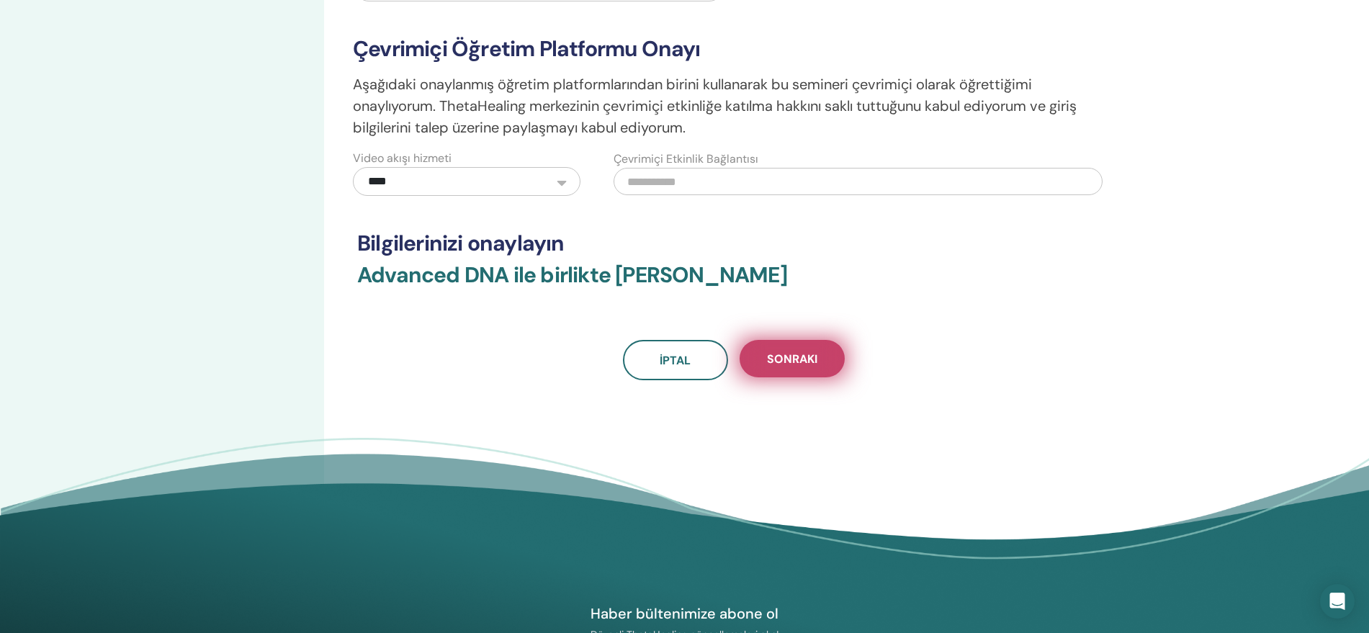
click at [800, 363] on span "Sonraki" at bounding box center [792, 358] width 50 height 15
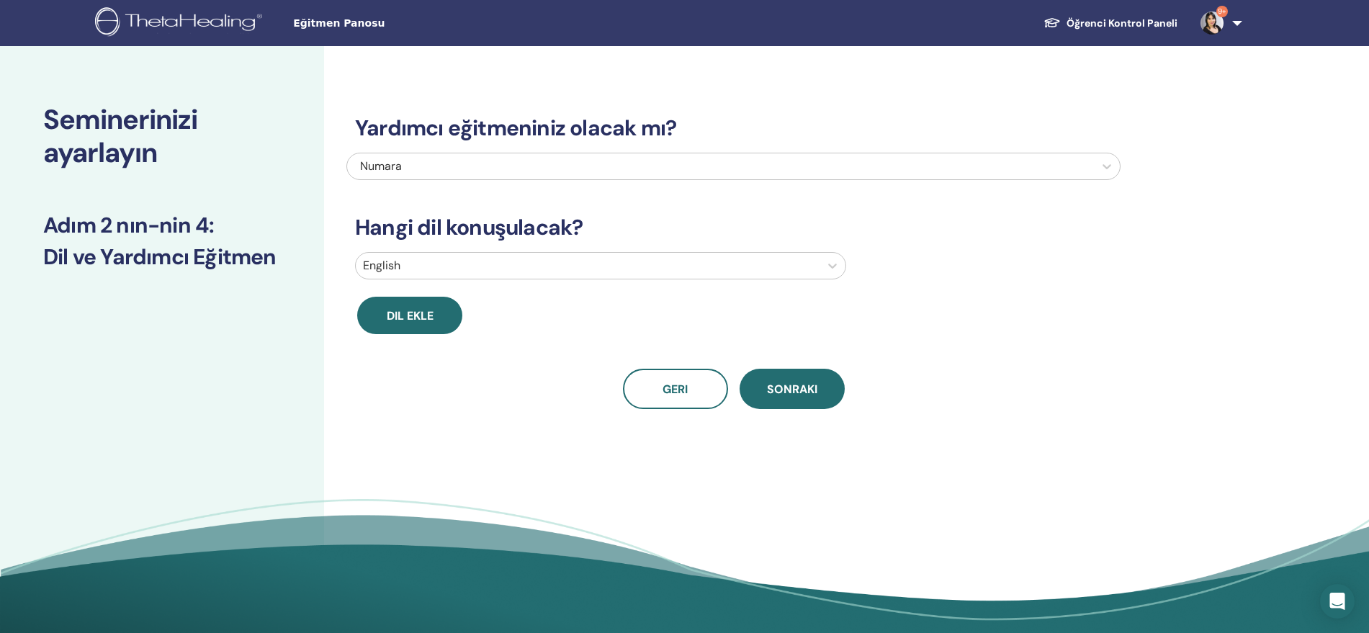
click at [480, 250] on div "Yardımcı eğitmeniniz olacak mı? Numara Hangi dil konuşulacak? English Dil ekle …" at bounding box center [733, 245] width 774 height 328
click at [478, 258] on div at bounding box center [587, 266] width 449 height 20
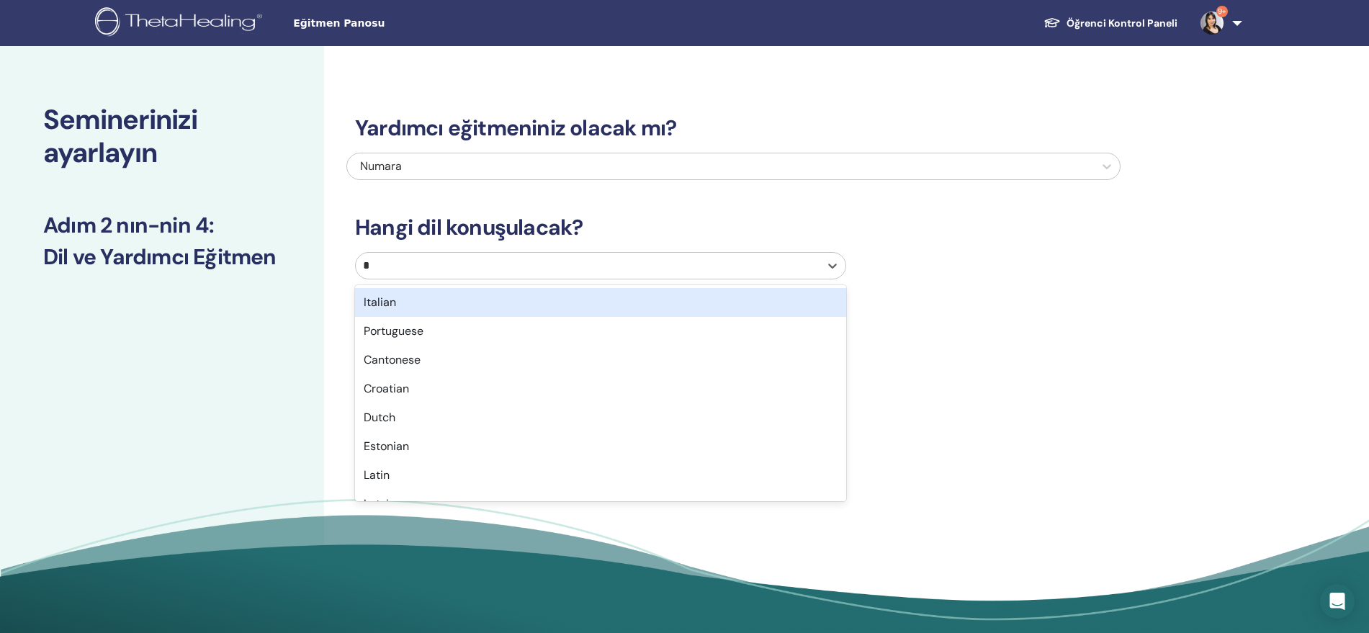
type input "**"
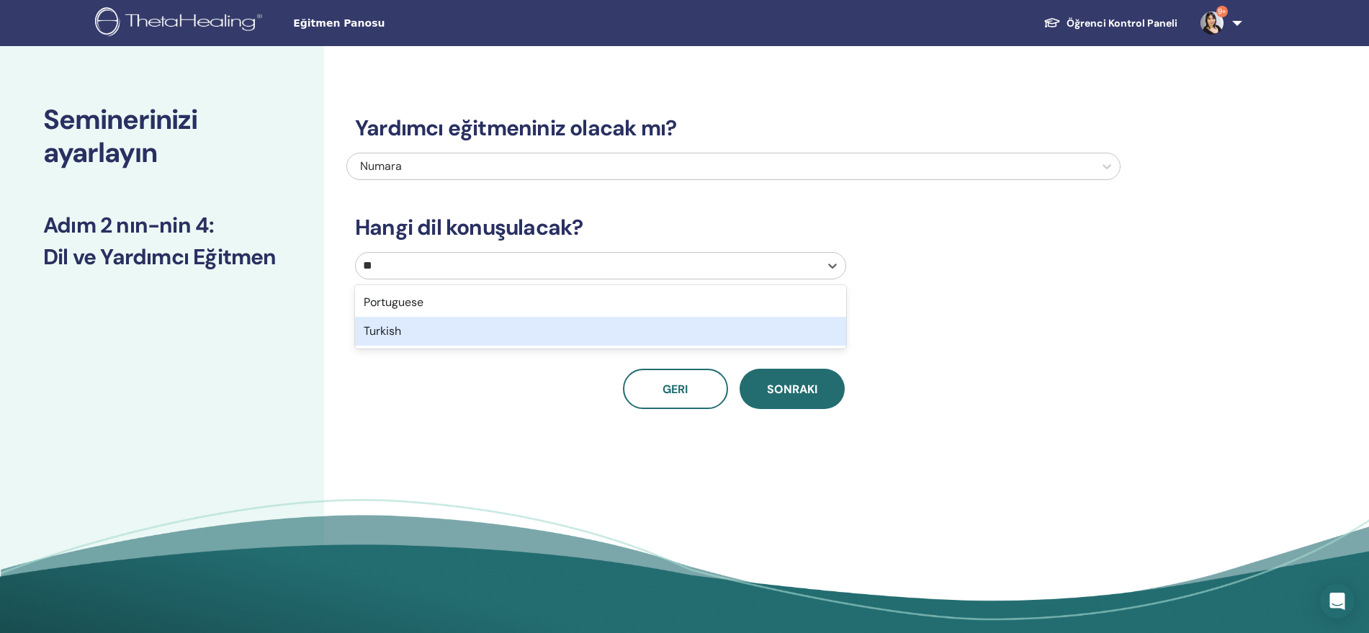
click at [468, 331] on div "Turkish" at bounding box center [600, 331] width 491 height 29
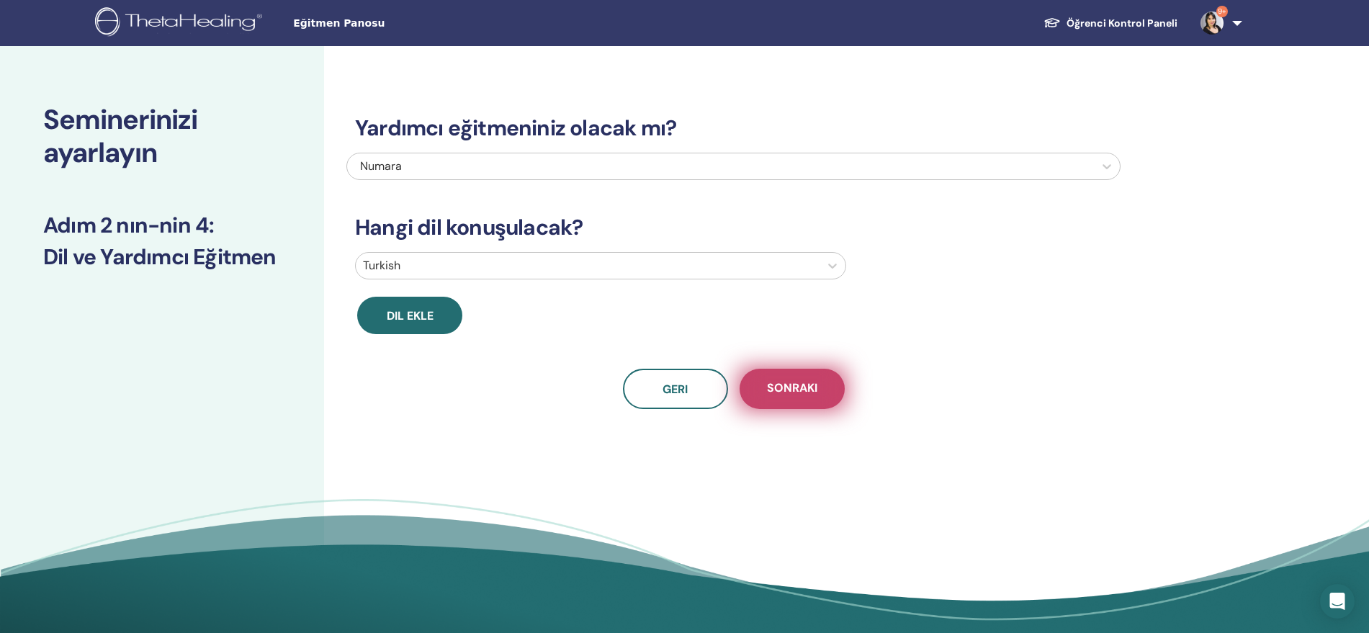
click at [793, 398] on button "Sonraki" at bounding box center [792, 389] width 105 height 40
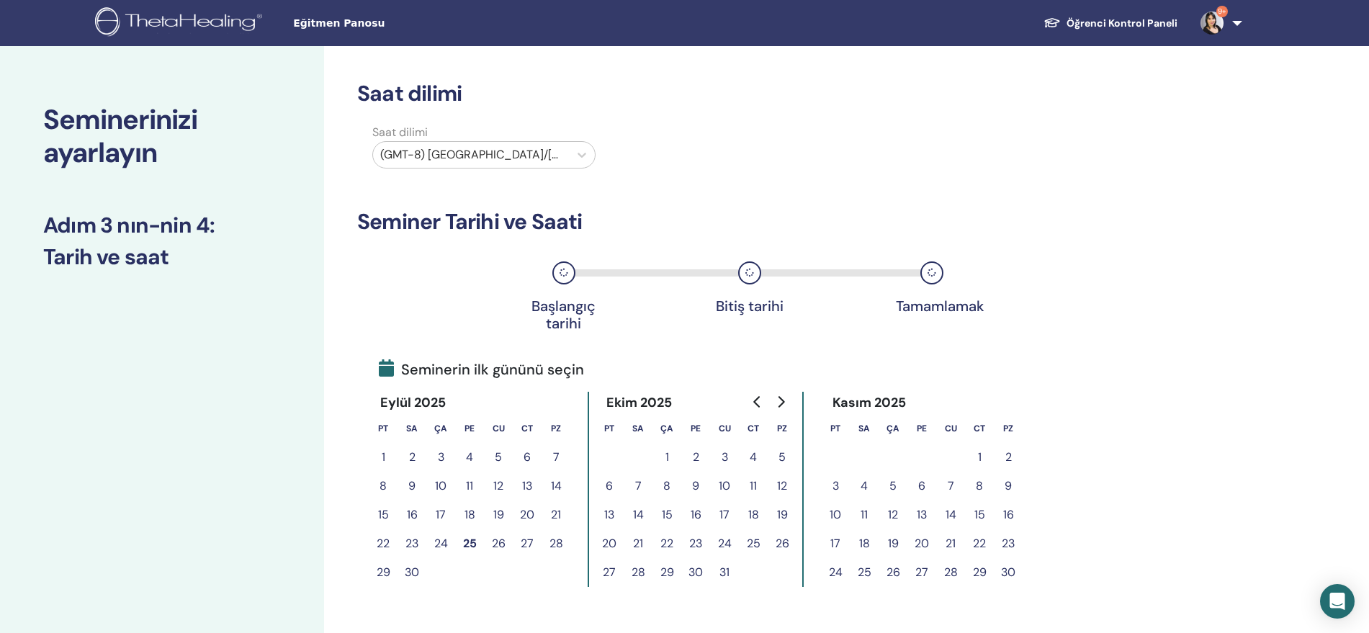
click at [661, 455] on button "1" at bounding box center [667, 457] width 29 height 29
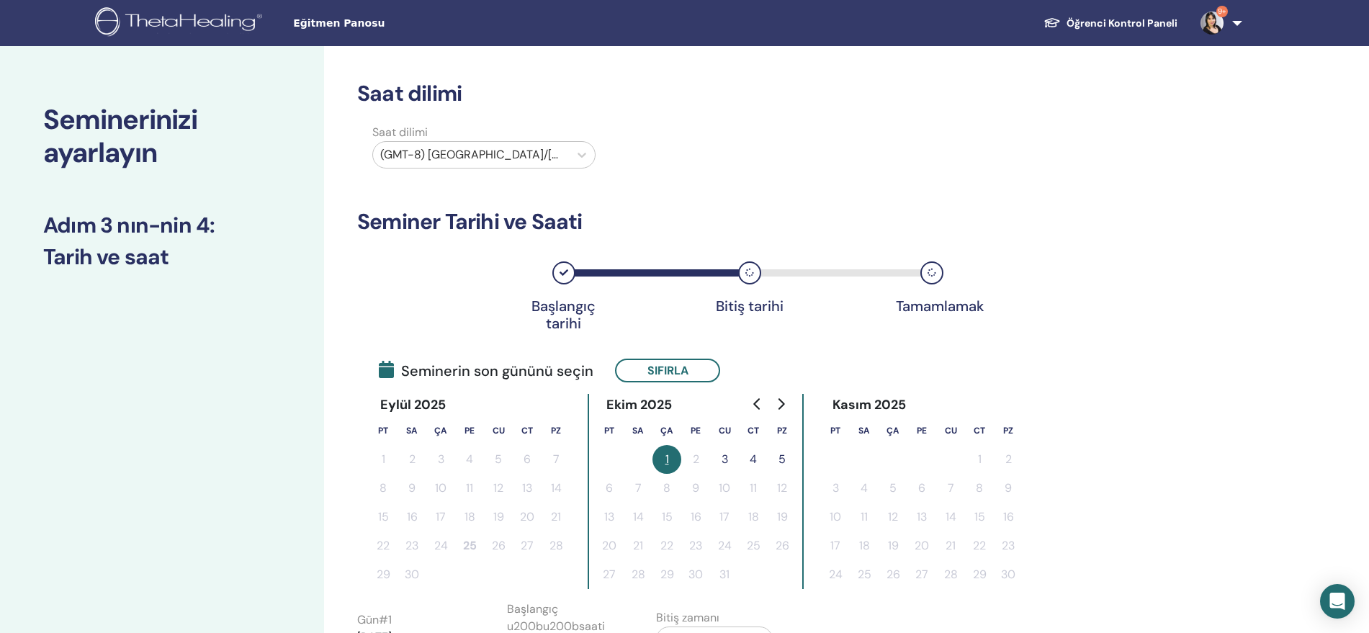
click at [727, 461] on button "3" at bounding box center [724, 459] width 29 height 29
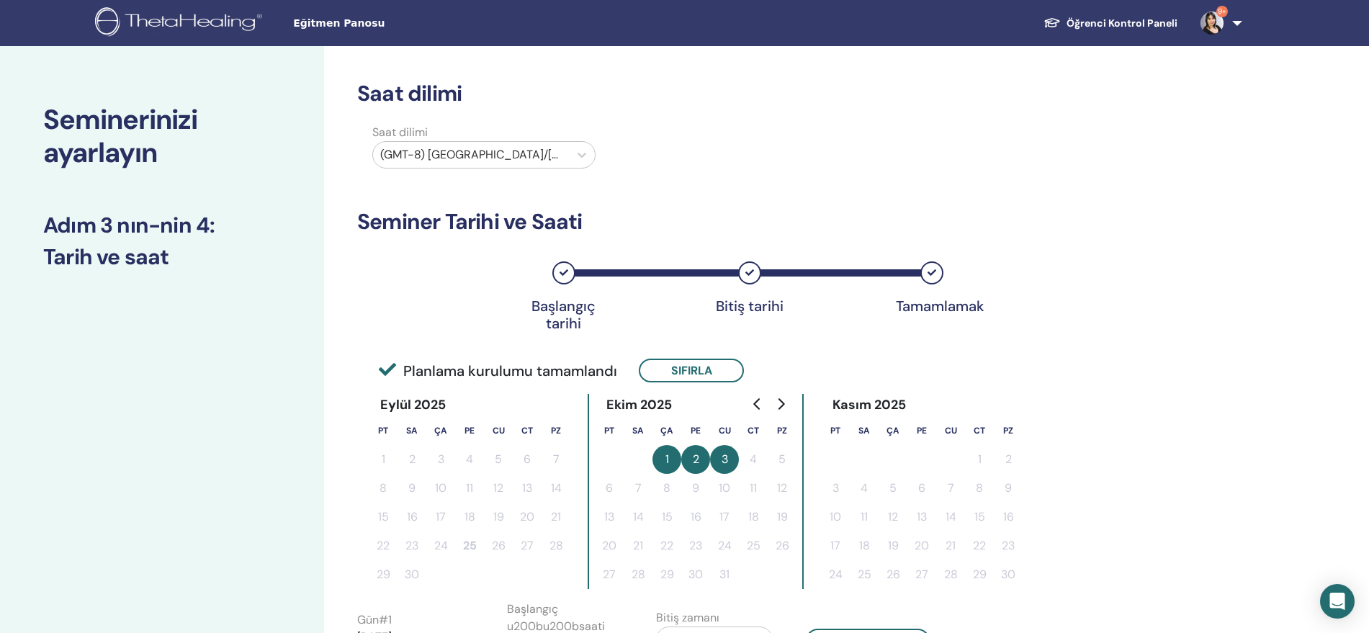
scroll to position [120, 0]
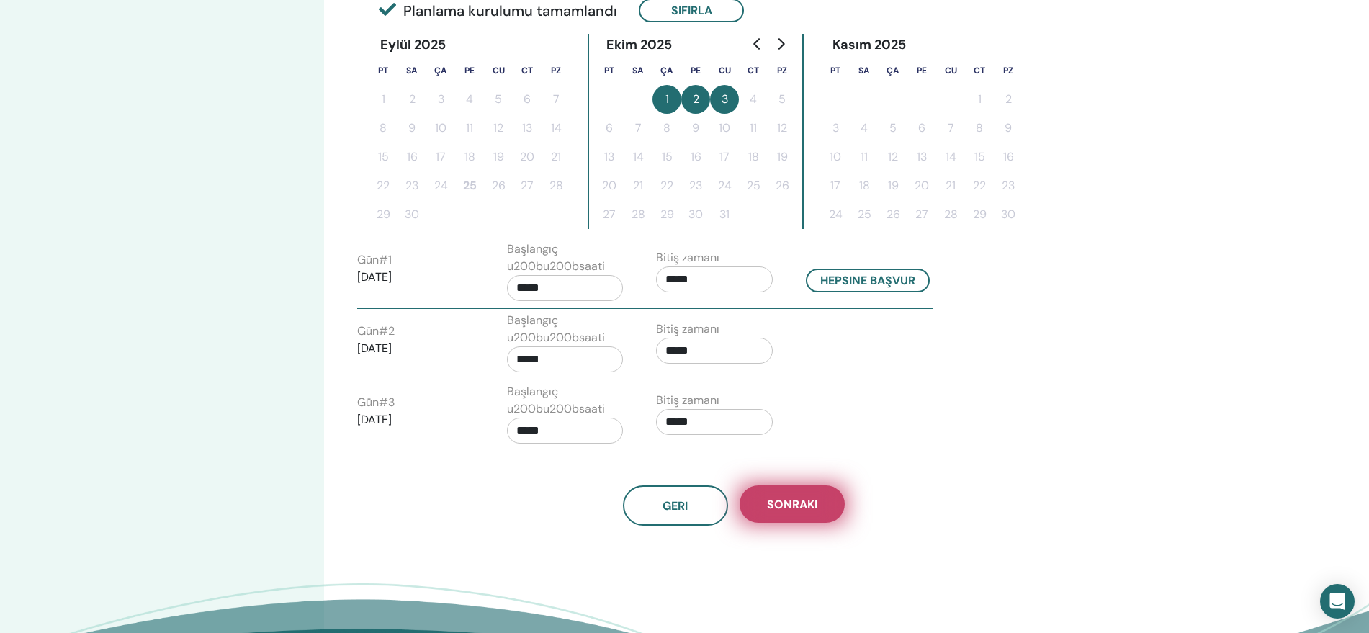
click at [776, 503] on span "Sonraki" at bounding box center [792, 504] width 50 height 15
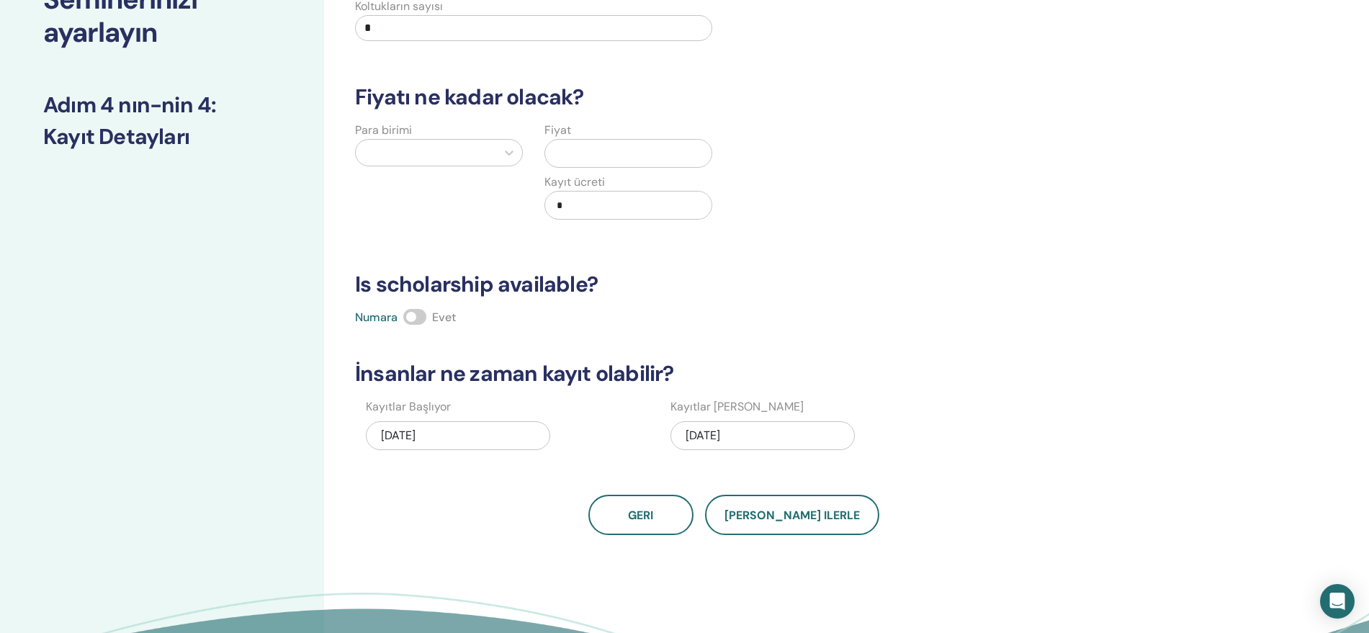
click at [586, 158] on input "text" at bounding box center [631, 153] width 161 height 27
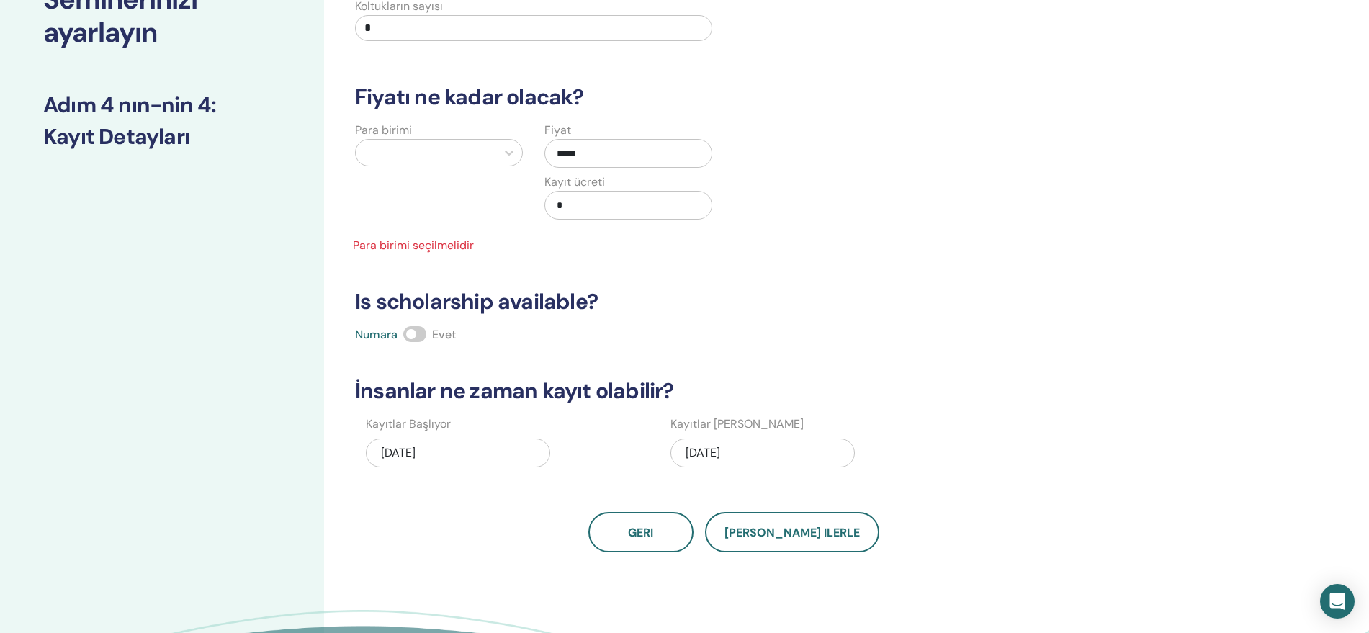
type input "*****"
click at [458, 148] on div at bounding box center [426, 153] width 126 height 20
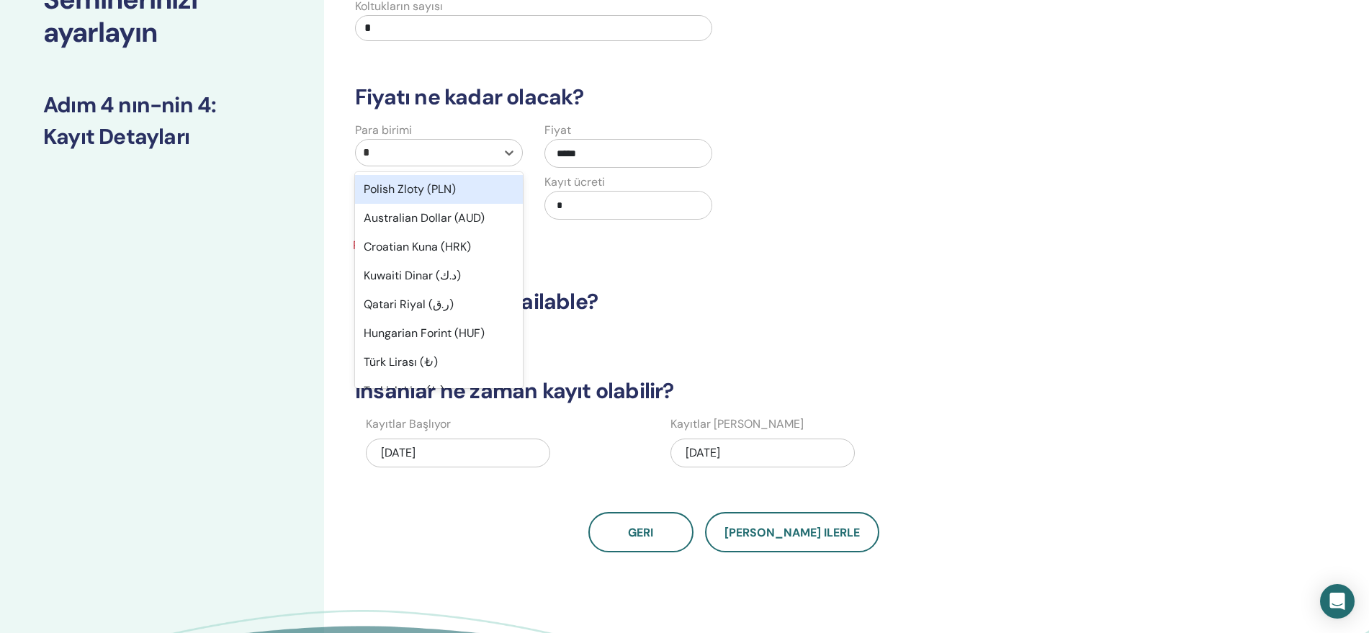
type input "**"
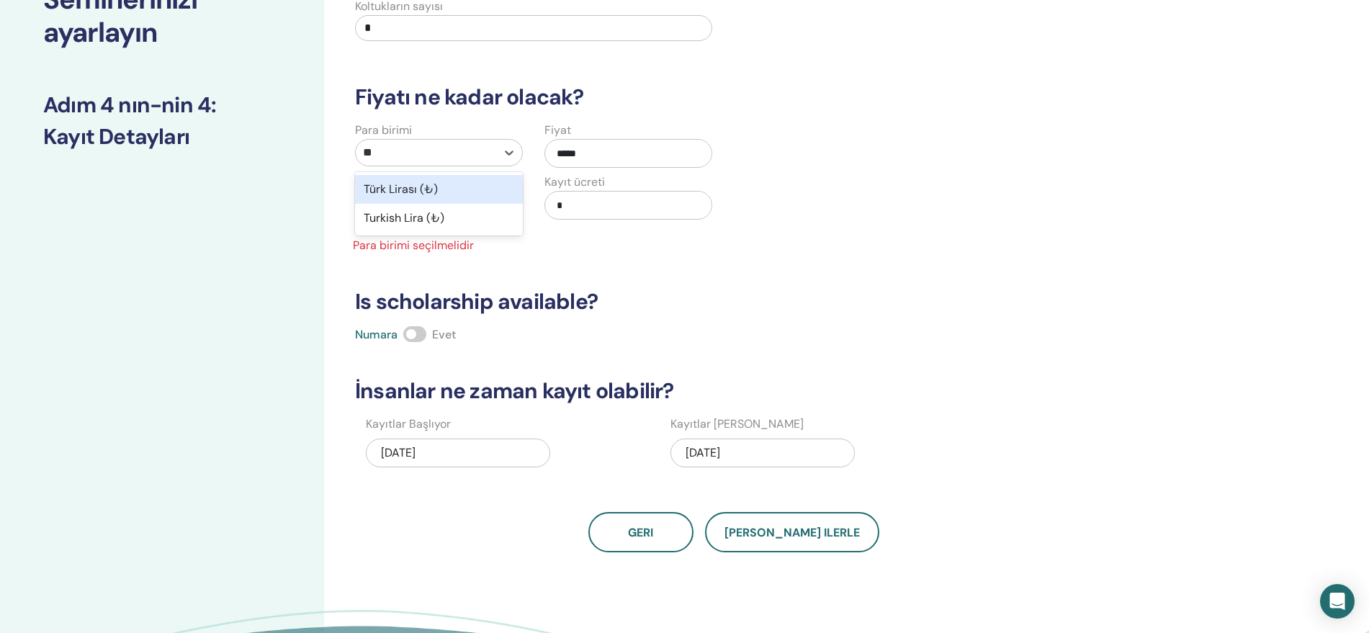
click at [452, 187] on div "Türk Lirası (₺)" at bounding box center [439, 189] width 168 height 29
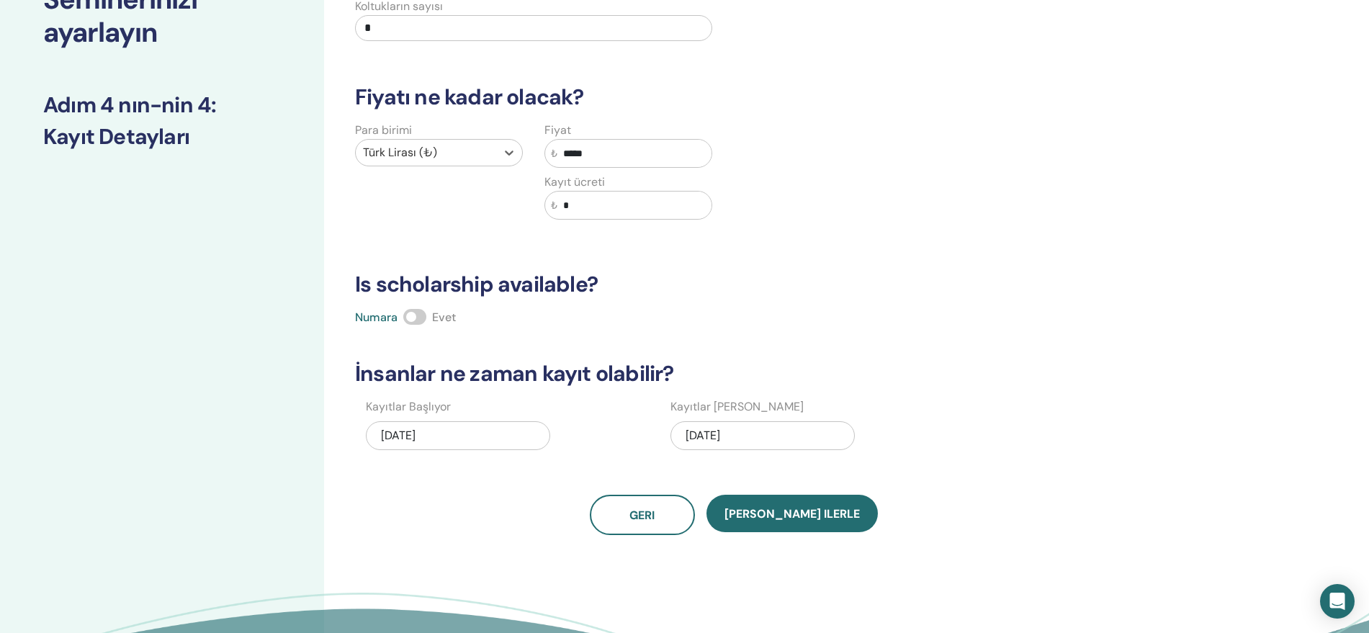
click at [501, 23] on input "*" at bounding box center [533, 28] width 357 height 26
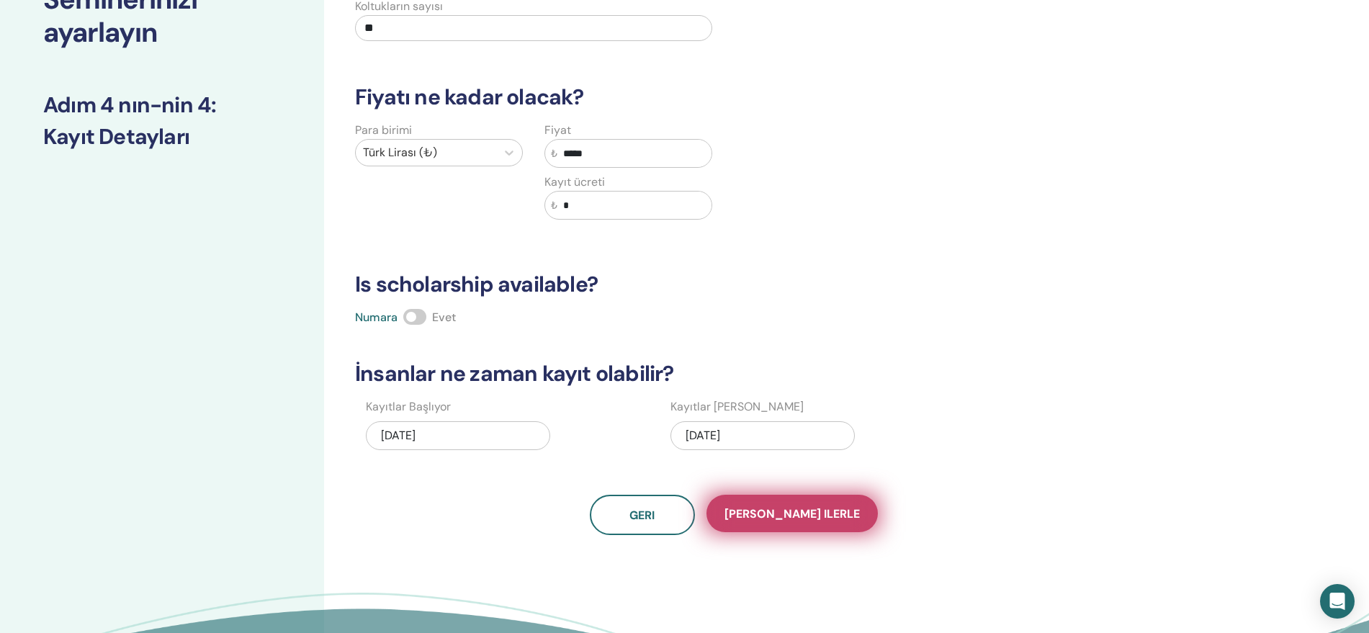
type input "**"
click at [817, 523] on button "Kaydet ilerle" at bounding box center [792, 513] width 171 height 37
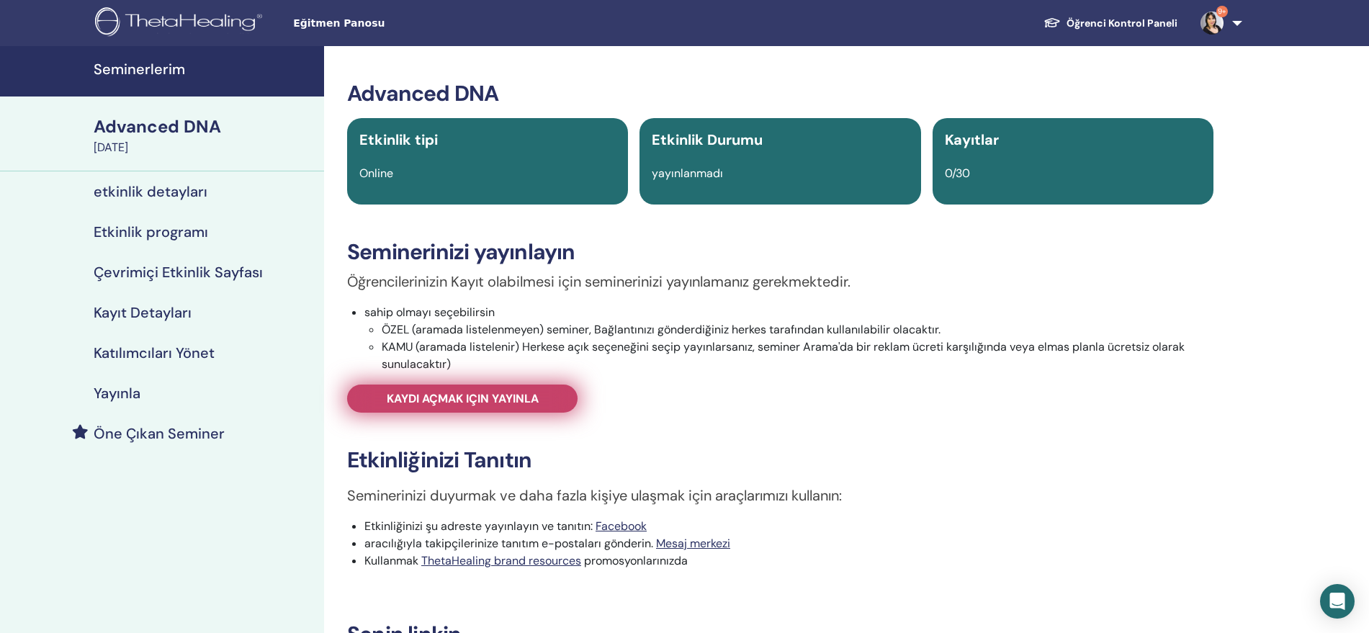
click at [543, 403] on link "Kaydı açmak için yayınla" at bounding box center [462, 399] width 230 height 28
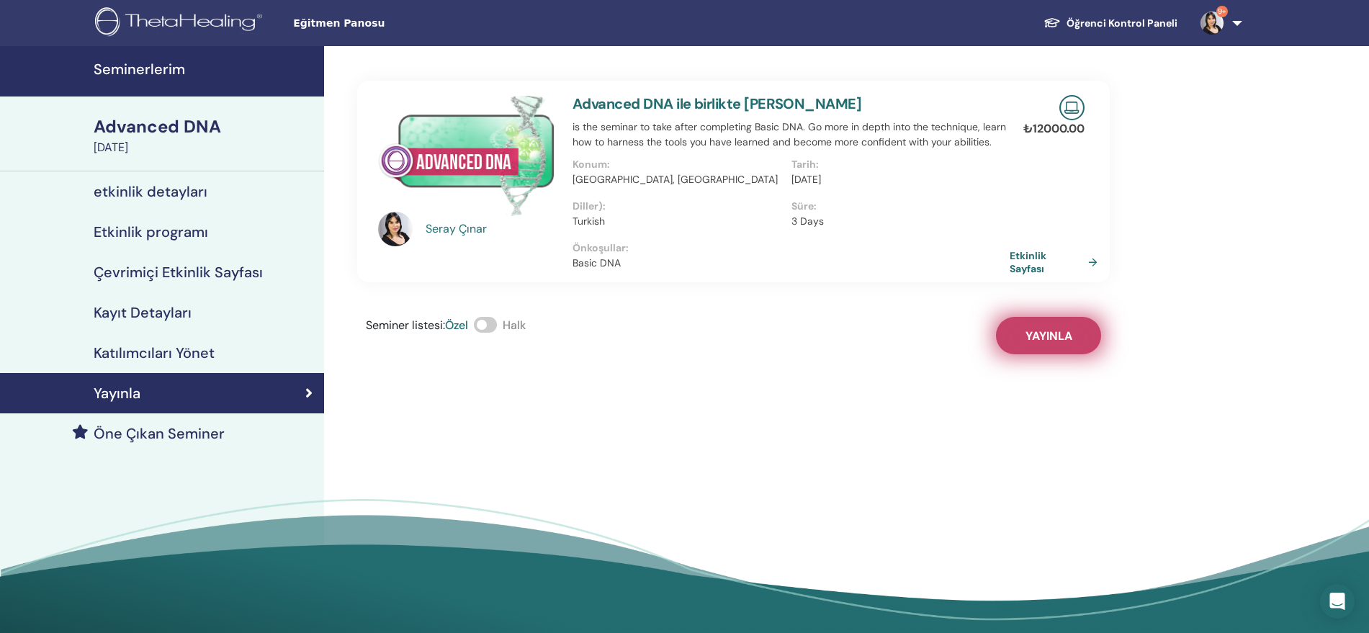
click at [1050, 344] on button "Yayınla" at bounding box center [1048, 335] width 105 height 37
click at [1022, 267] on link "Etkinlik Sayfası" at bounding box center [1059, 262] width 94 height 26
